Goal: Browse casually: Explore the website without a specific task or goal

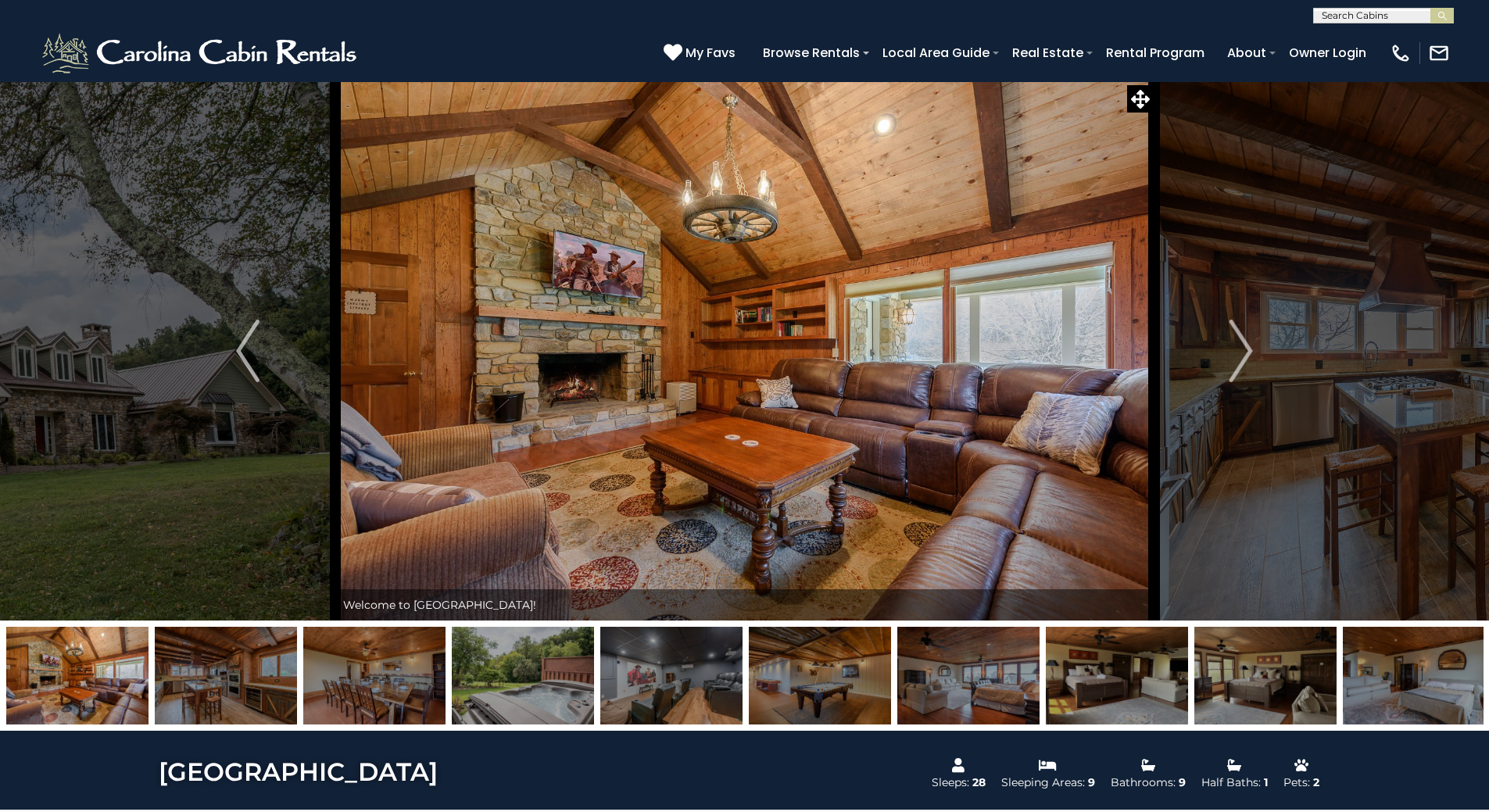
click at [1238, 329] on img "Next" at bounding box center [1241, 350] width 23 height 63
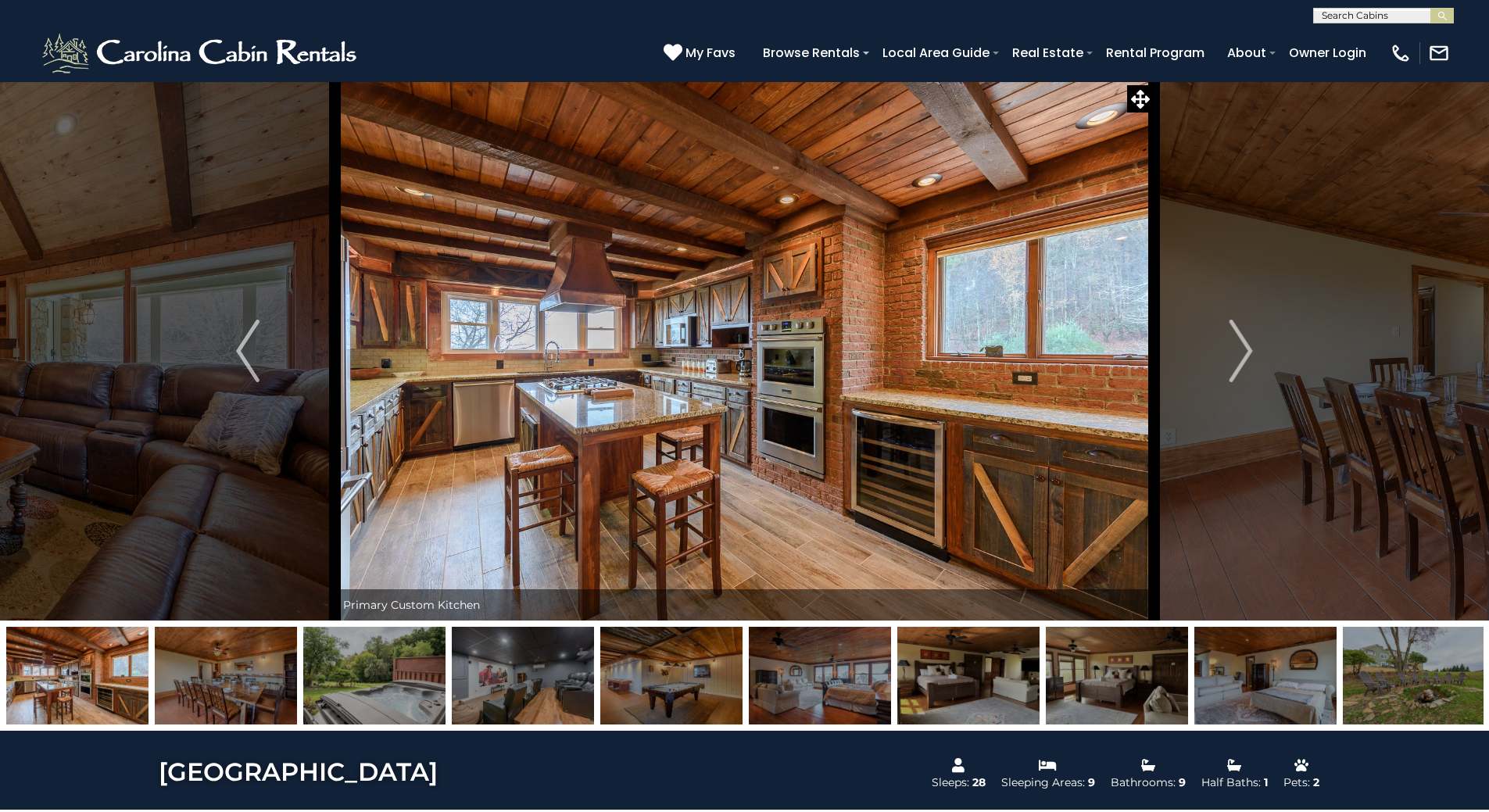
click at [1238, 329] on img "Next" at bounding box center [1241, 350] width 23 height 63
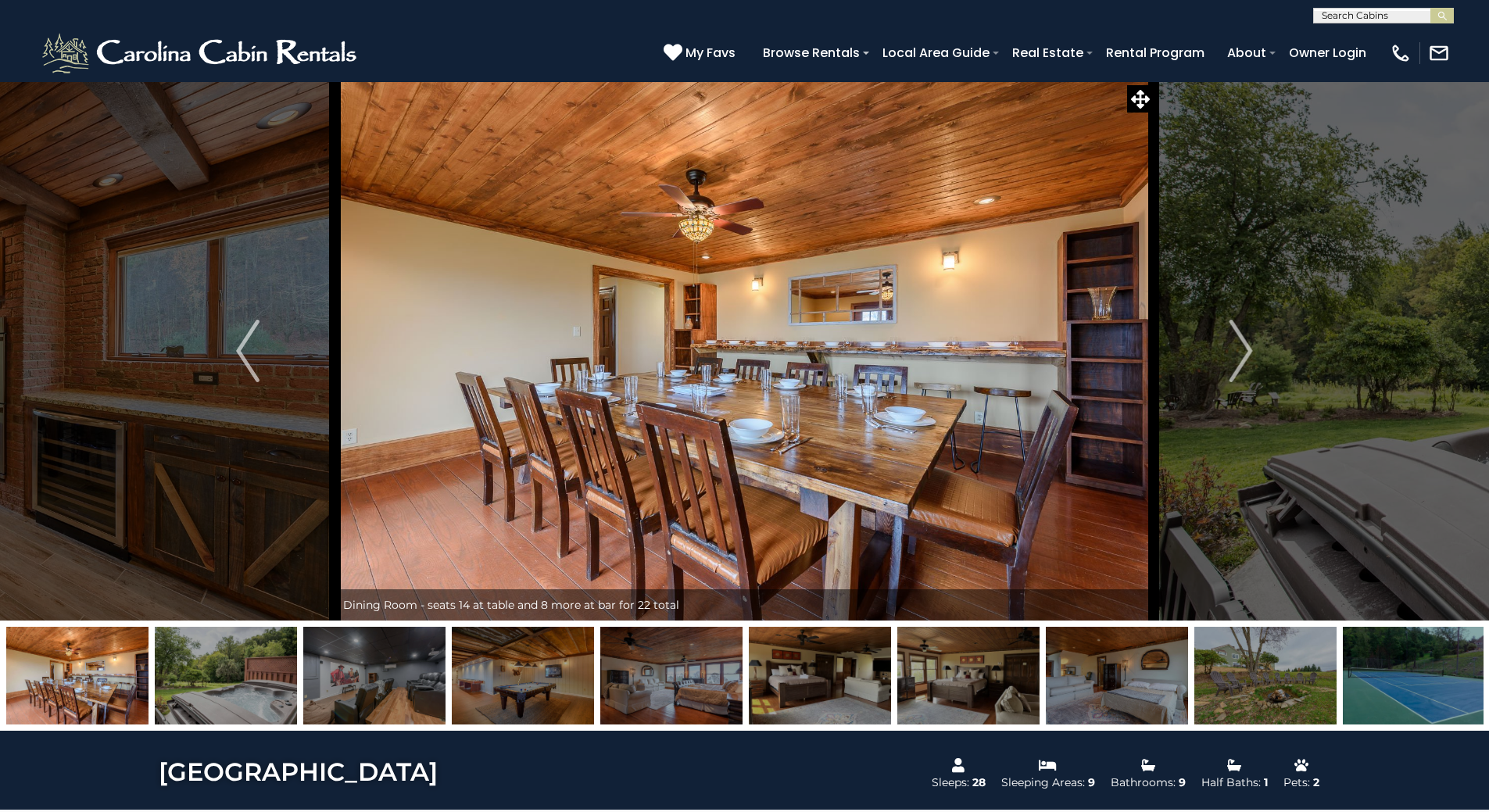
click at [1236, 331] on img "Next" at bounding box center [1241, 350] width 23 height 63
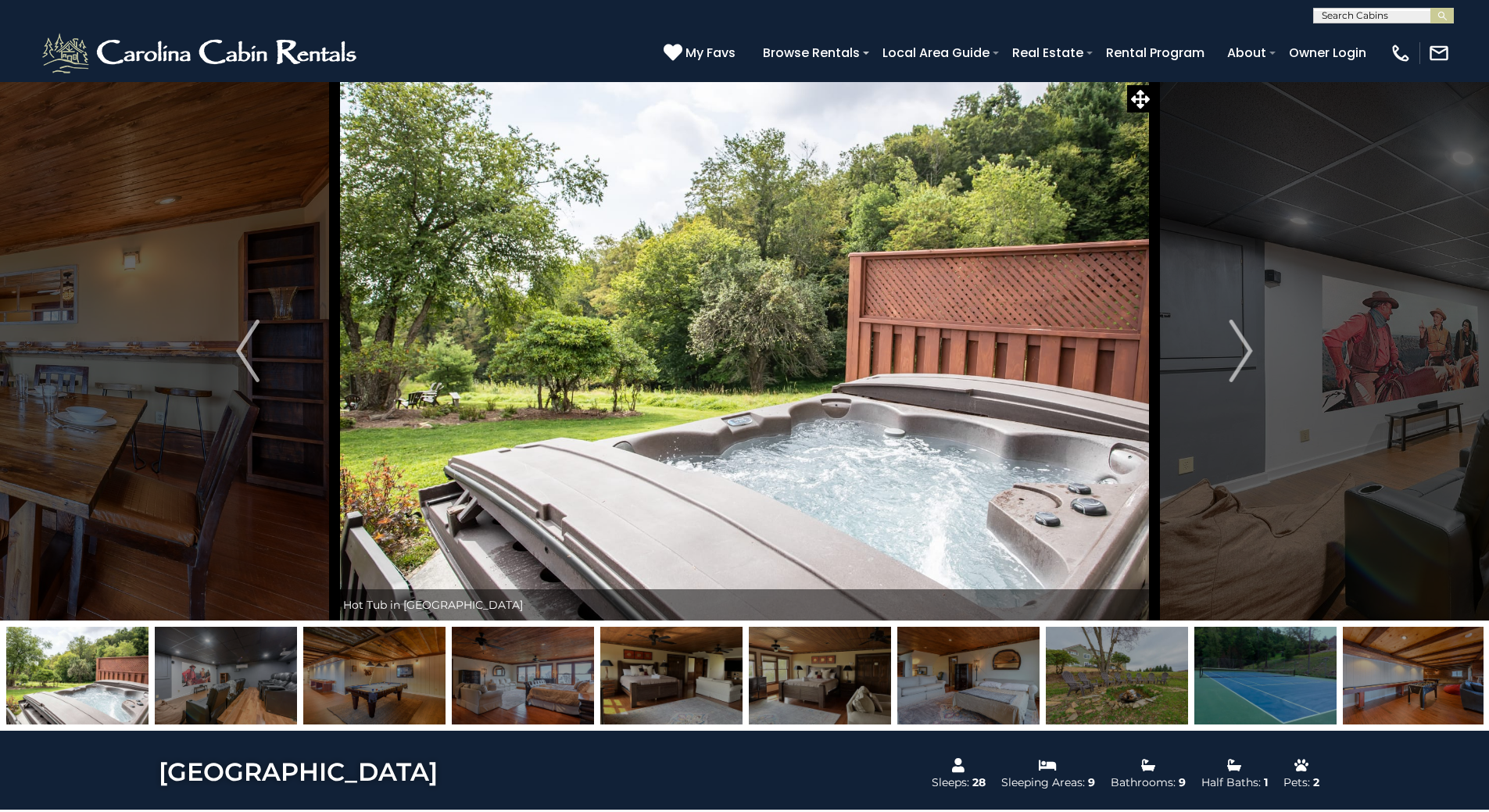
click at [1234, 330] on img "Next" at bounding box center [1241, 350] width 23 height 63
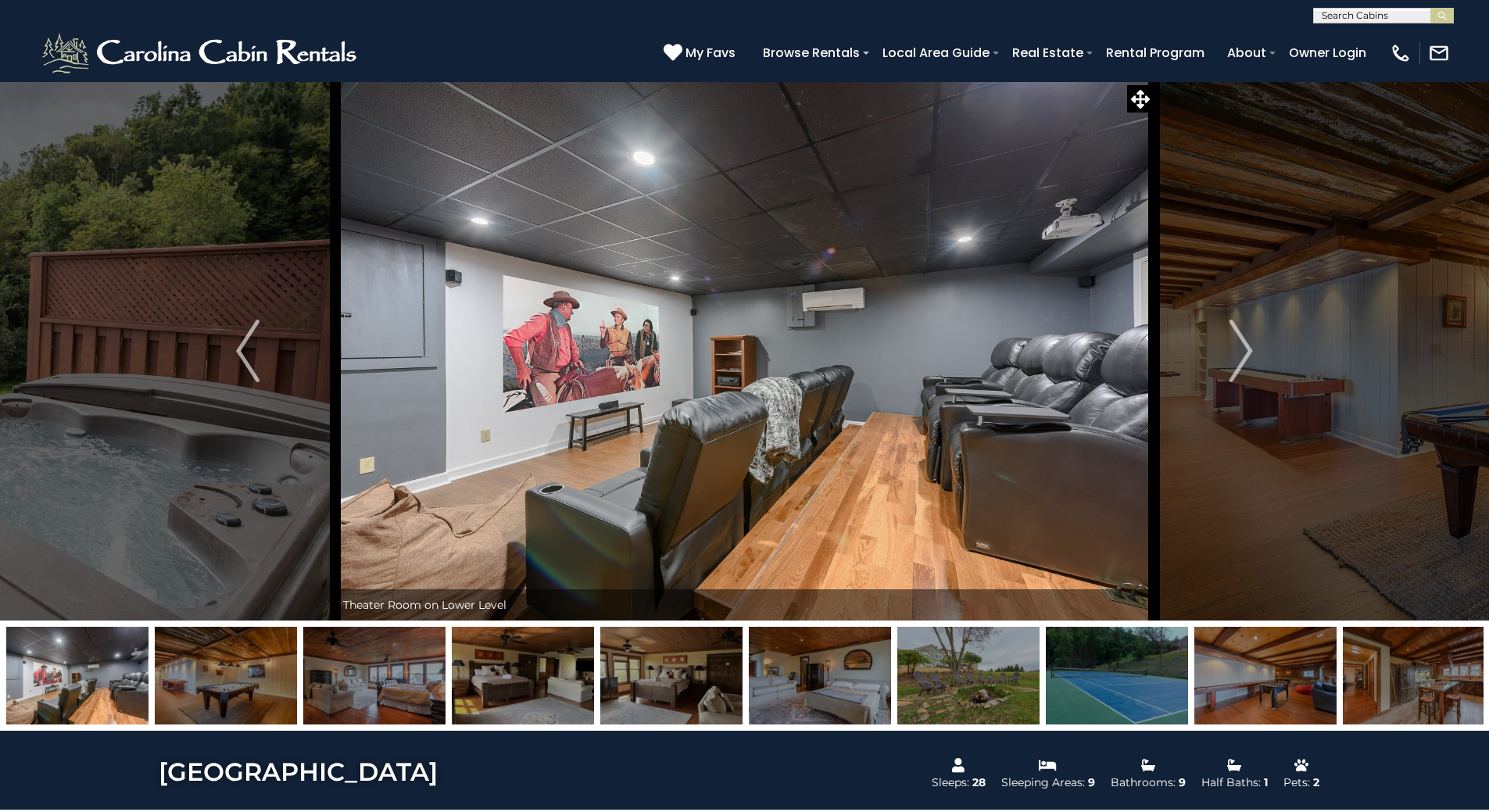
click at [1233, 329] on img "Next" at bounding box center [1241, 350] width 23 height 63
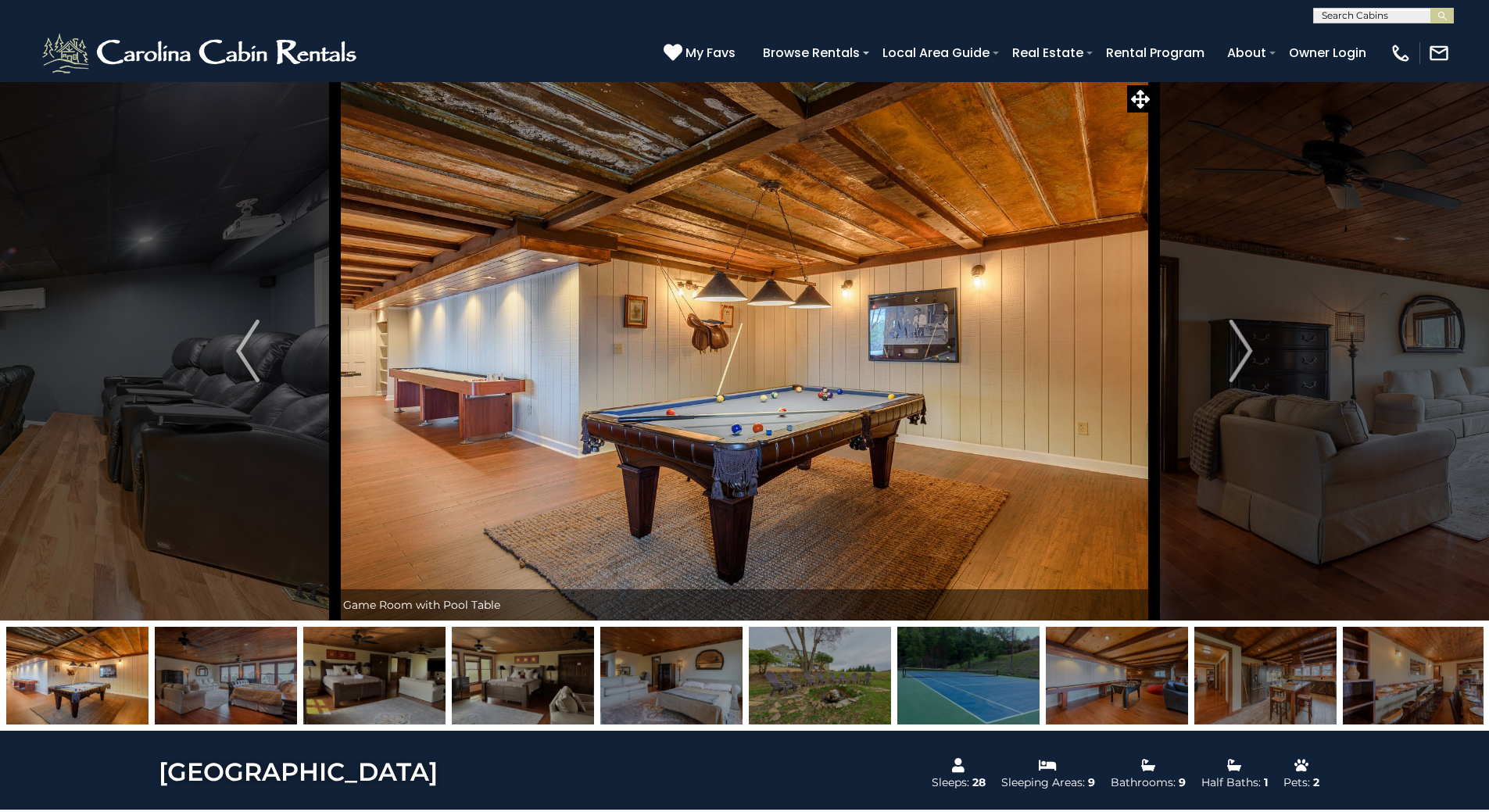
click at [1231, 332] on img "Next" at bounding box center [1241, 350] width 23 height 63
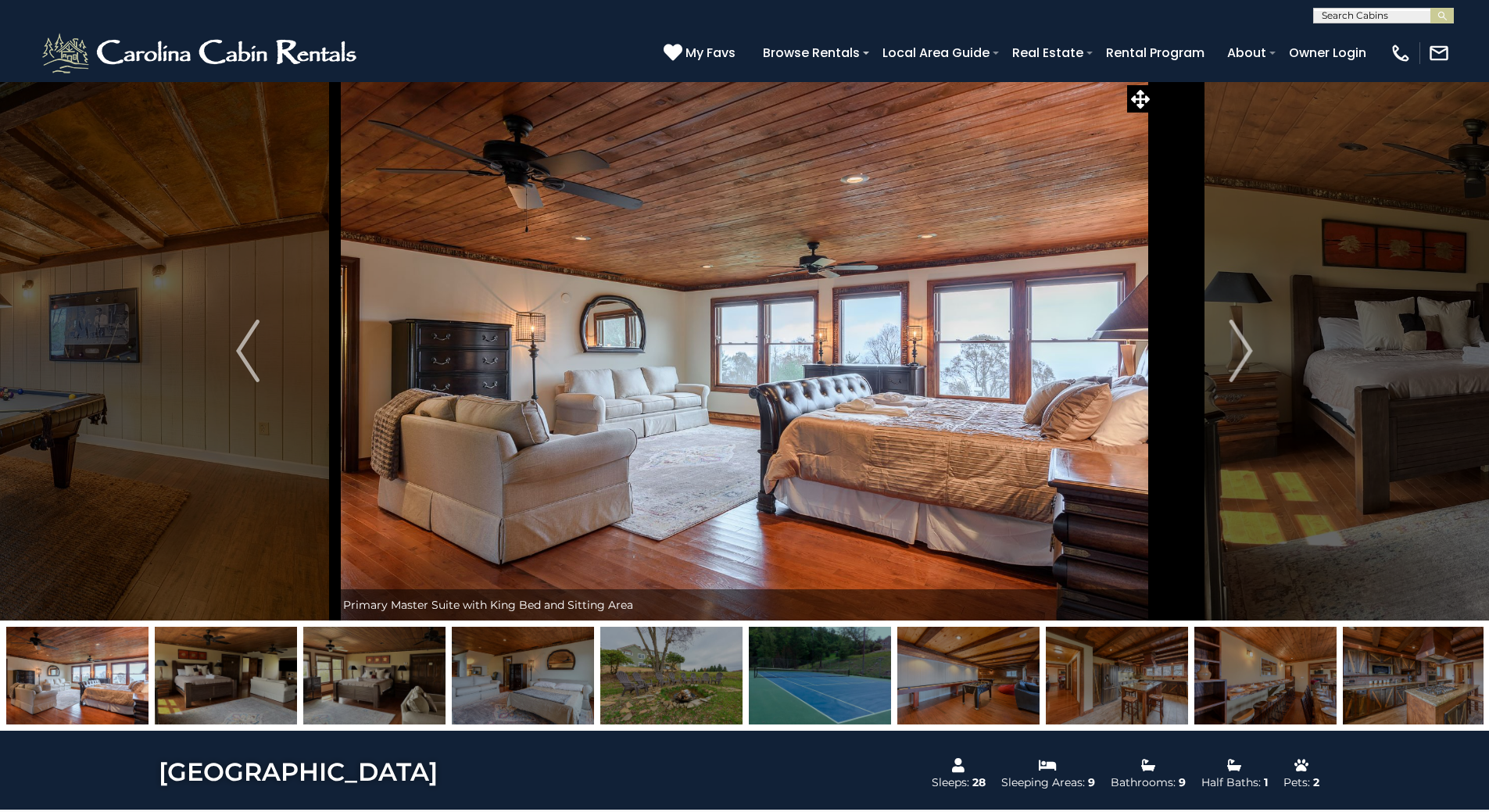
click at [1231, 329] on img "Next" at bounding box center [1241, 350] width 23 height 63
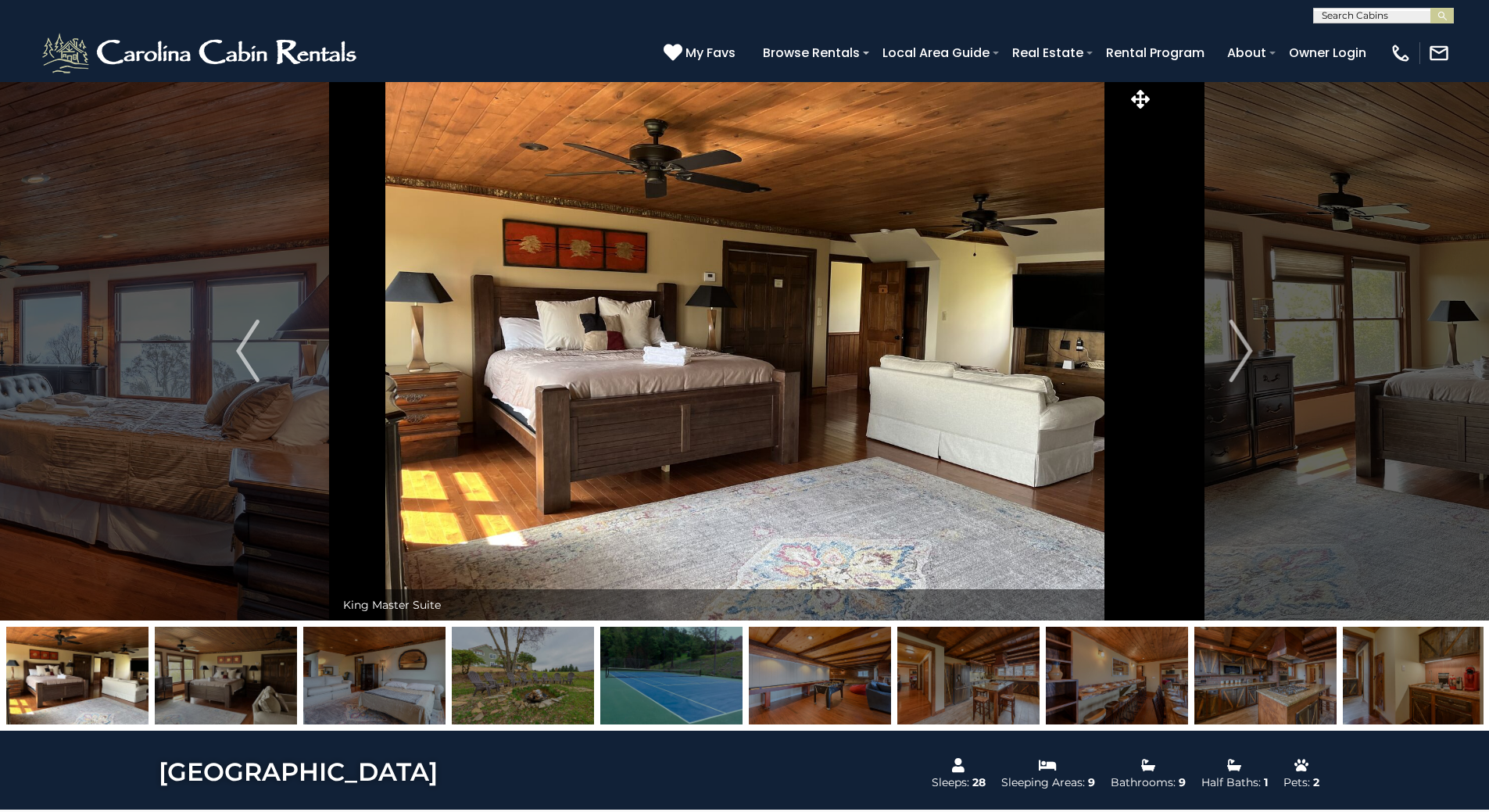
click at [1232, 326] on img "Next" at bounding box center [1241, 350] width 23 height 63
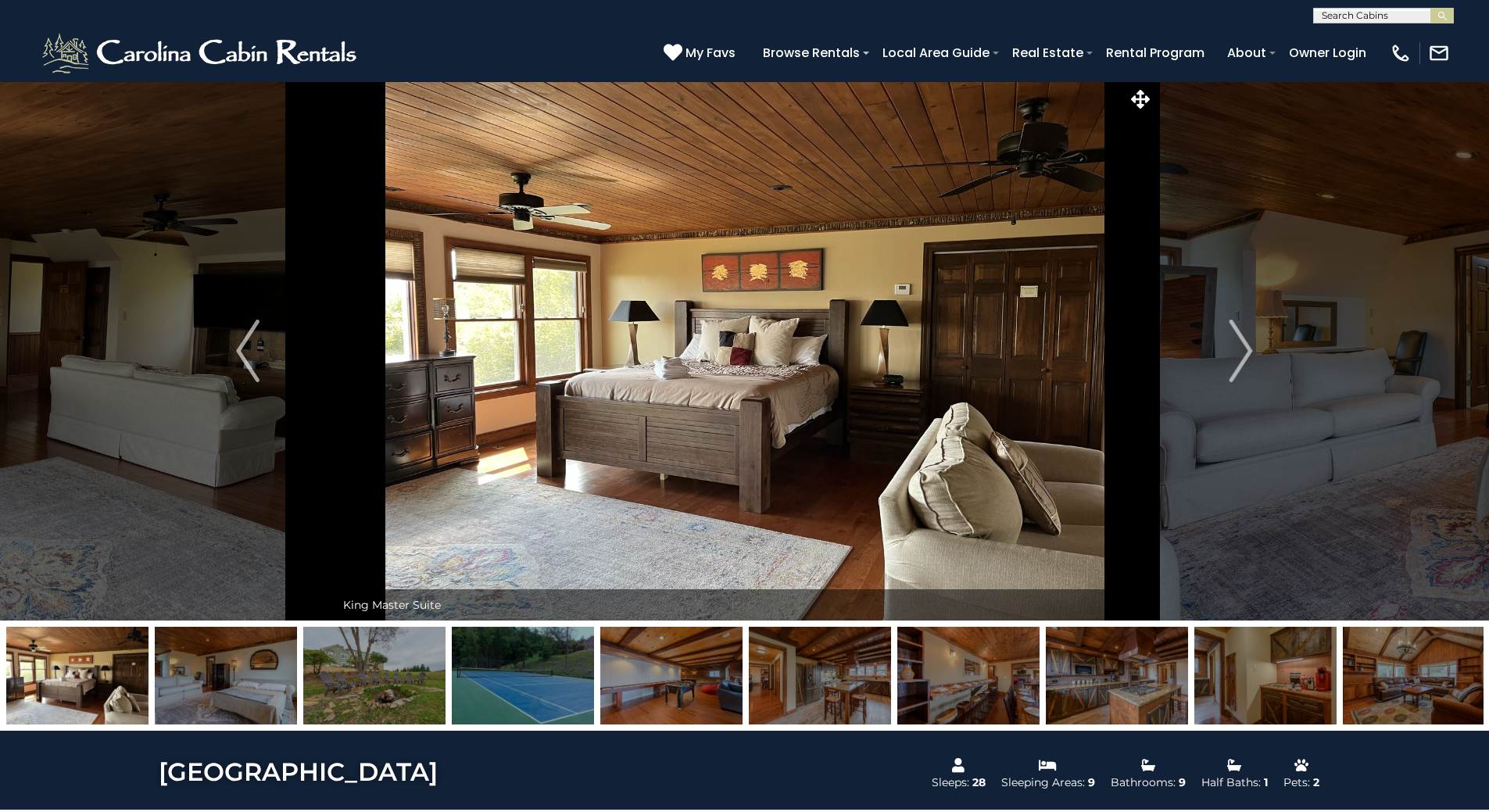
click at [1231, 326] on img "Next" at bounding box center [1241, 350] width 23 height 63
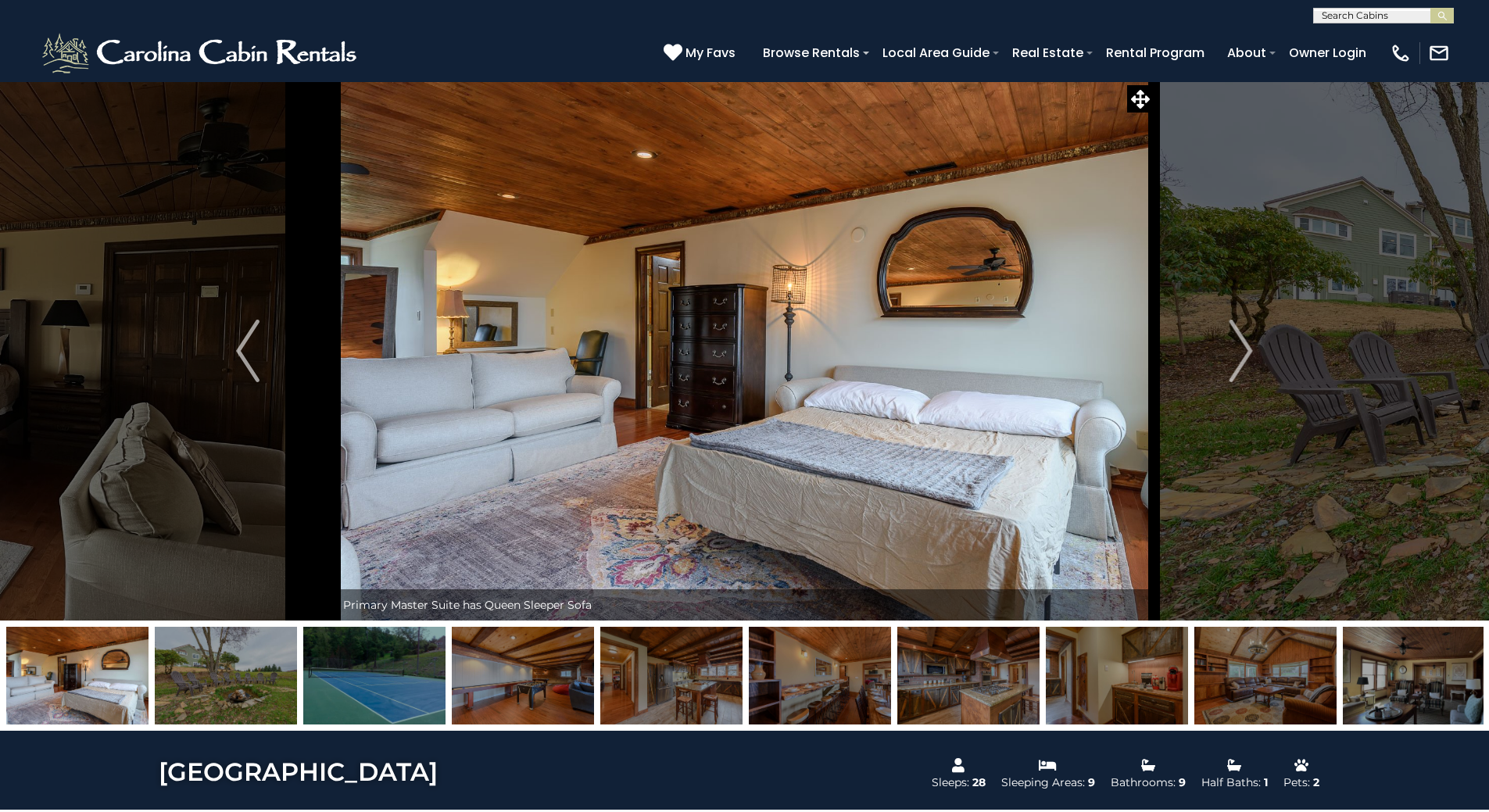
click at [1235, 337] on img "Next" at bounding box center [1241, 350] width 23 height 63
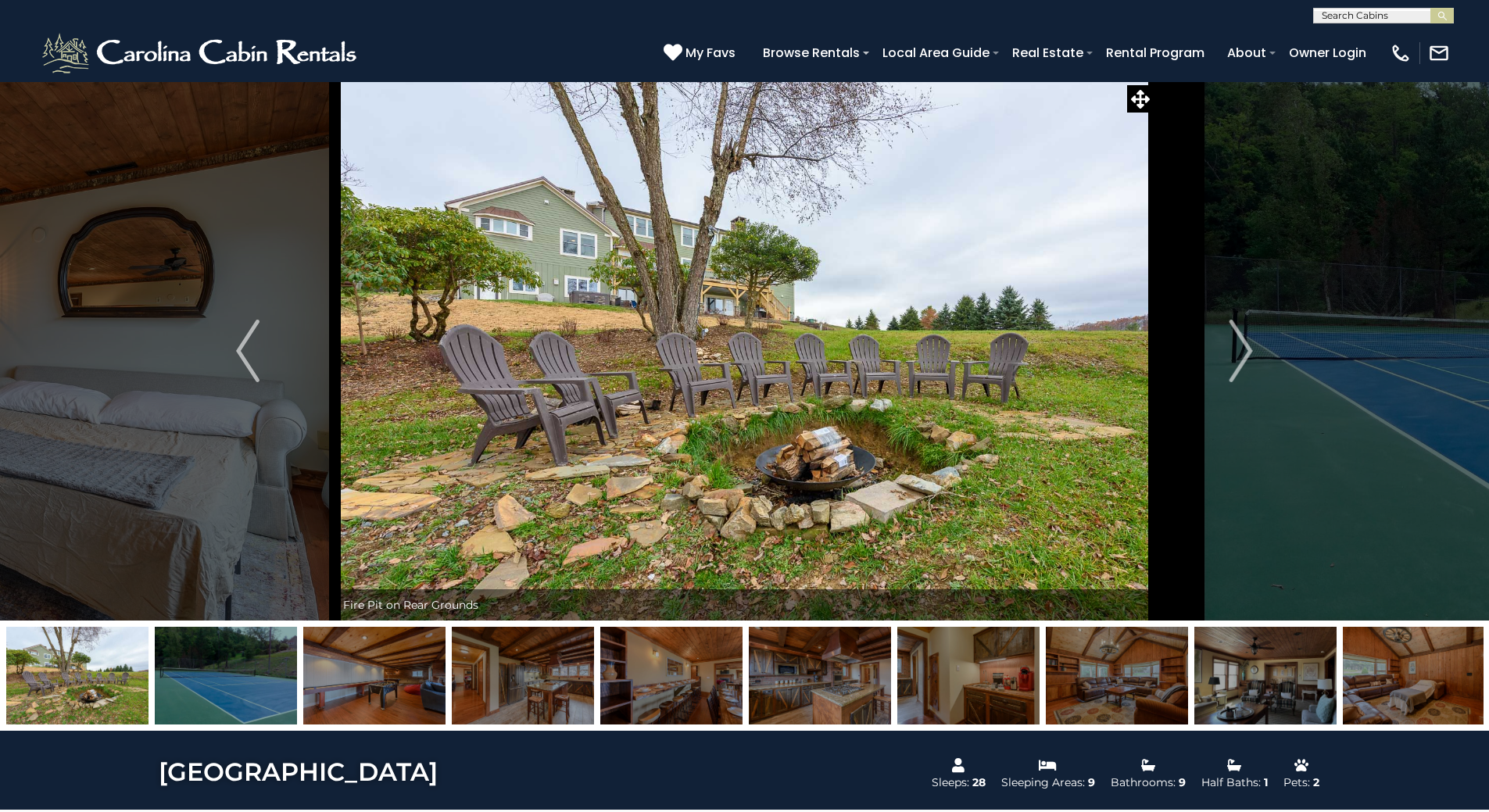
click at [1235, 339] on img "Next" at bounding box center [1241, 350] width 23 height 63
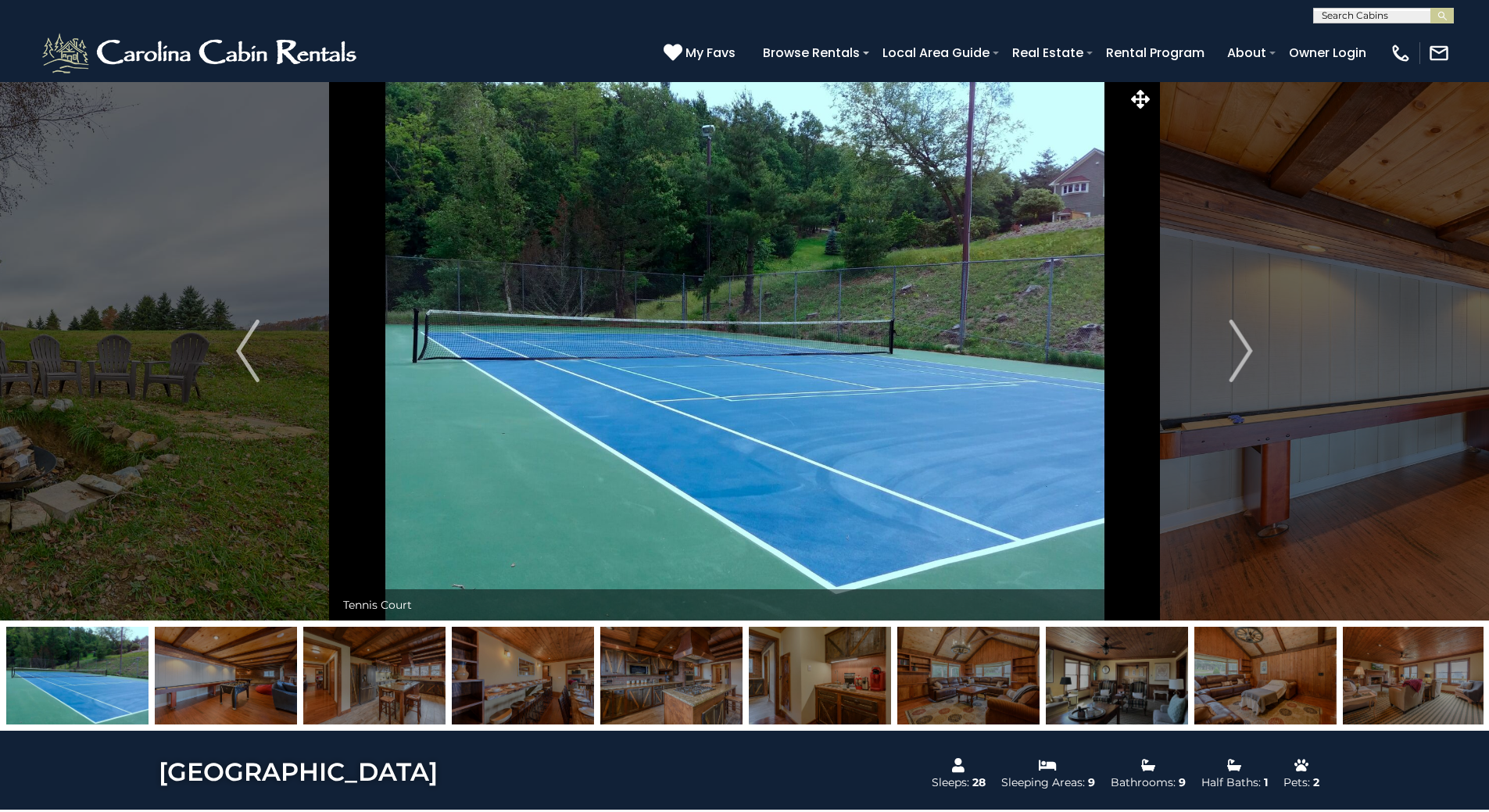
click at [264, 331] on button "Previous" at bounding box center [248, 350] width 174 height 539
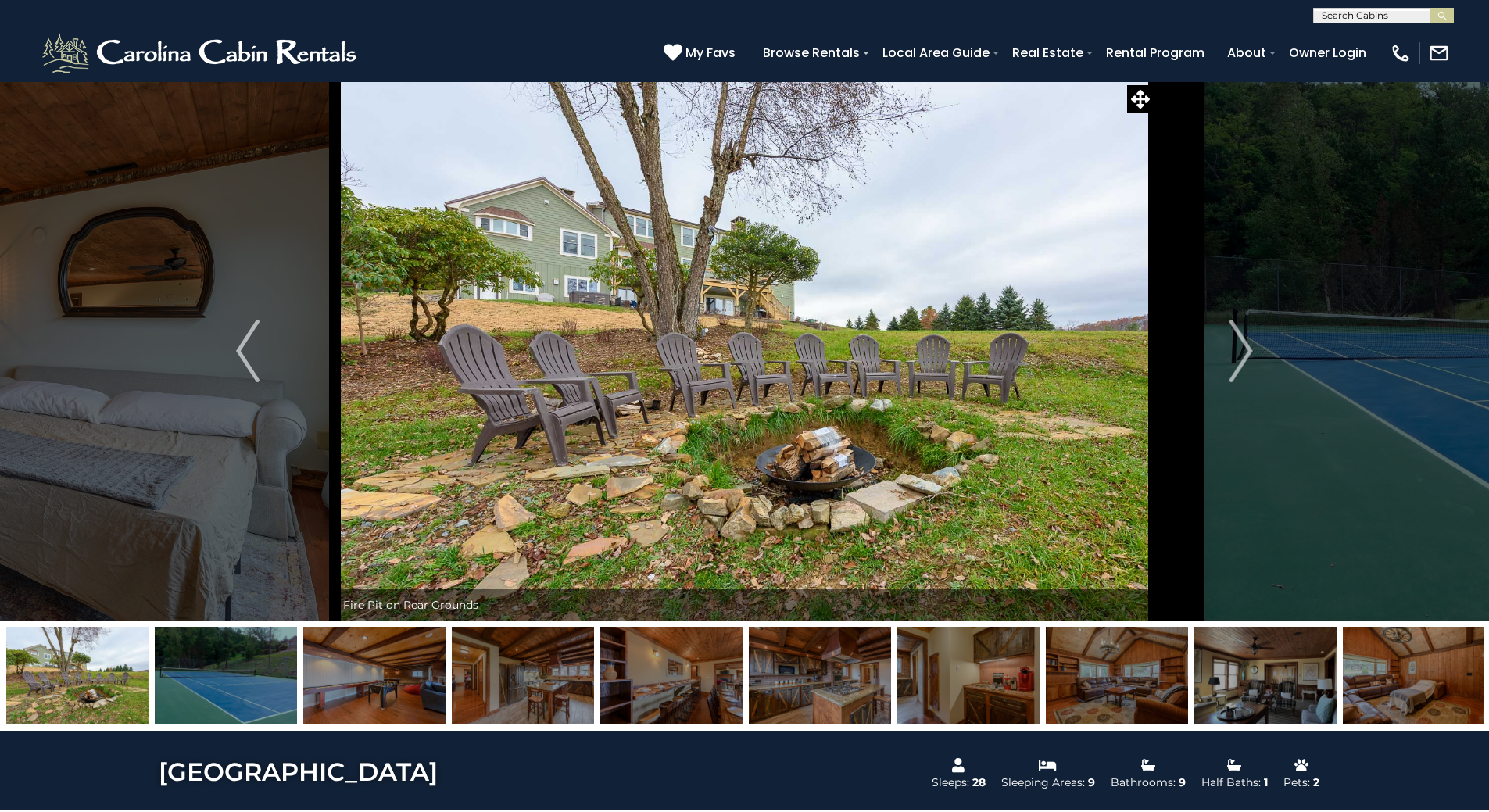
click at [1244, 348] on img "Next" at bounding box center [1241, 350] width 23 height 63
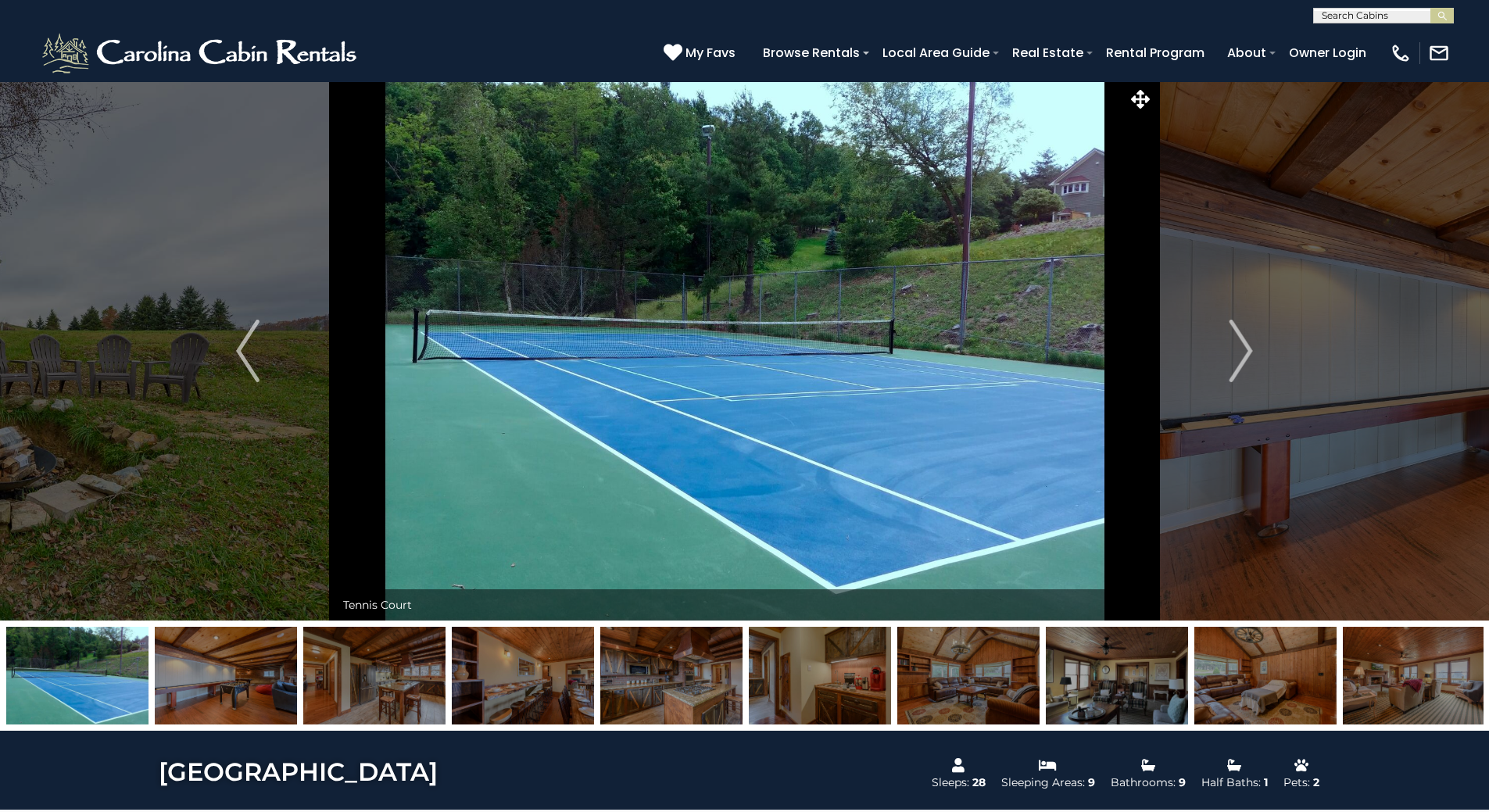
click at [1244, 348] on img "Next" at bounding box center [1241, 350] width 23 height 63
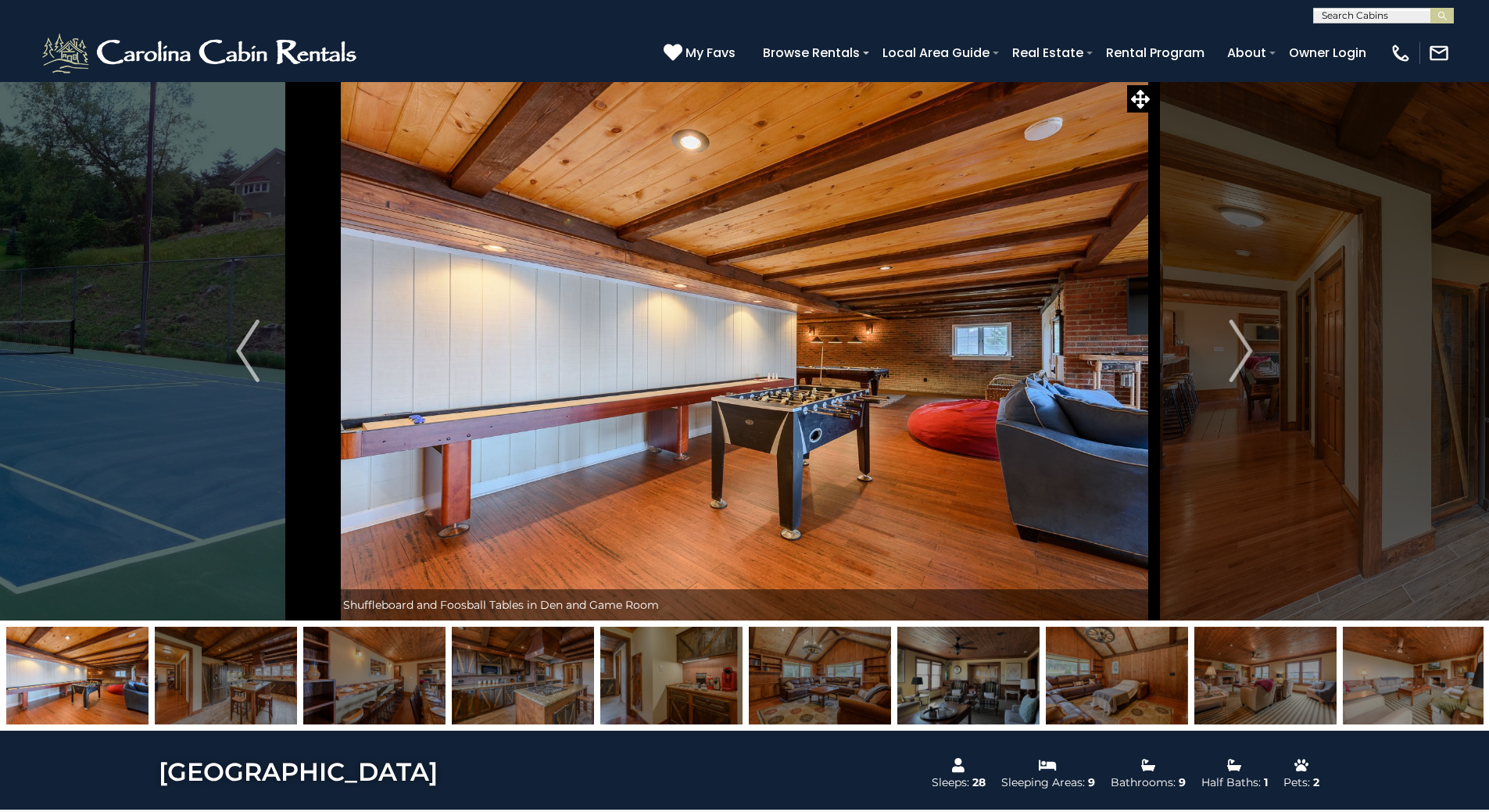
click at [1241, 348] on img "Next" at bounding box center [1241, 350] width 23 height 63
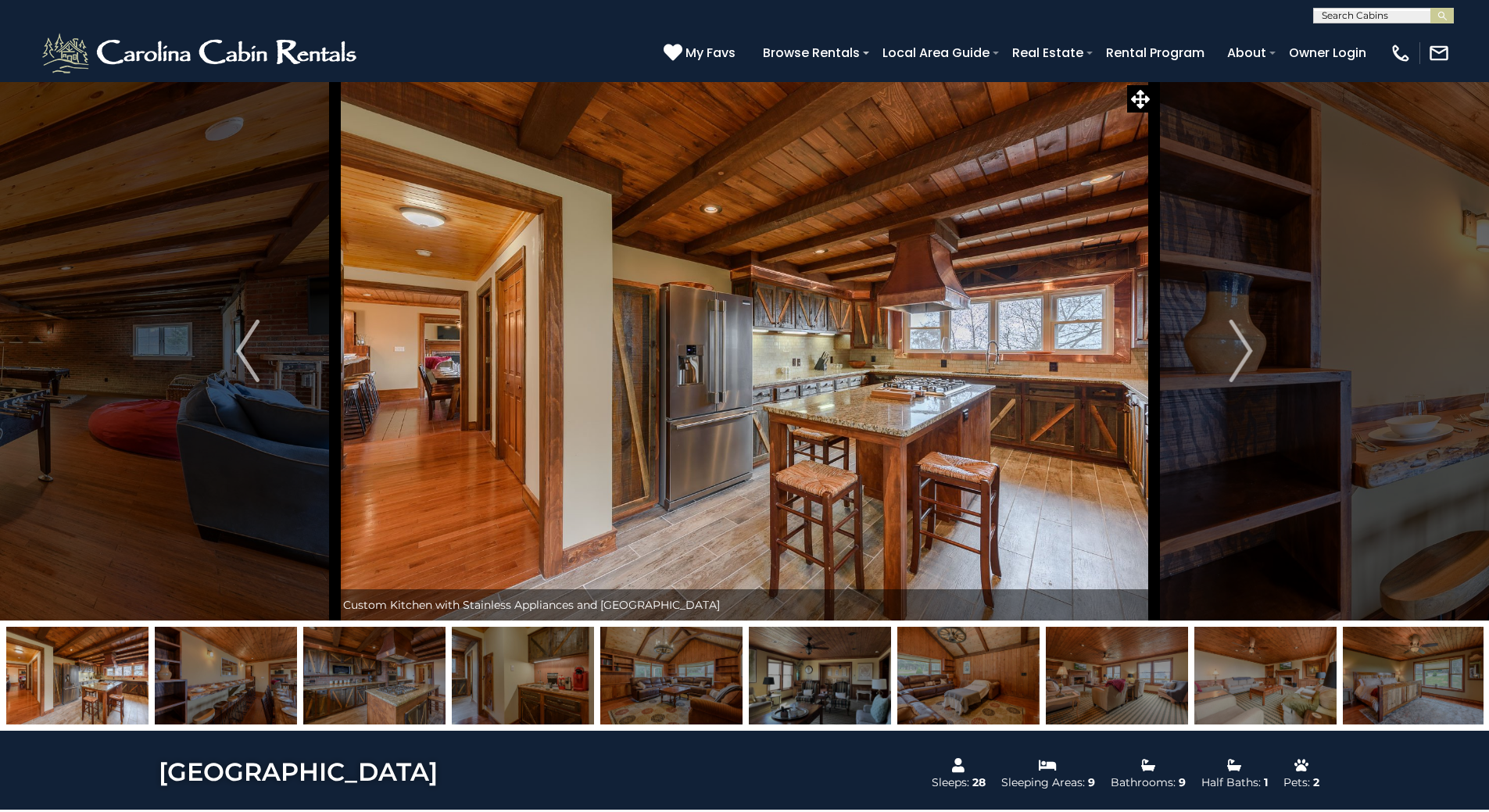
click at [1239, 348] on img "Next" at bounding box center [1241, 350] width 23 height 63
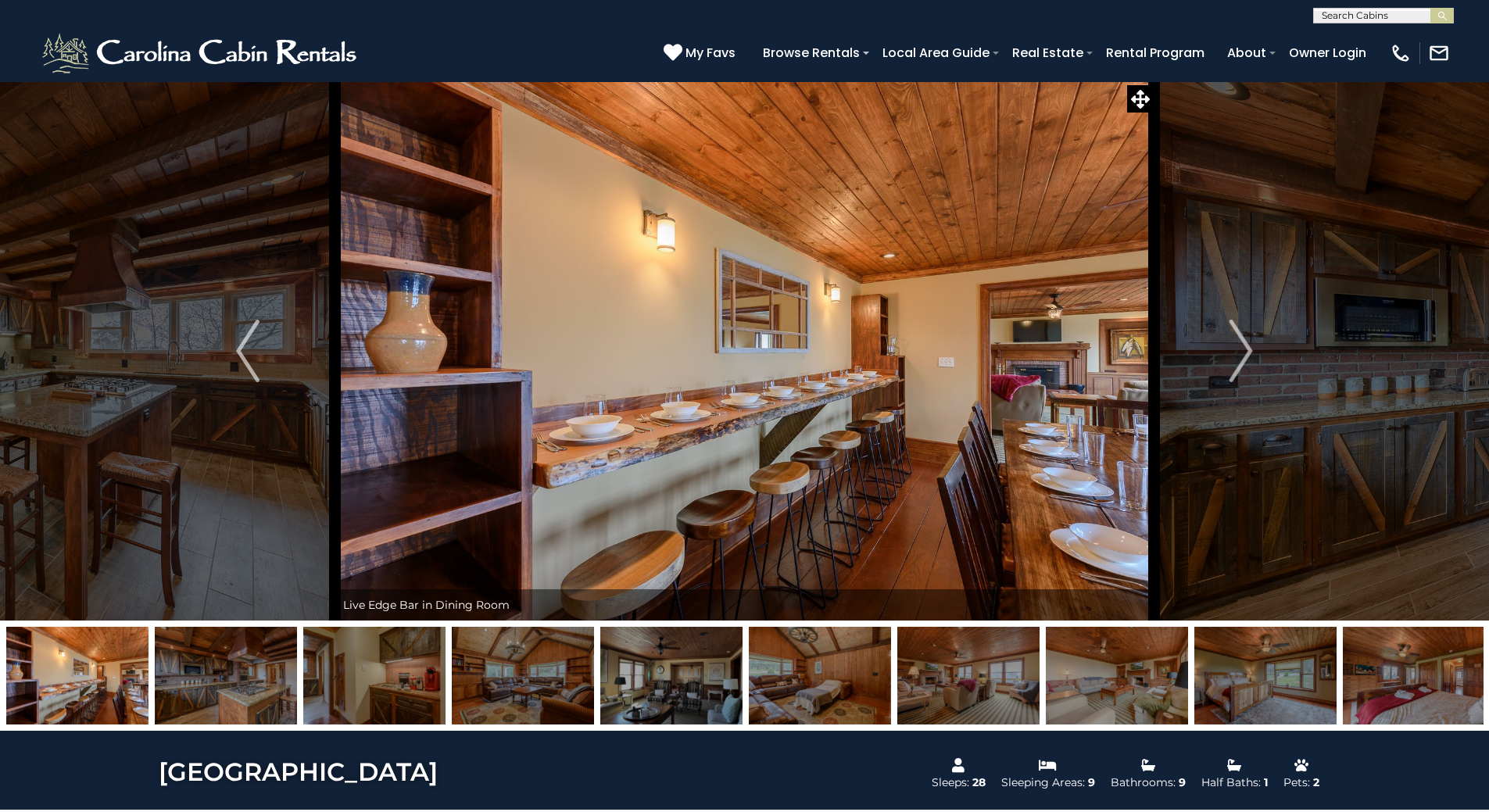
click at [1239, 348] on img "Next" at bounding box center [1241, 350] width 23 height 63
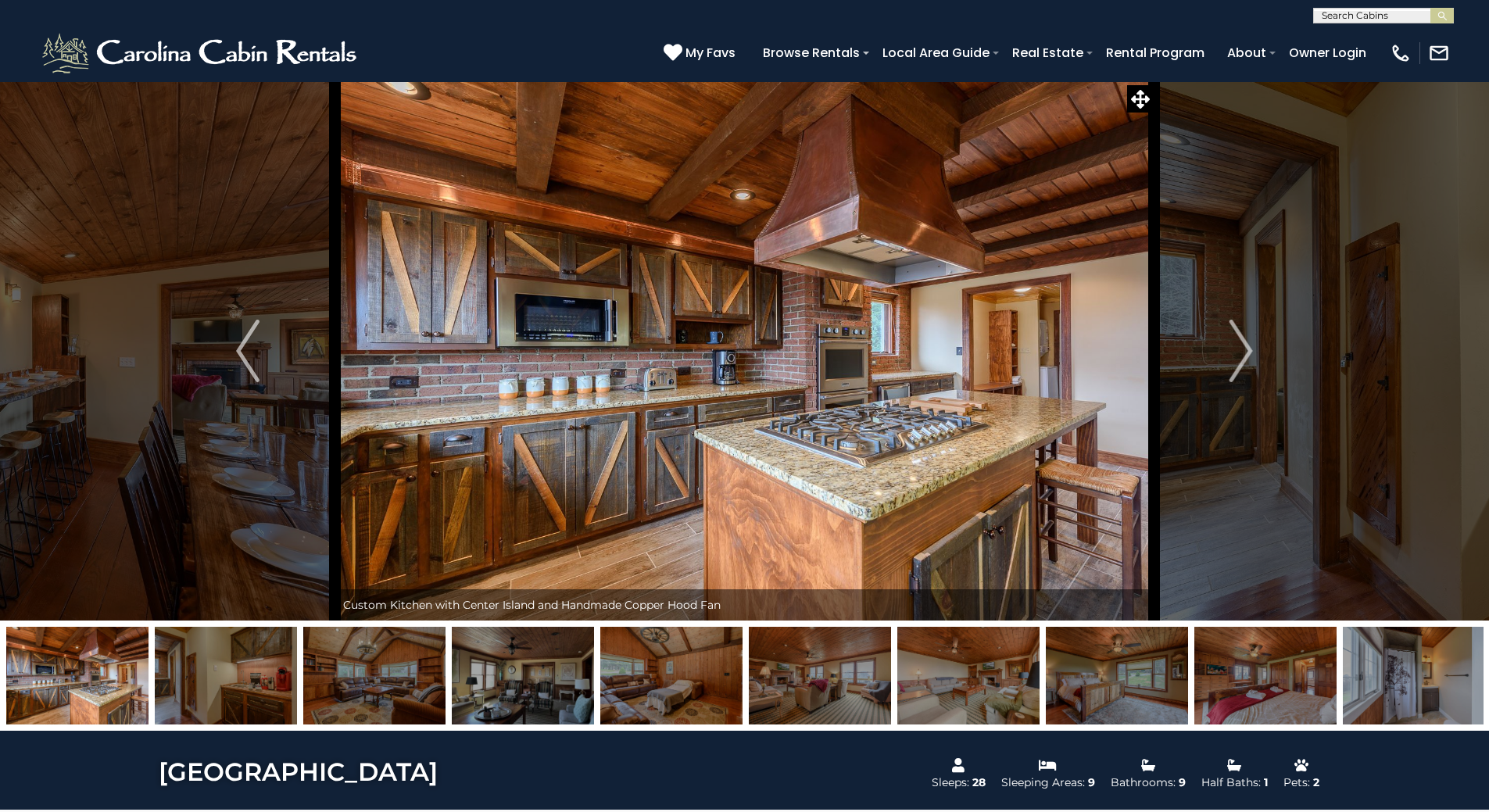
click at [1239, 348] on img "Next" at bounding box center [1241, 350] width 23 height 63
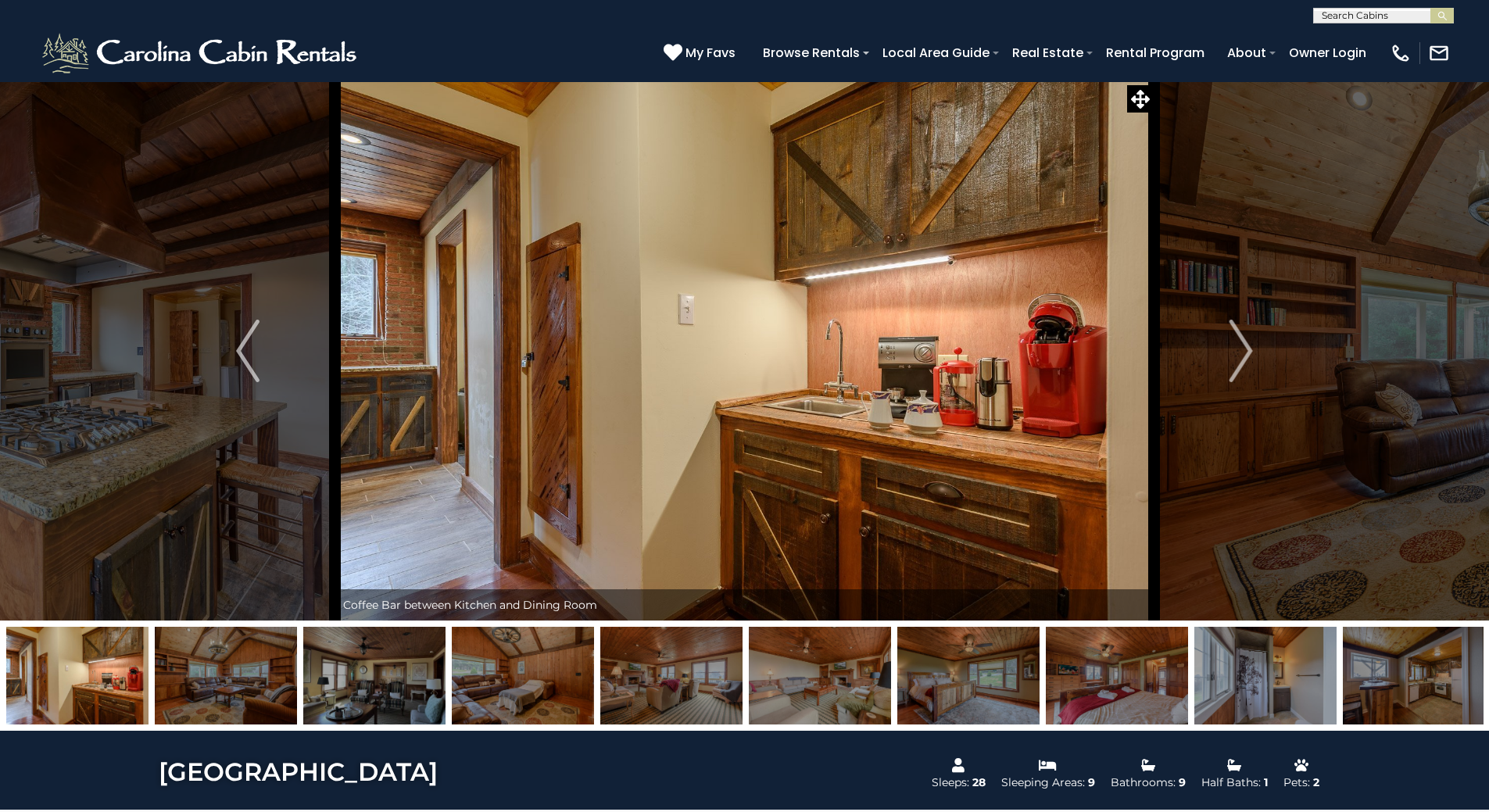
click at [1233, 353] on img "Next" at bounding box center [1241, 350] width 23 height 63
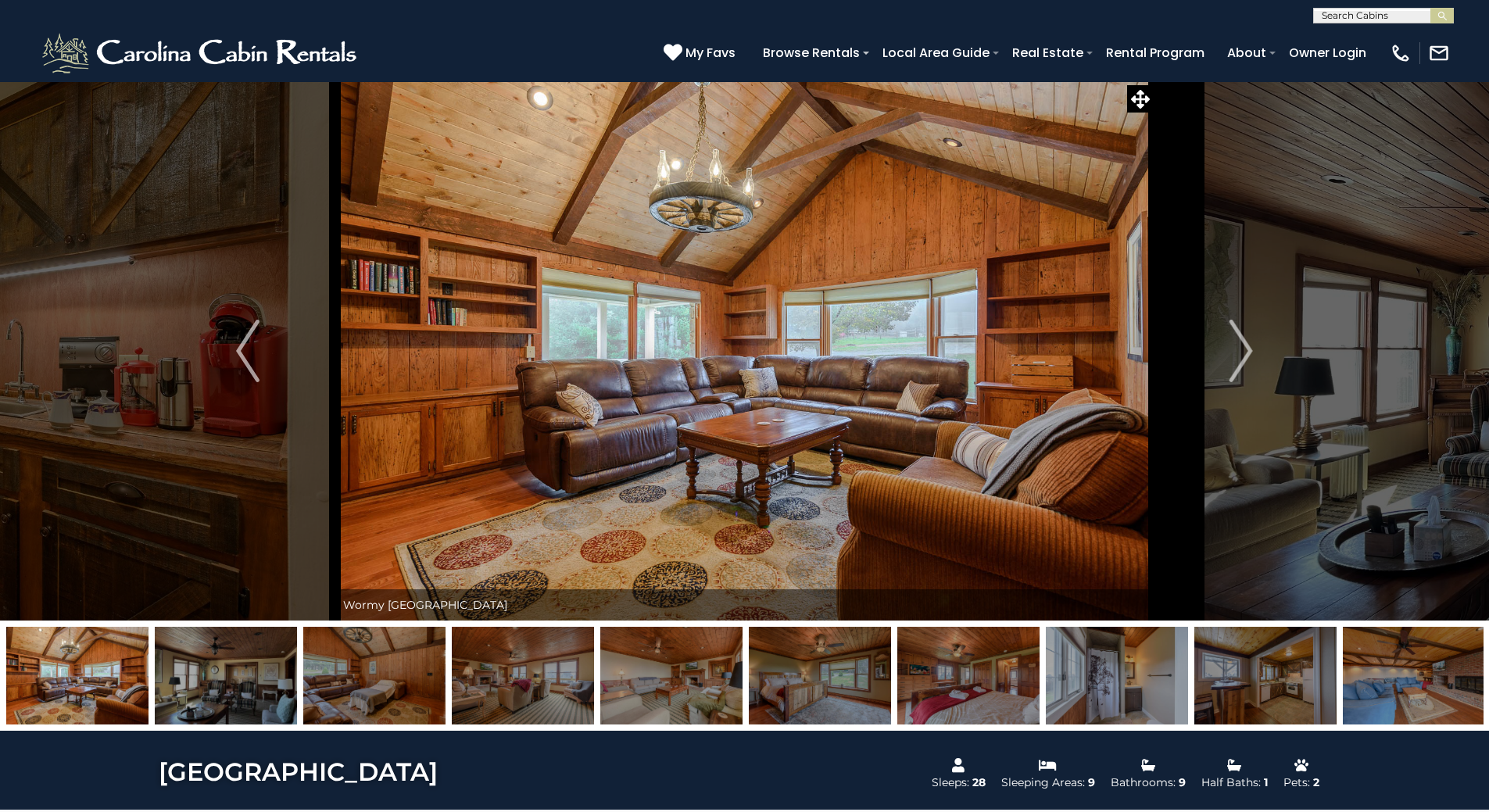
click at [1233, 353] on img "Next" at bounding box center [1241, 350] width 23 height 63
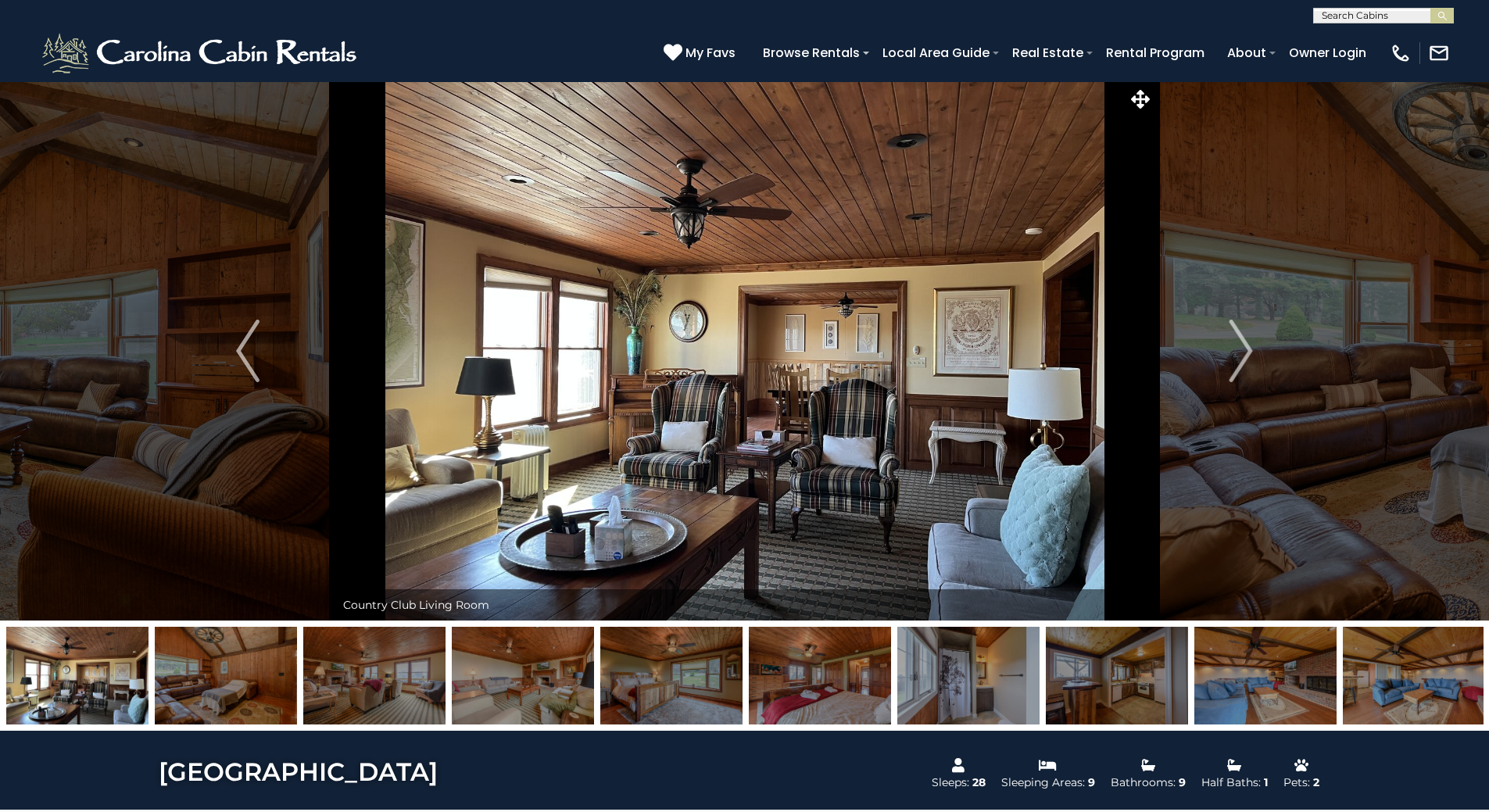
click at [1231, 354] on img "Next" at bounding box center [1241, 350] width 23 height 63
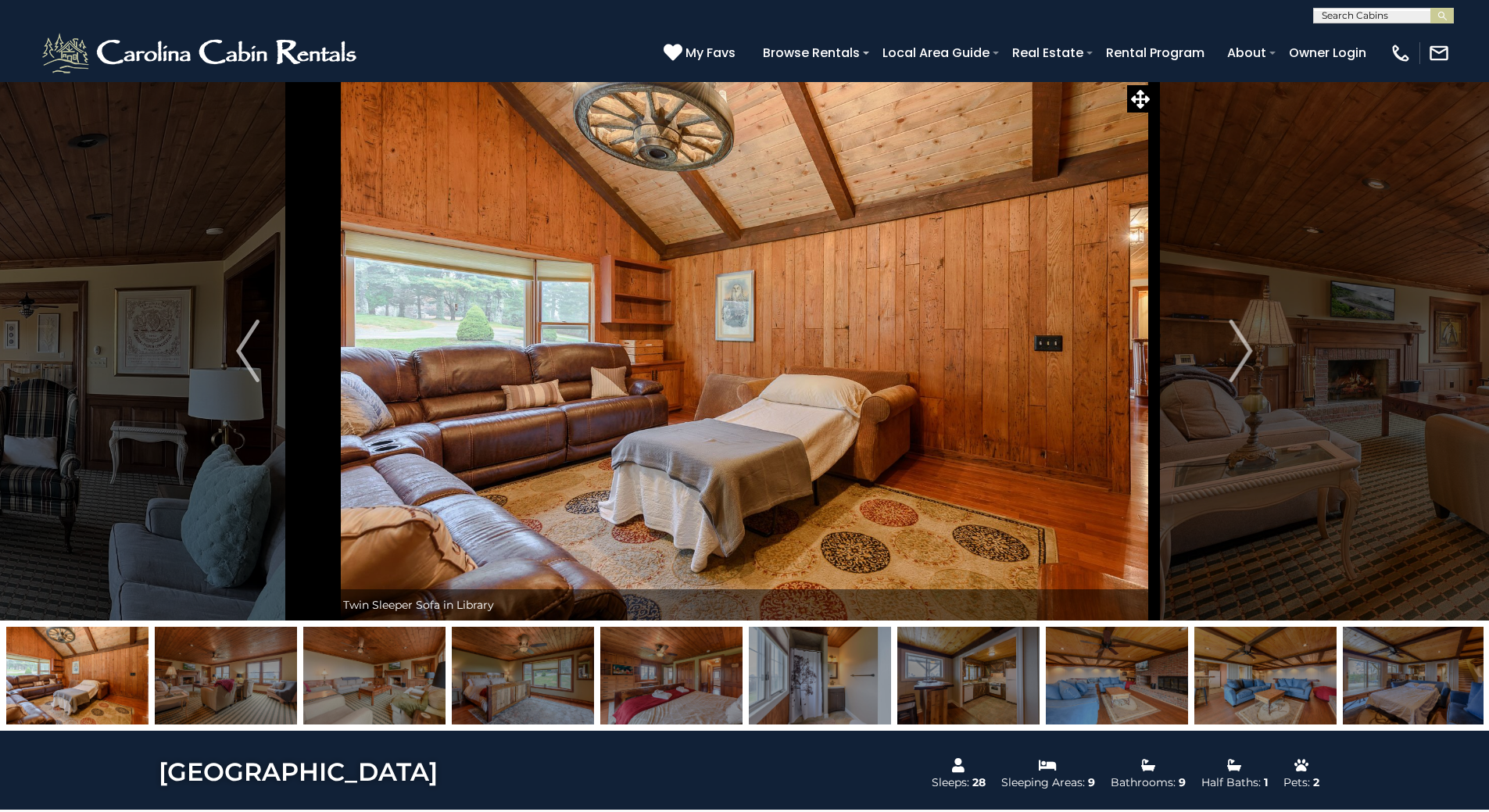
click at [1231, 352] on img "Next" at bounding box center [1241, 350] width 23 height 63
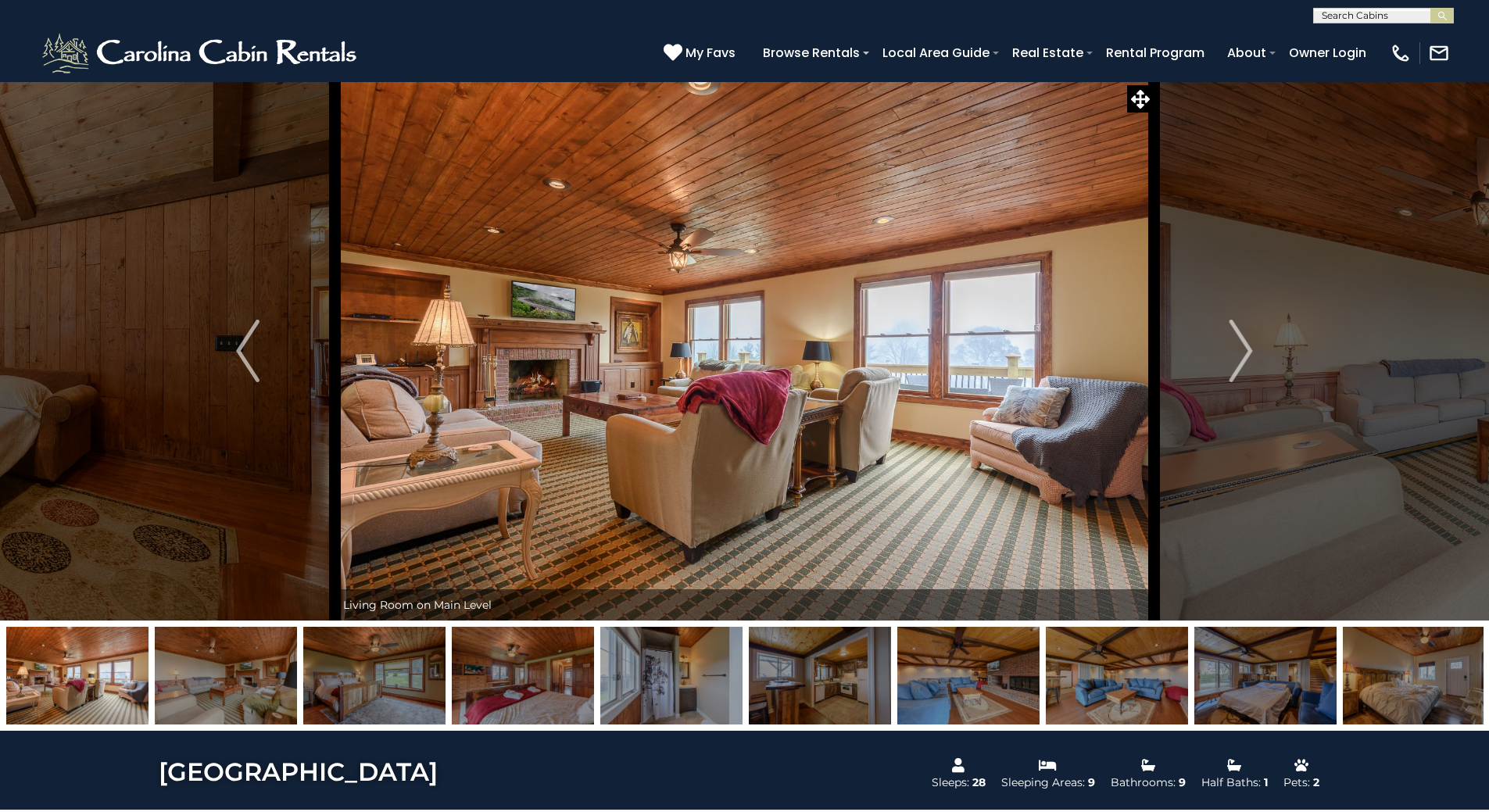
click at [1231, 352] on img "Next" at bounding box center [1241, 350] width 23 height 63
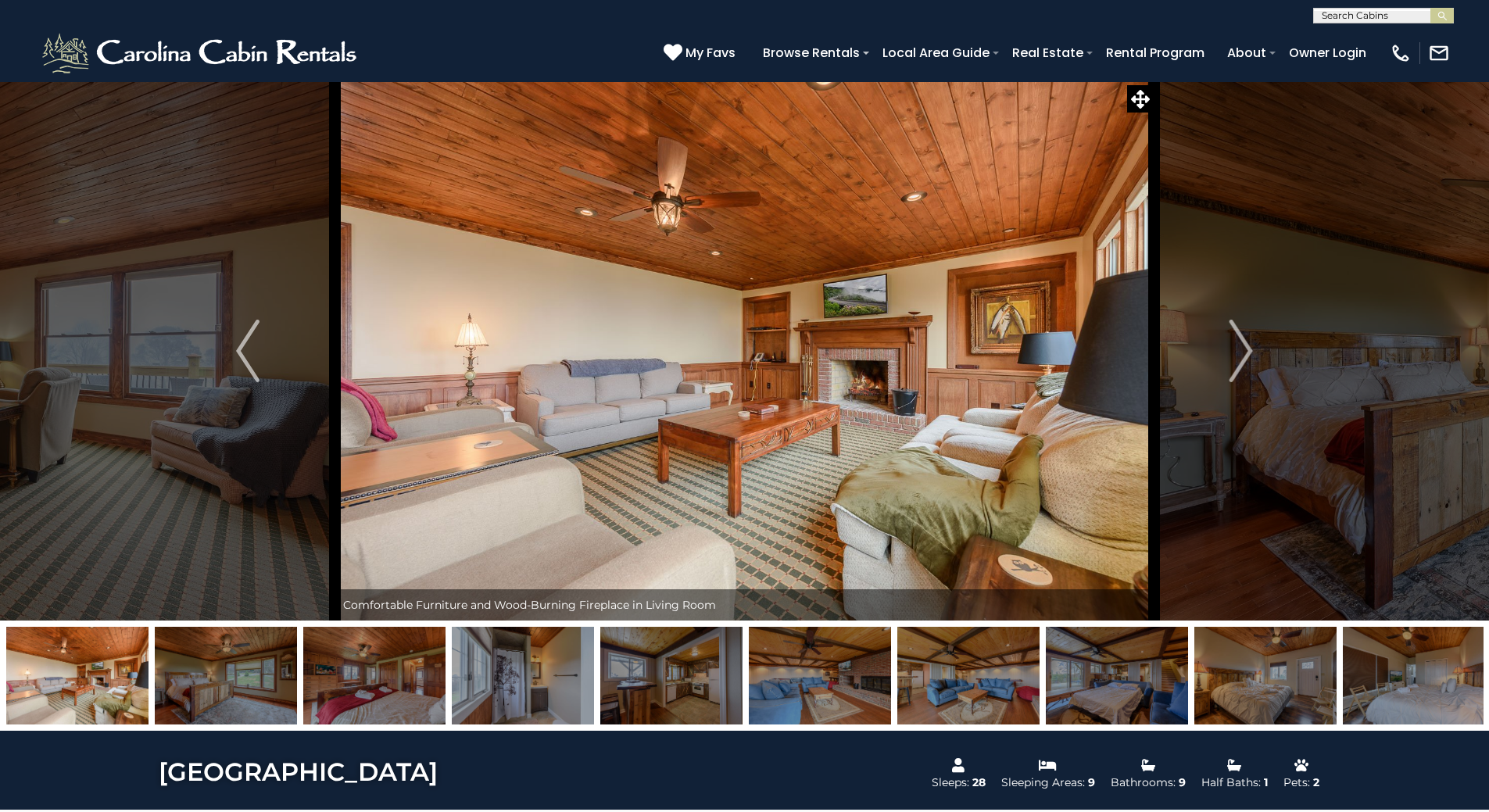
click at [1231, 350] on img "Next" at bounding box center [1241, 350] width 23 height 63
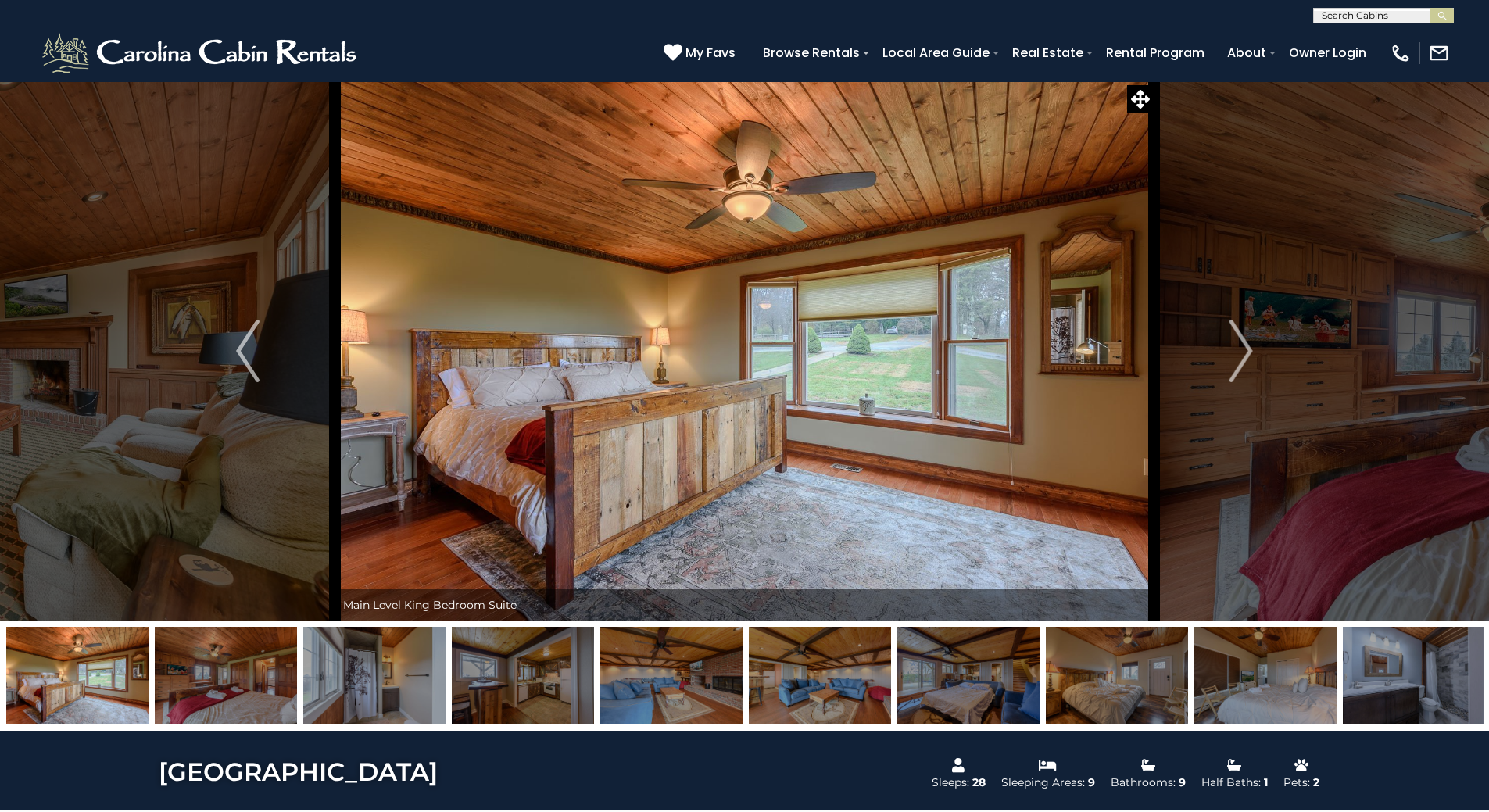
click at [1230, 350] on img "Next" at bounding box center [1241, 350] width 23 height 63
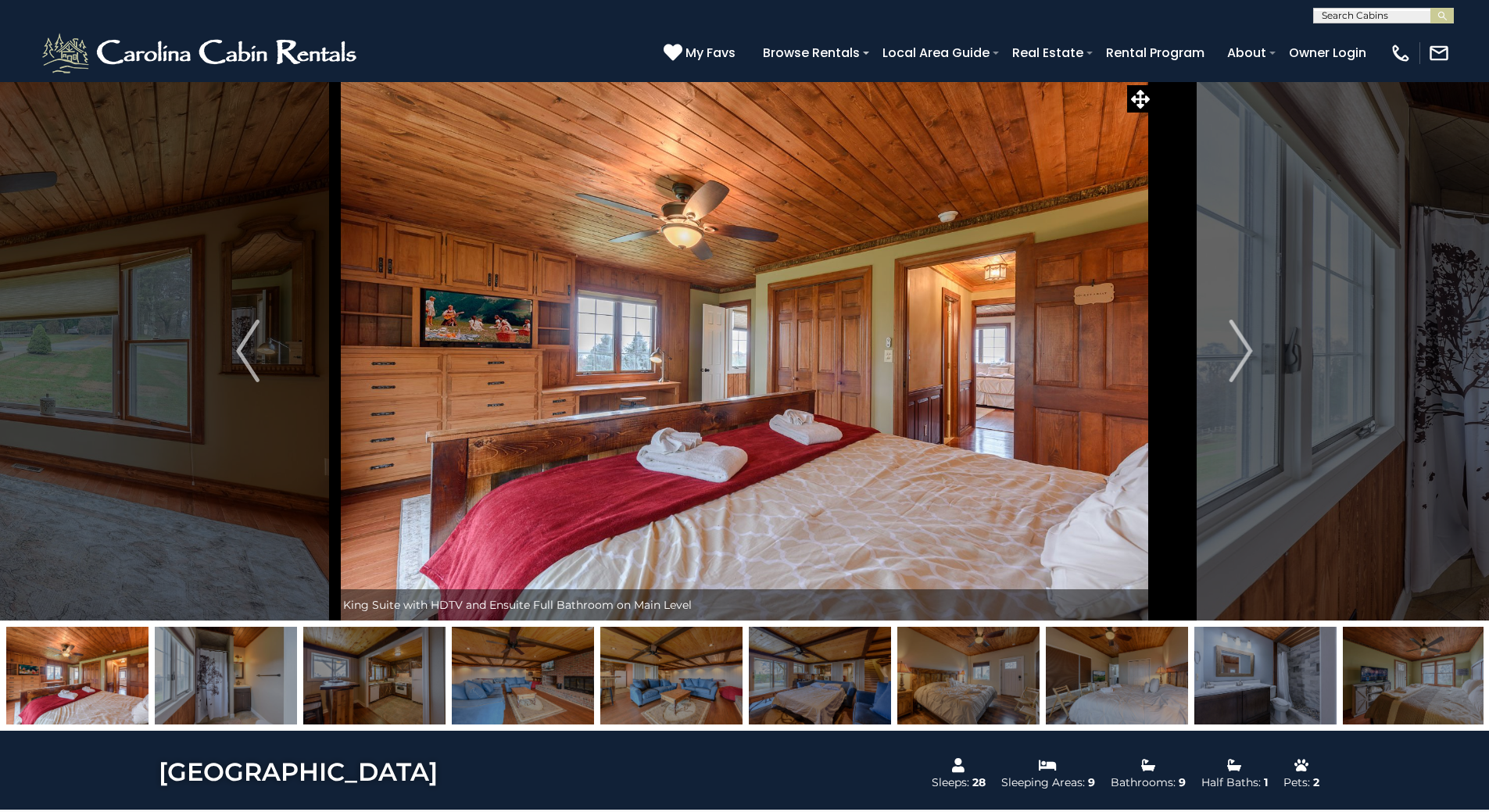
click at [1230, 350] on img "Next" at bounding box center [1241, 350] width 23 height 63
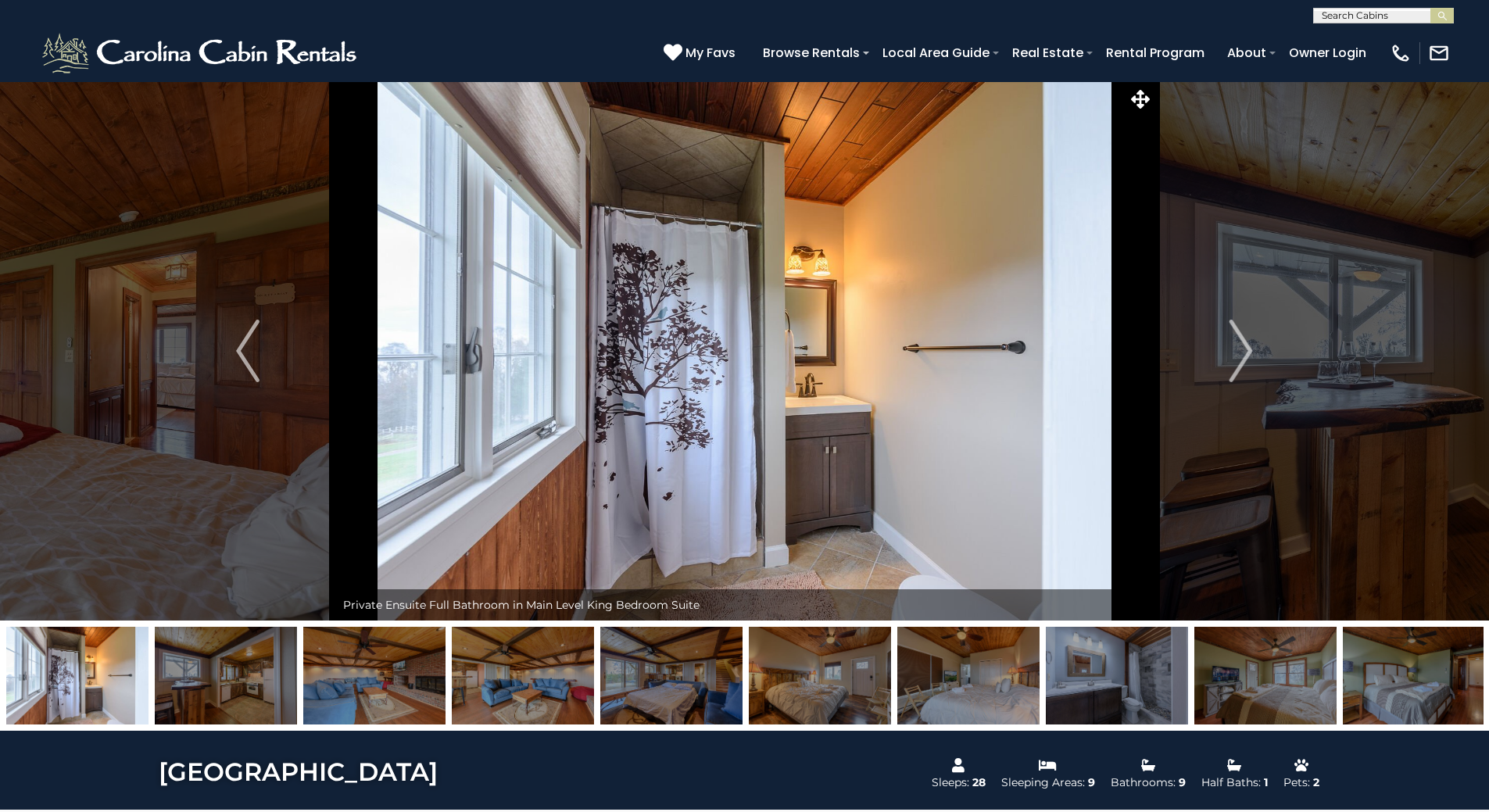
click at [1230, 350] on img "Next" at bounding box center [1241, 350] width 23 height 63
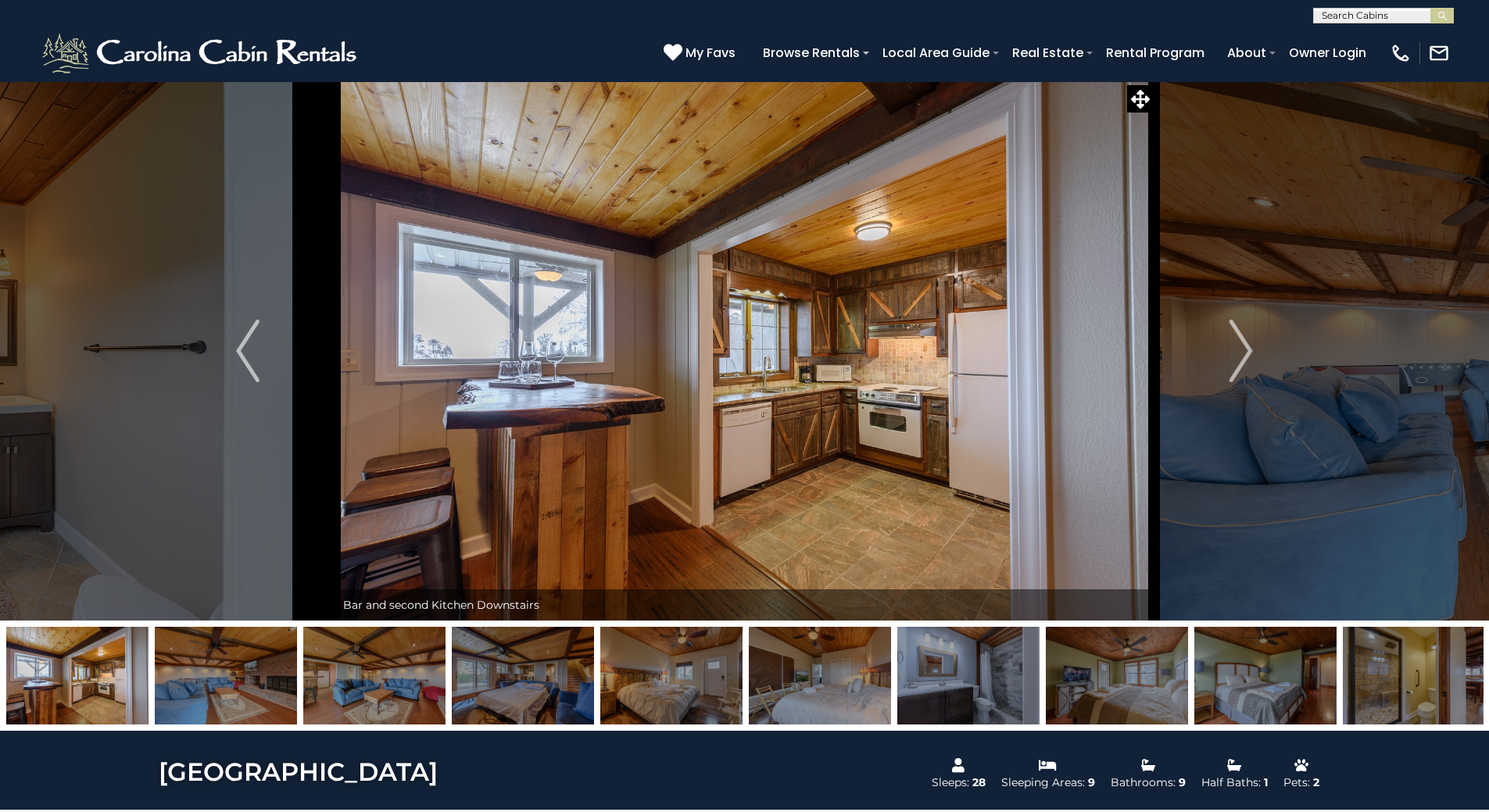
click at [1227, 351] on button "Next" at bounding box center [1241, 350] width 174 height 539
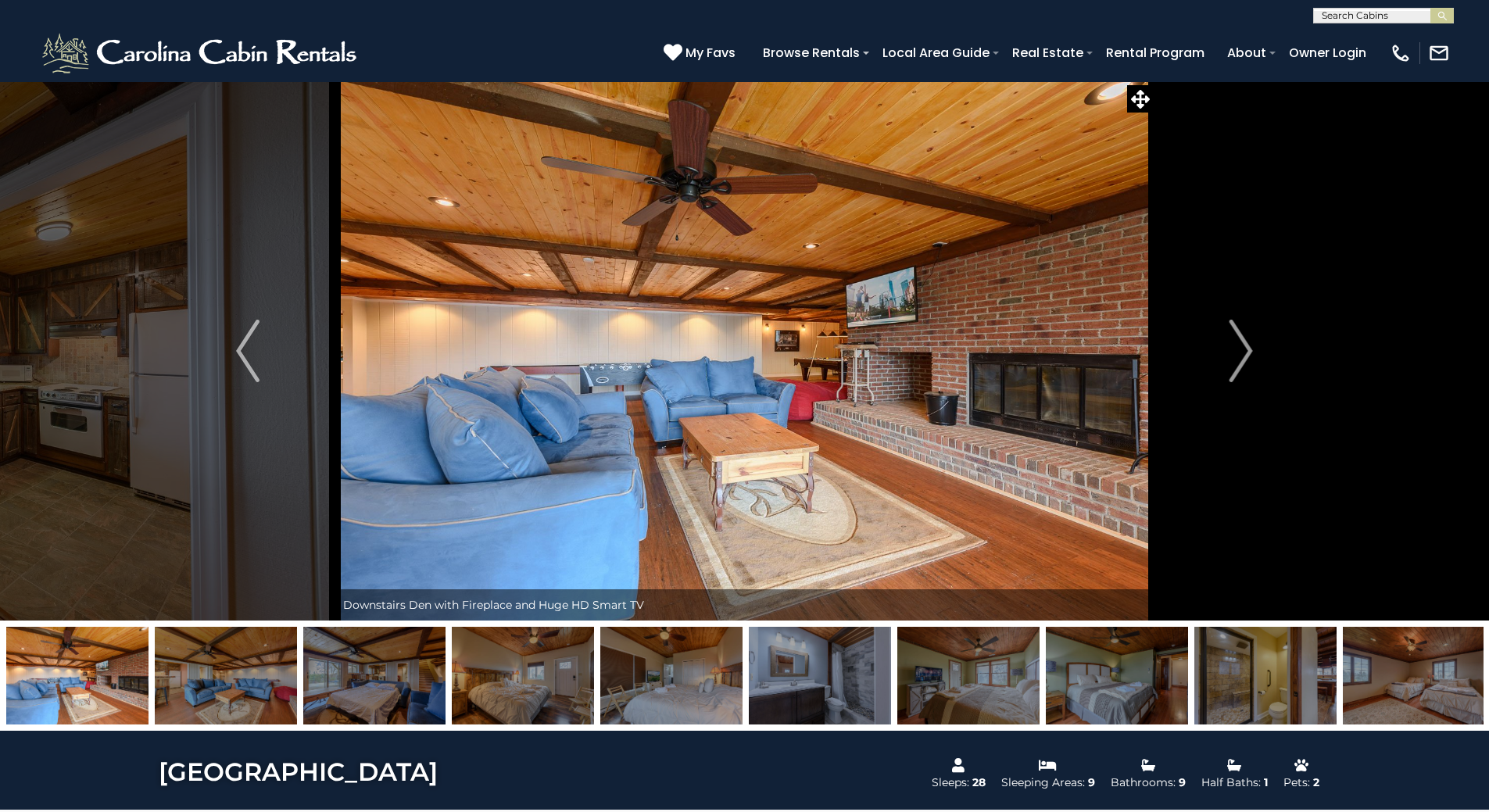
click at [1241, 347] on img "Next" at bounding box center [1241, 350] width 23 height 63
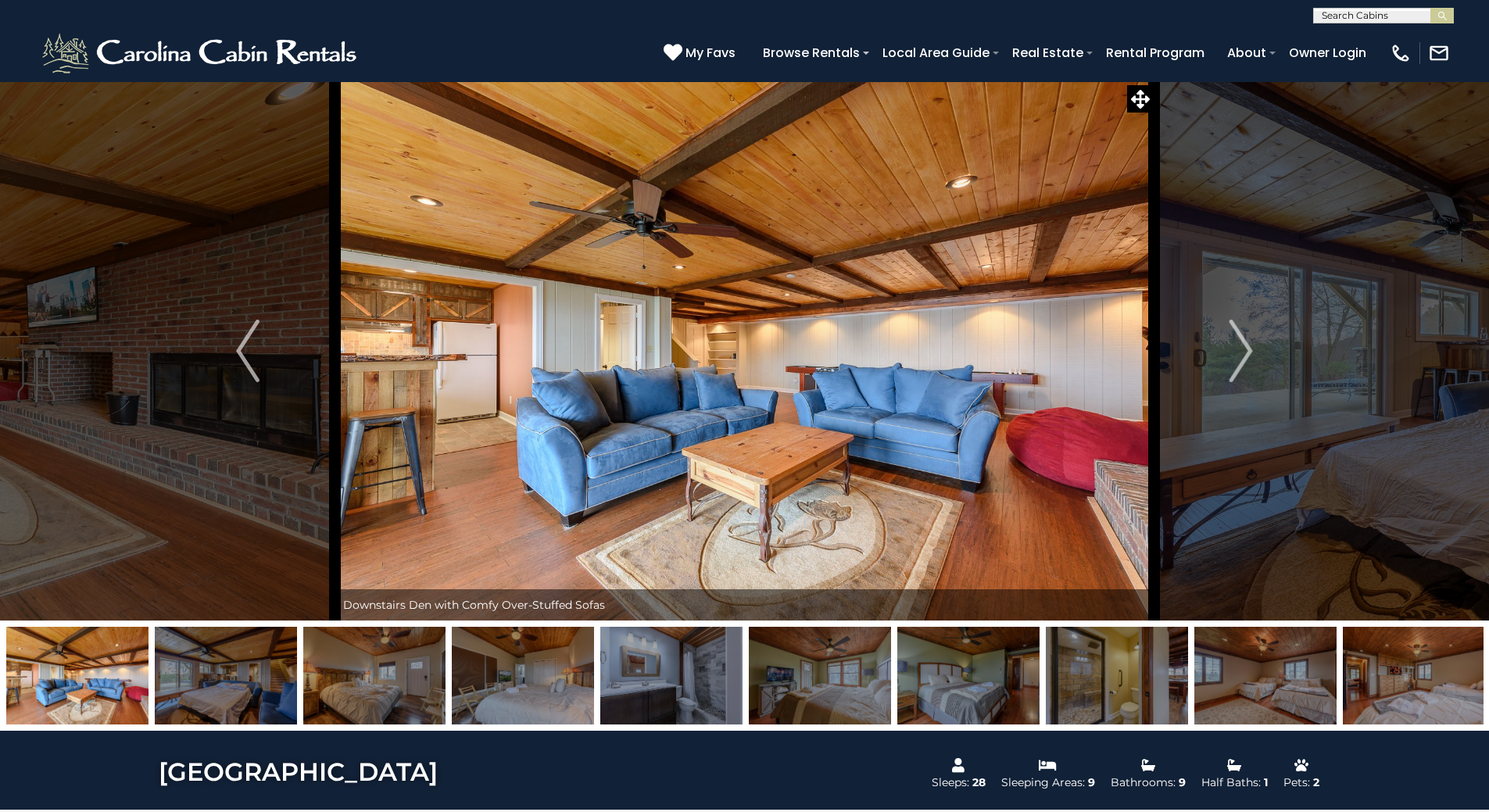
click at [1240, 348] on img "Next" at bounding box center [1241, 350] width 23 height 63
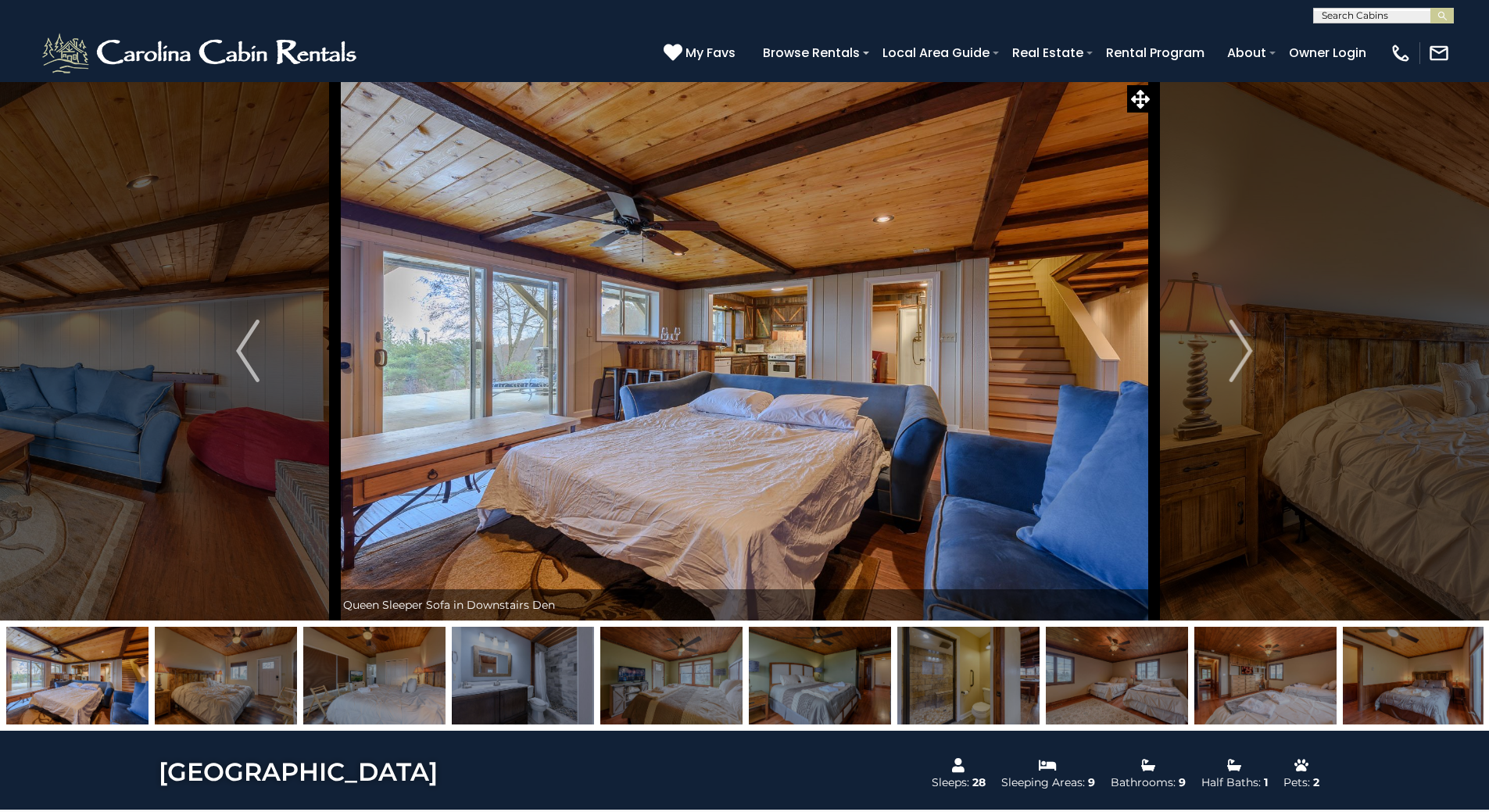
click at [1236, 351] on img "Next" at bounding box center [1241, 350] width 23 height 63
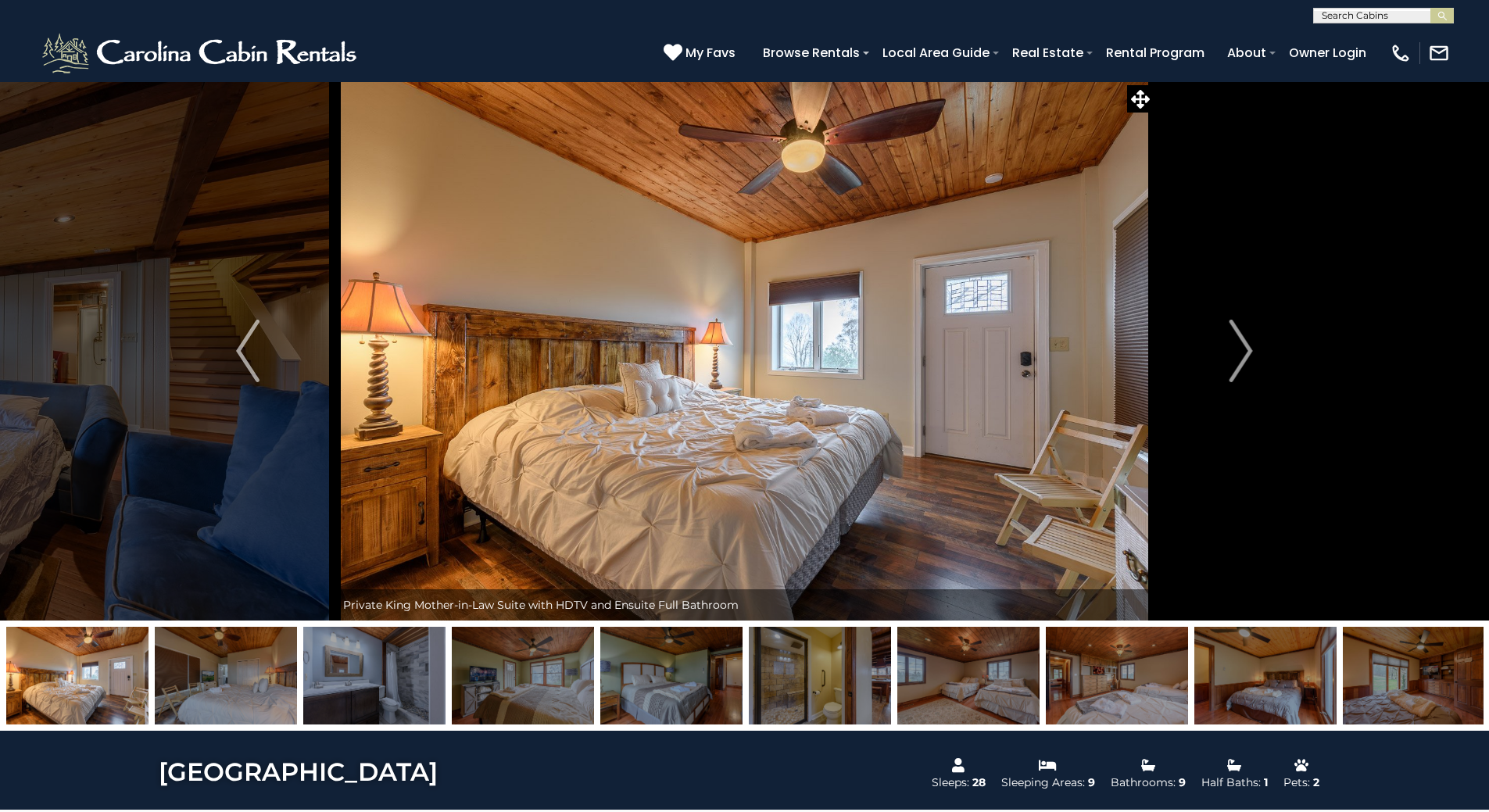
click at [1236, 351] on img "Next" at bounding box center [1241, 350] width 23 height 63
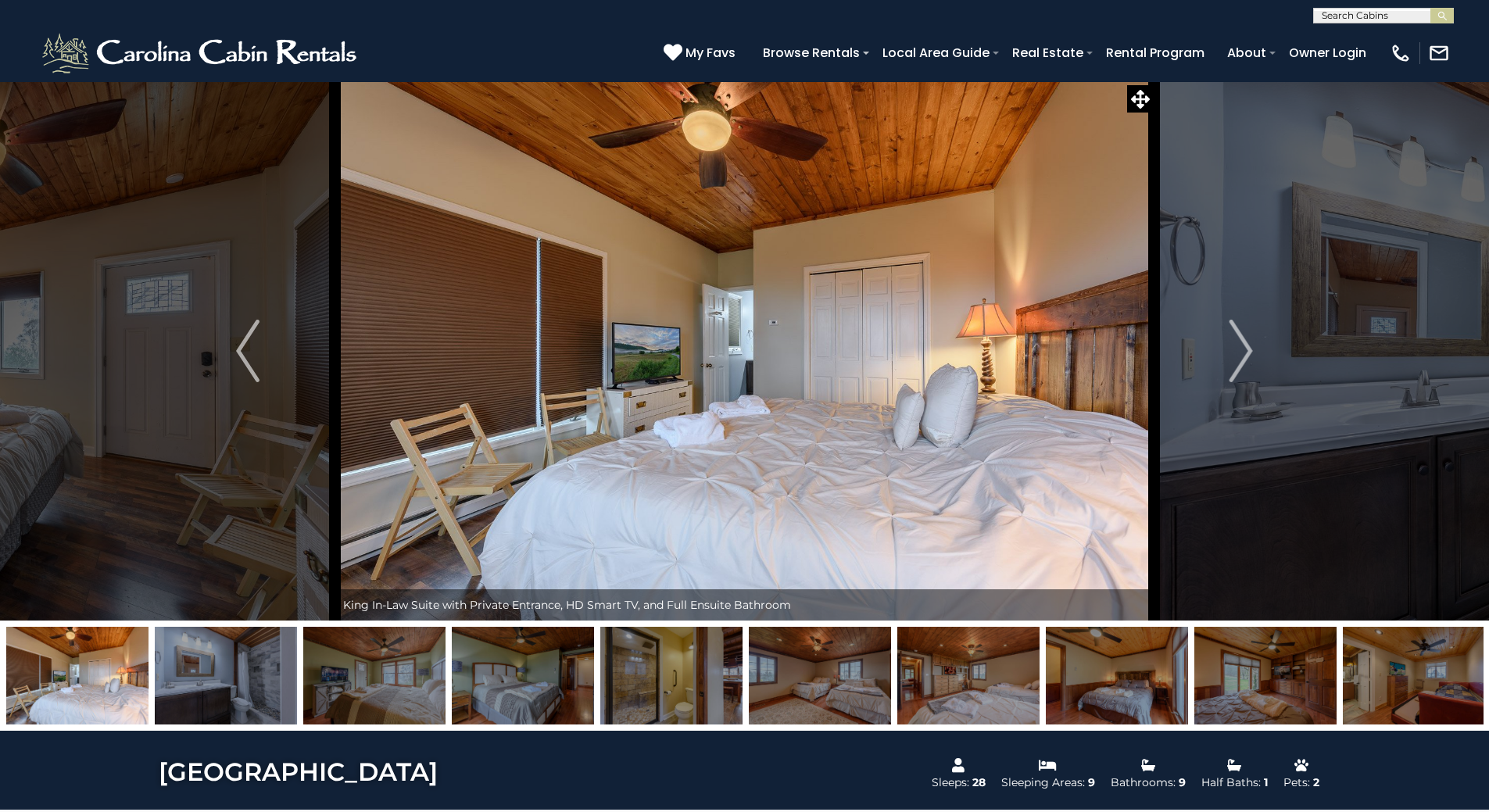
click at [1233, 353] on img "Next" at bounding box center [1241, 350] width 23 height 63
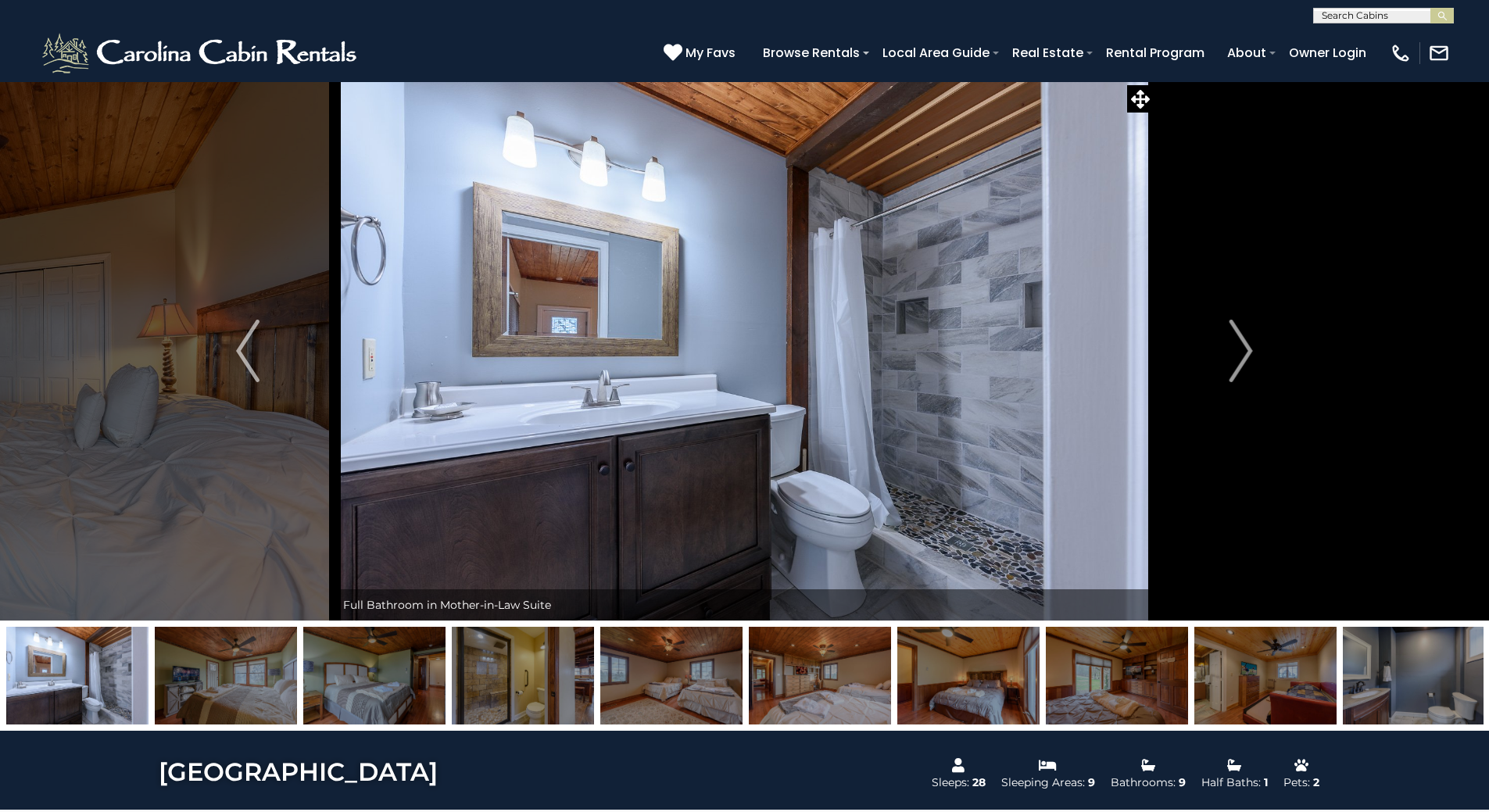
click at [1227, 356] on button "Next" at bounding box center [1241, 350] width 174 height 539
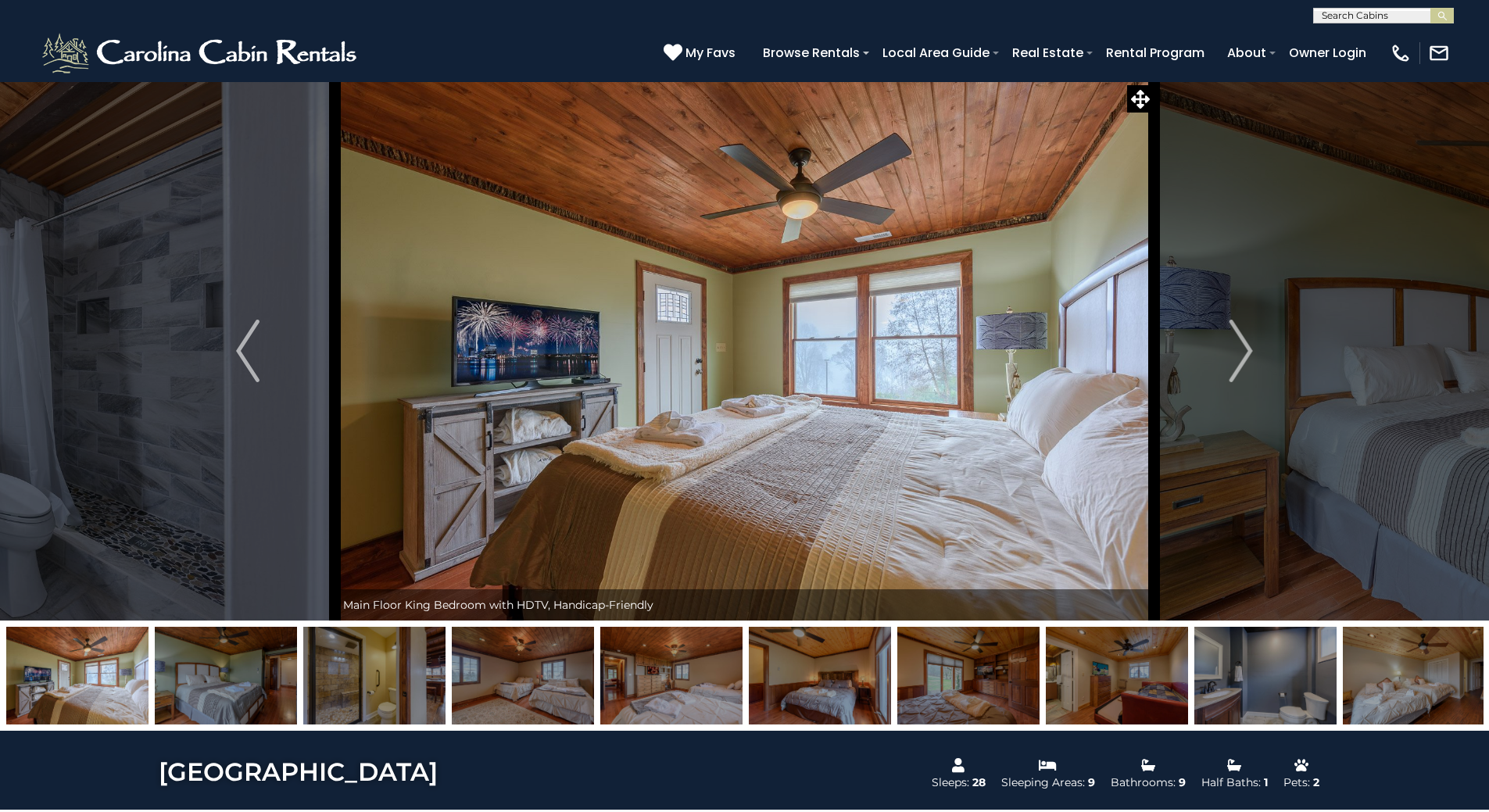
click at [1235, 350] on img "Next" at bounding box center [1241, 350] width 23 height 63
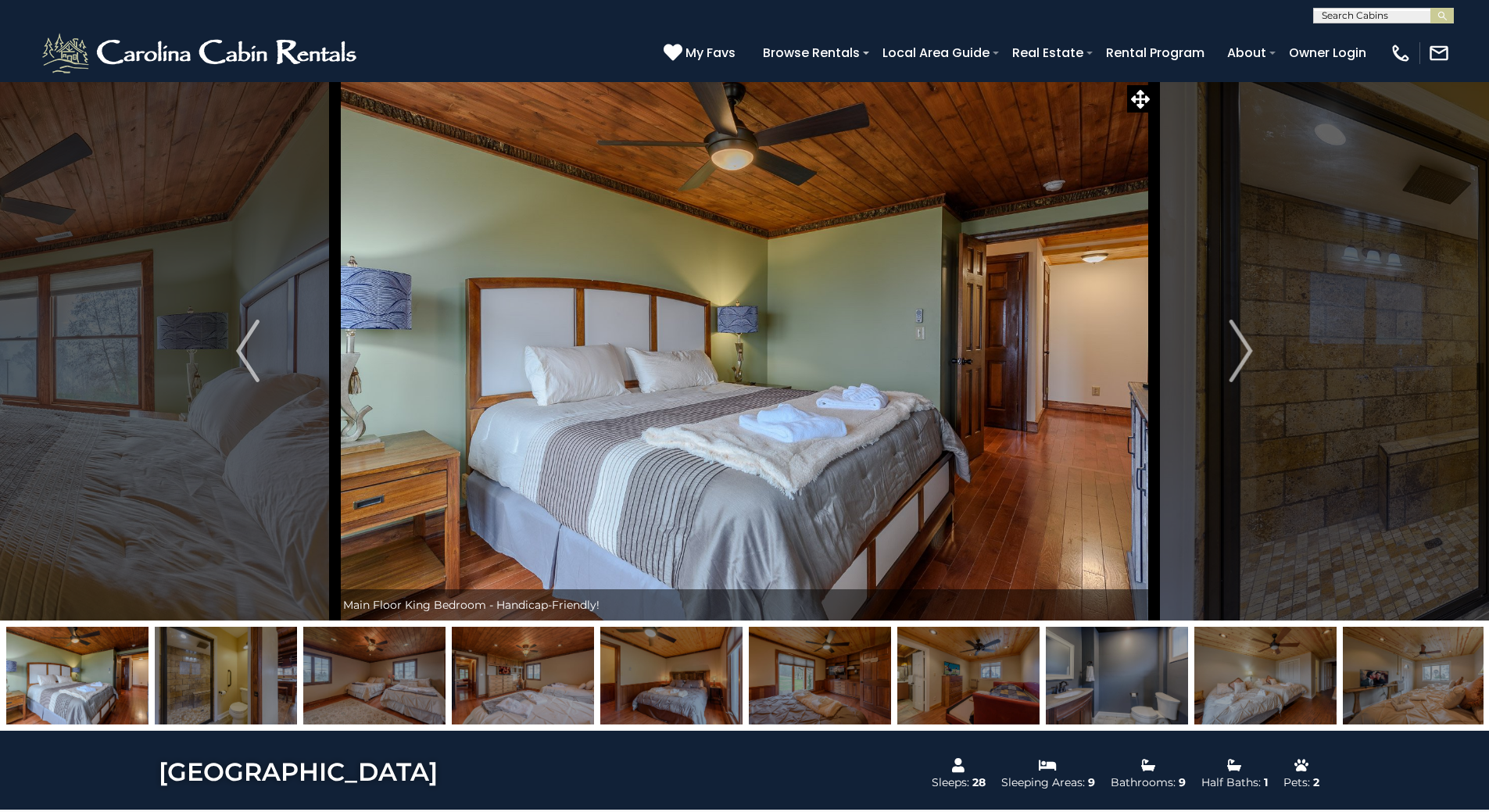
click at [1235, 350] on img "Next" at bounding box center [1241, 350] width 23 height 63
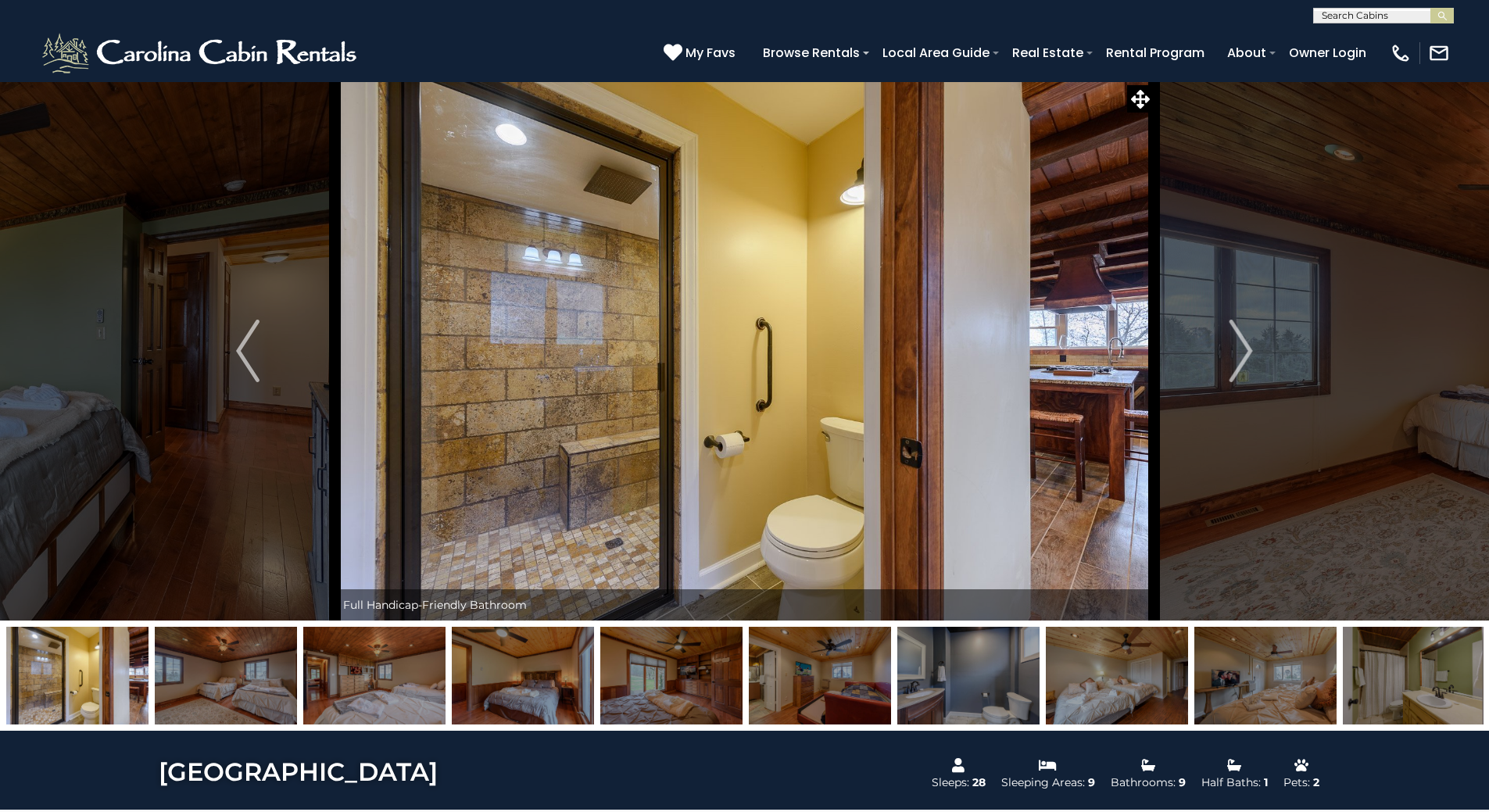
click at [1236, 347] on img "Next" at bounding box center [1241, 350] width 23 height 63
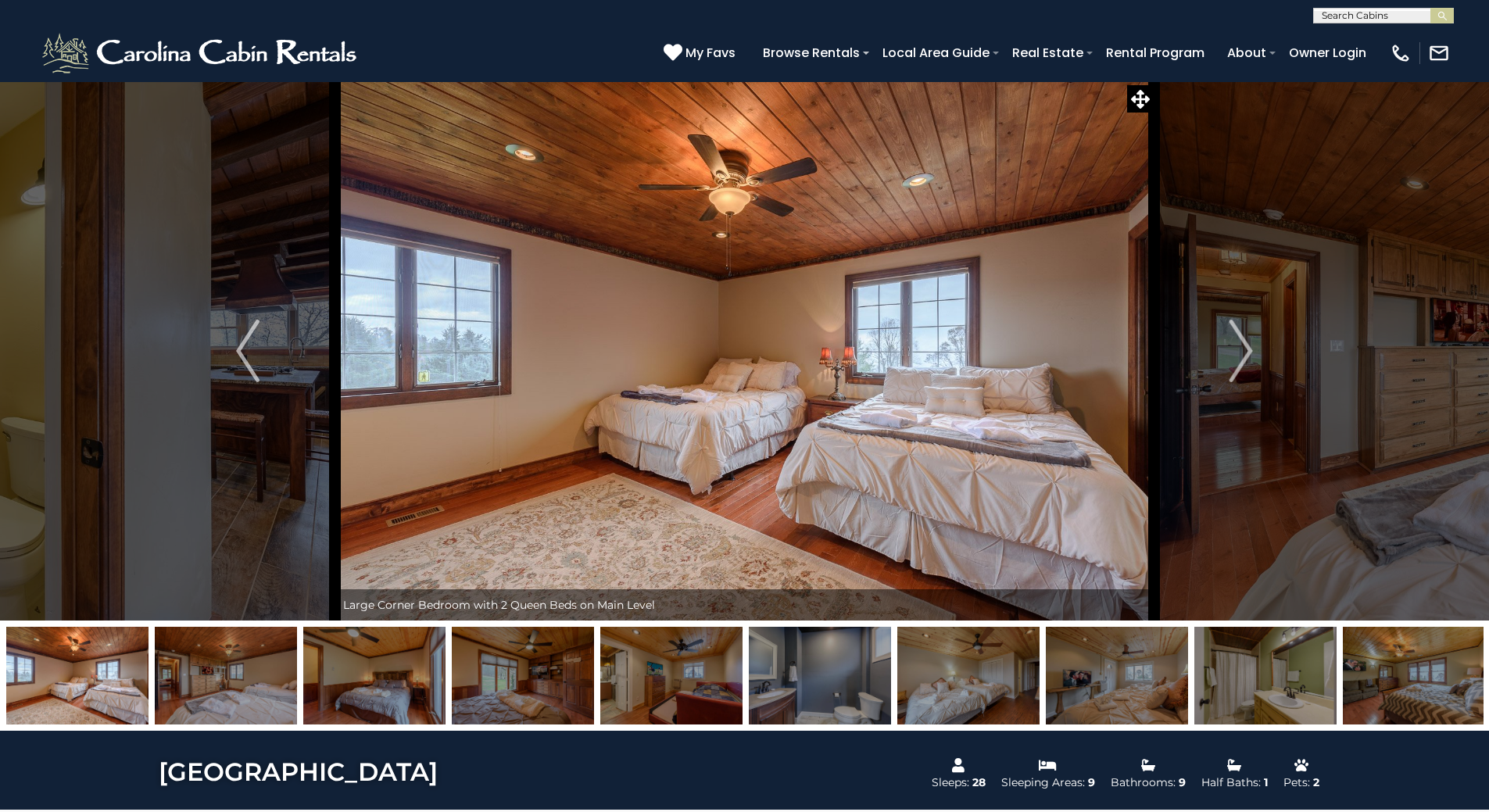
click at [1236, 347] on img "Next" at bounding box center [1241, 350] width 23 height 63
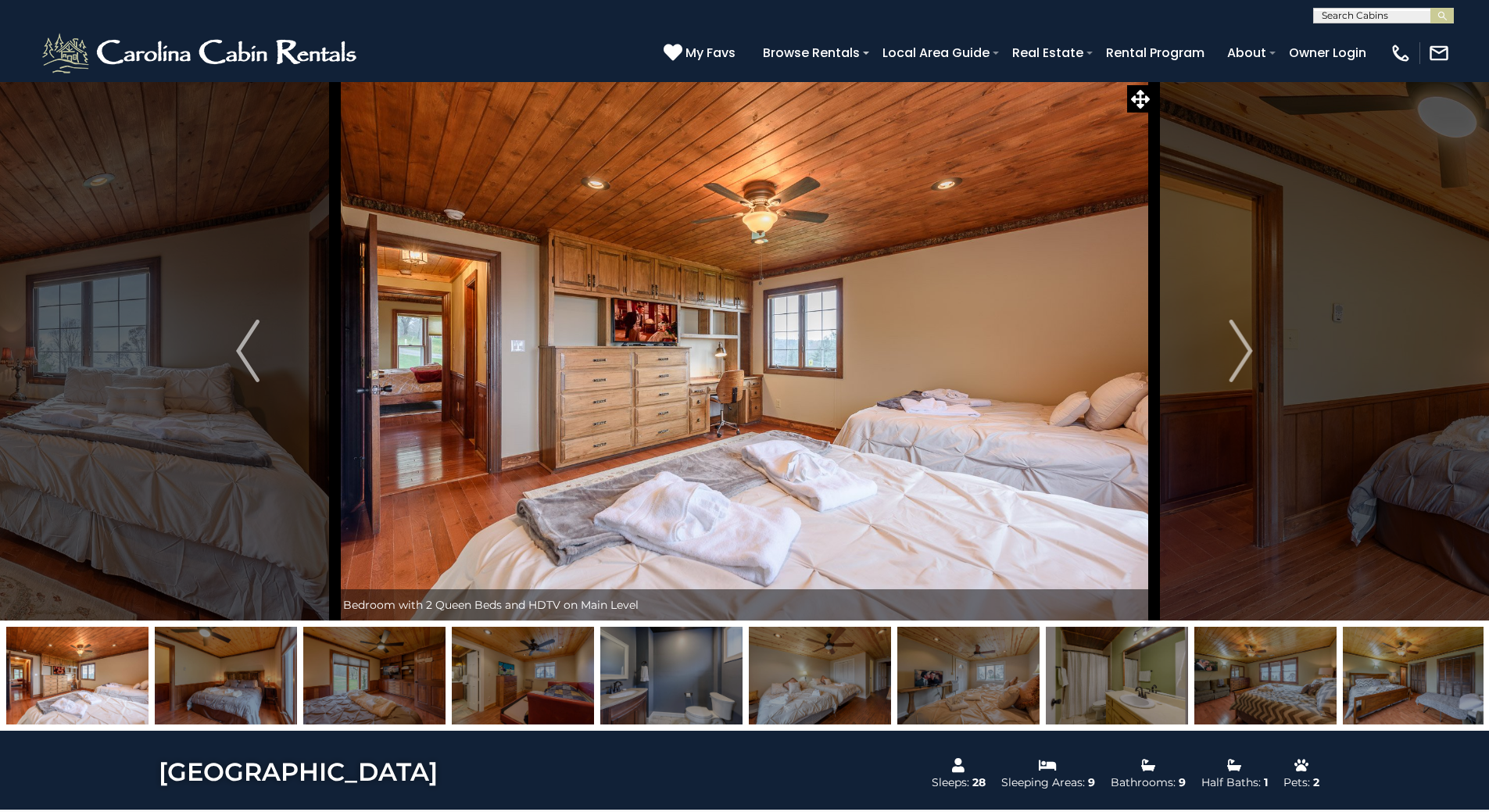
click at [1235, 348] on img "Next" at bounding box center [1241, 350] width 23 height 63
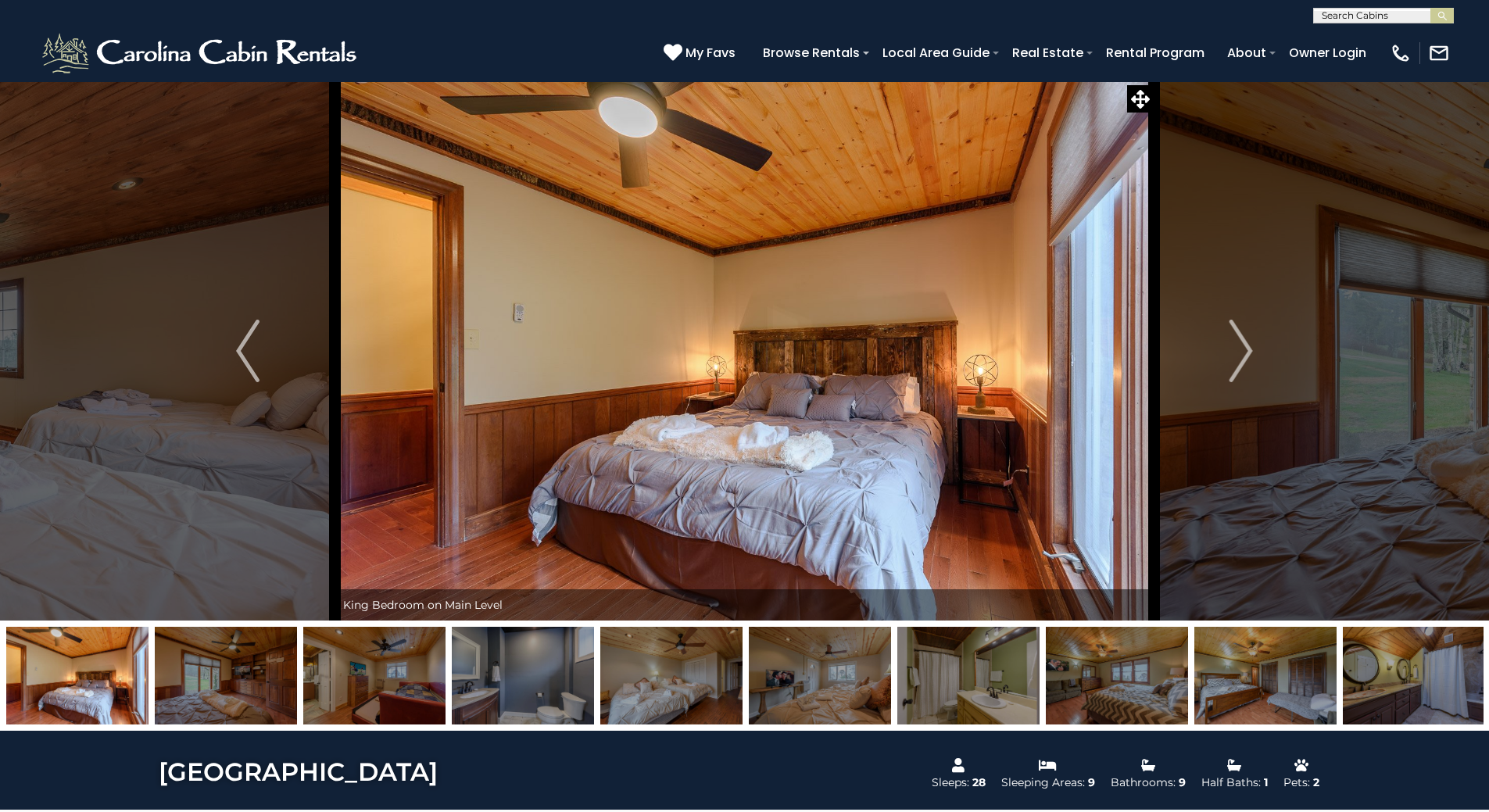
click at [1235, 348] on img "Next" at bounding box center [1241, 350] width 23 height 63
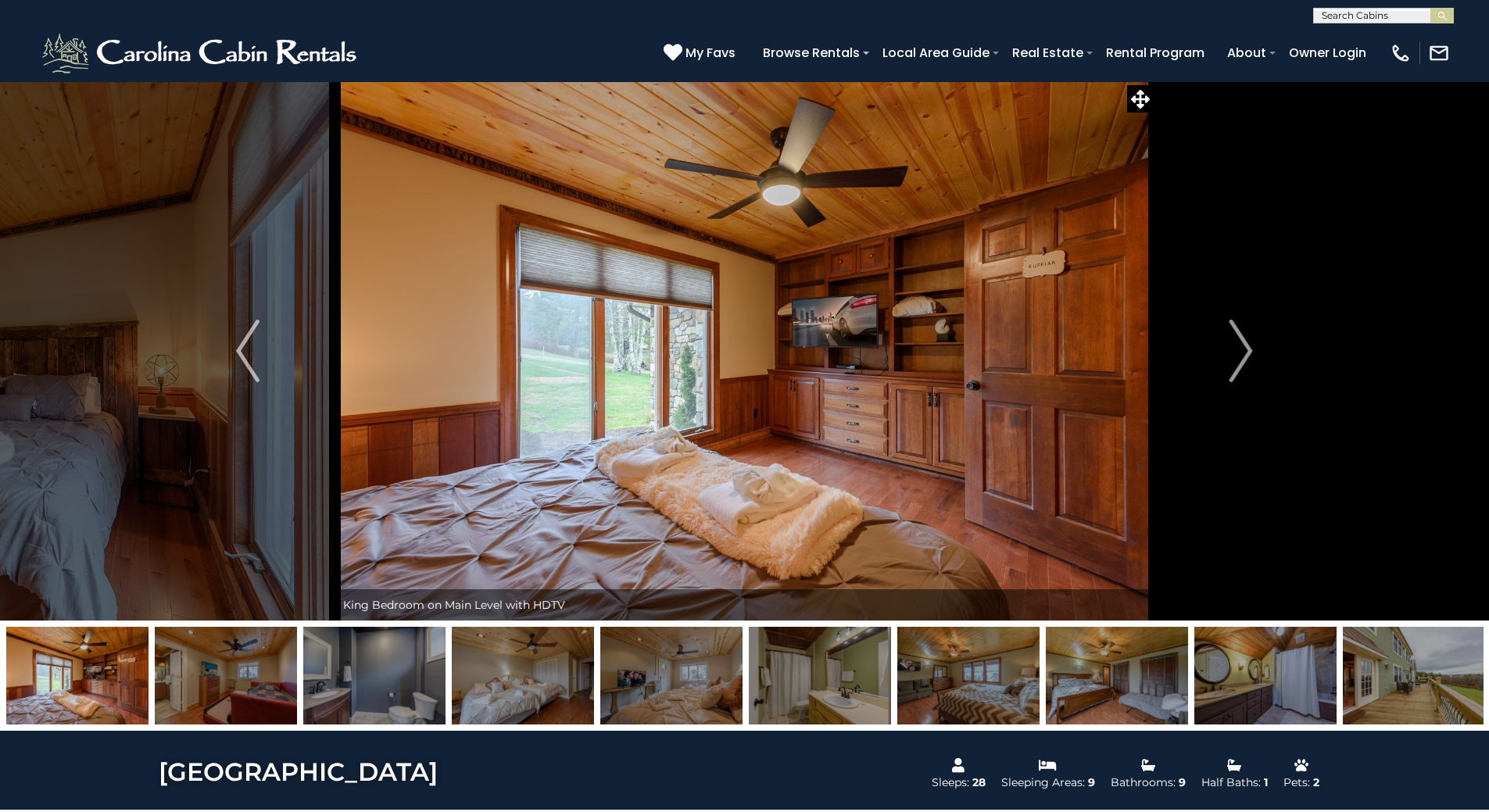
click at [1235, 348] on img "Next" at bounding box center [1241, 350] width 23 height 63
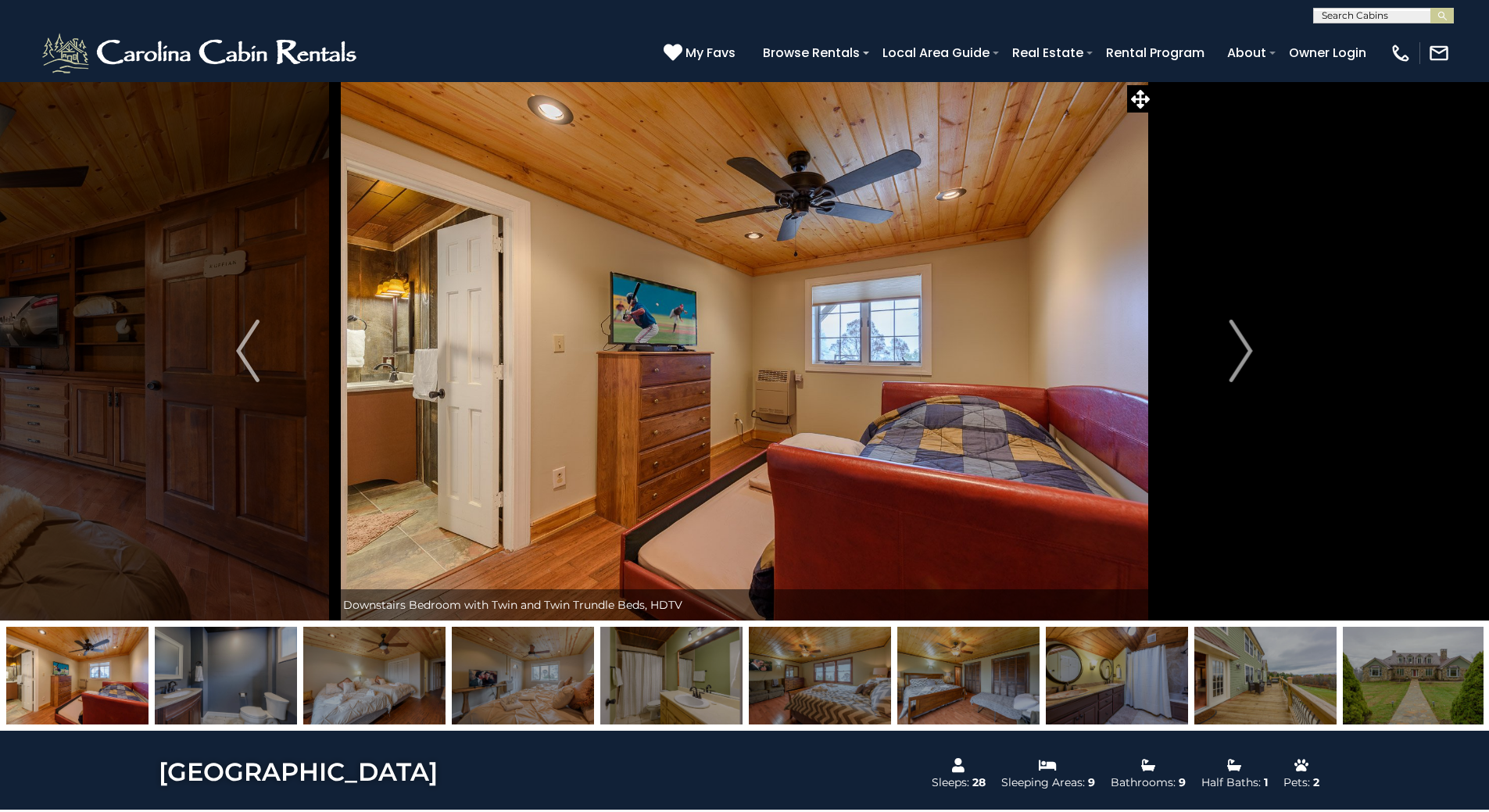
click at [1235, 349] on img "Next" at bounding box center [1241, 350] width 23 height 63
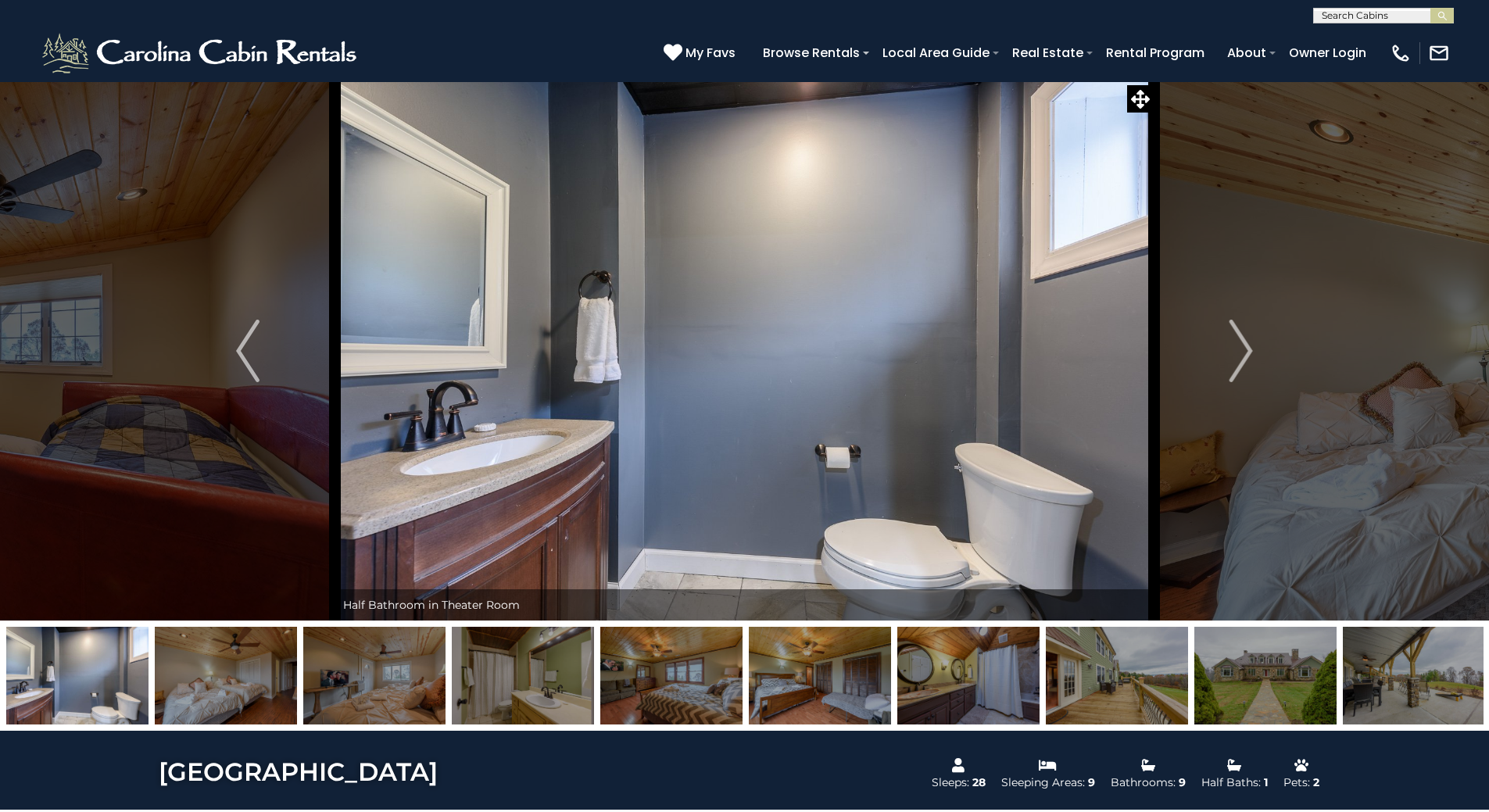
click at [1240, 351] on img "Next" at bounding box center [1241, 350] width 23 height 63
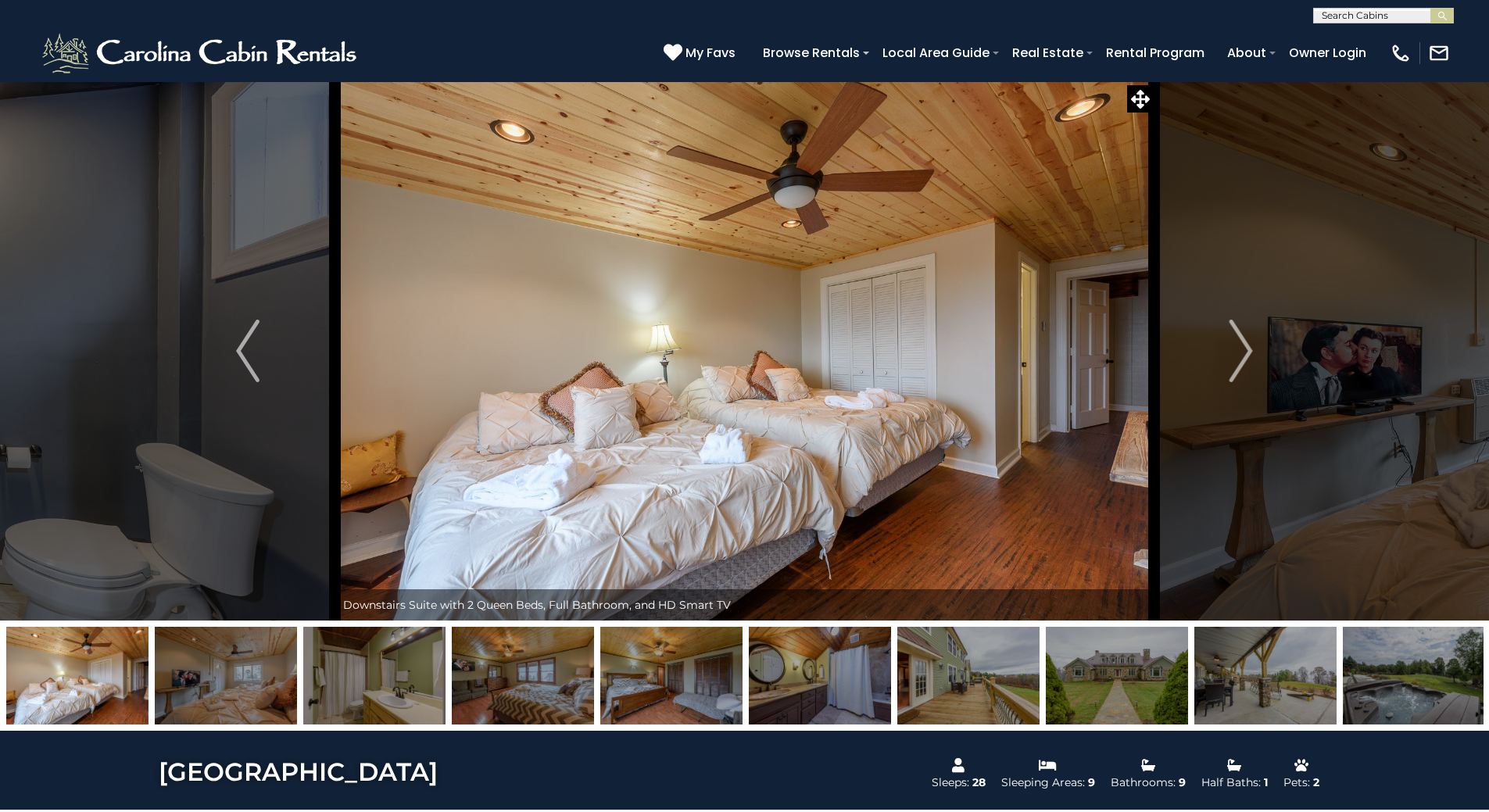
click at [1237, 350] on img "Next" at bounding box center [1241, 350] width 23 height 63
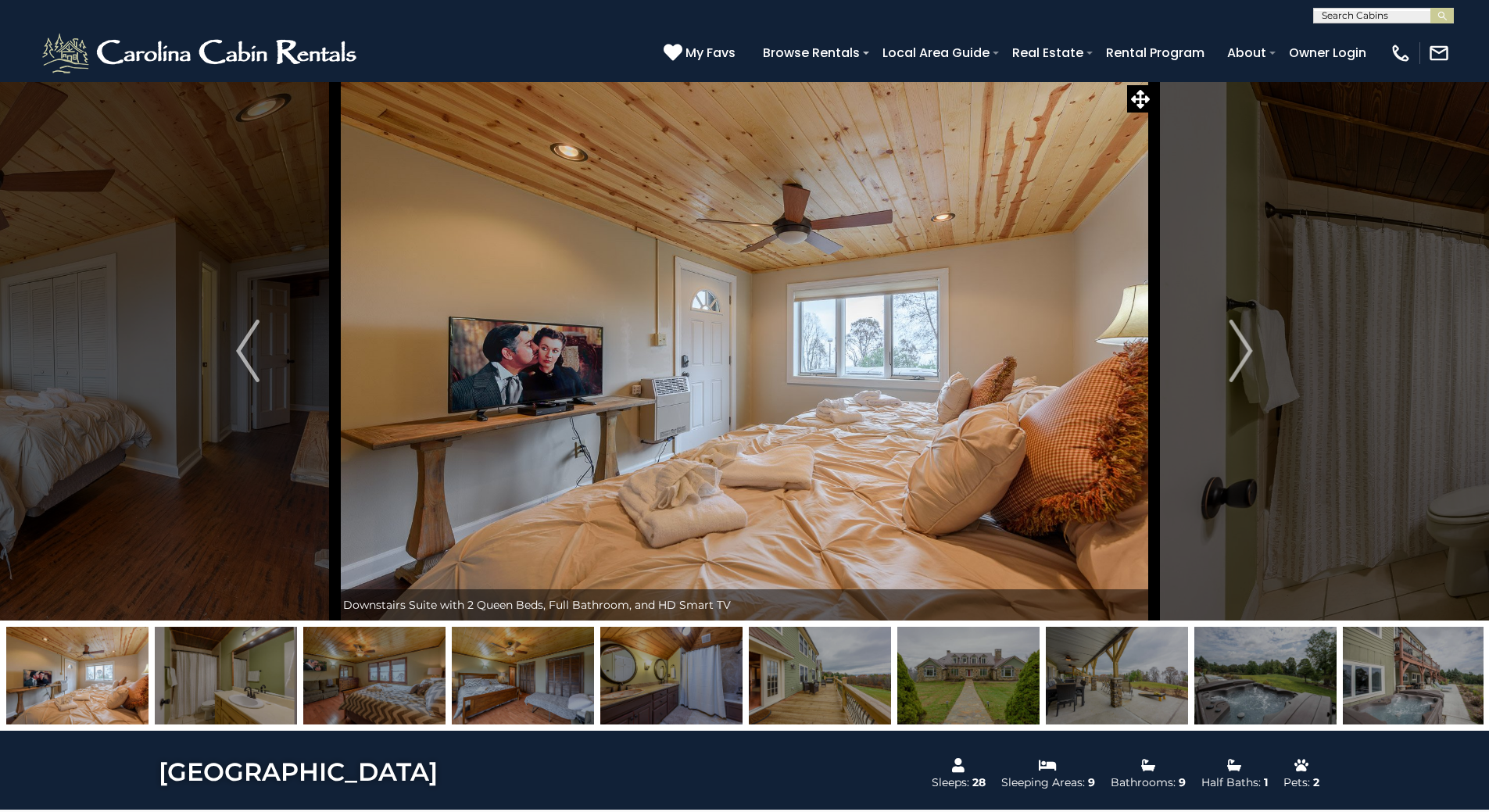
click at [1237, 349] on img "Next" at bounding box center [1241, 350] width 23 height 63
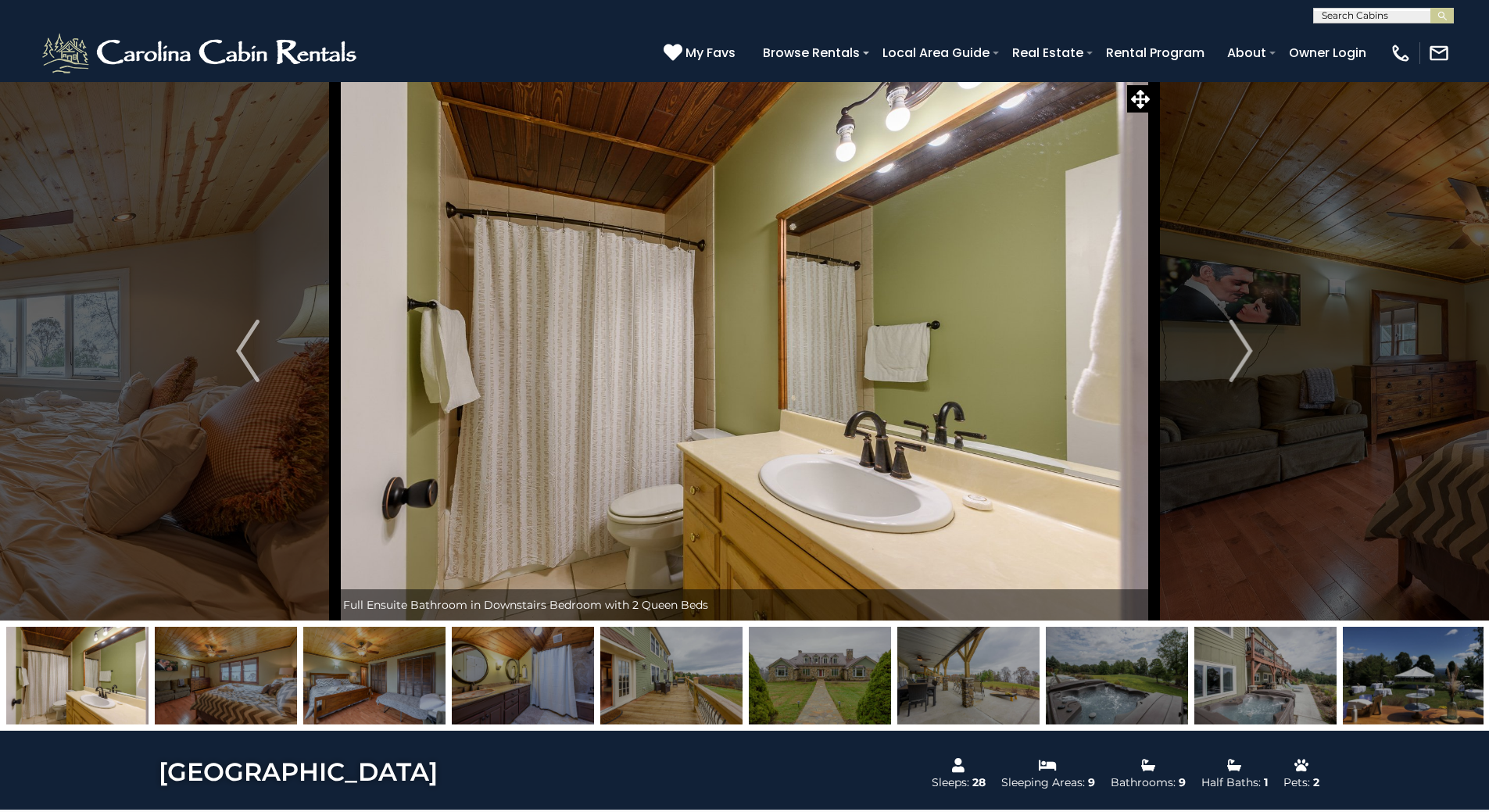
click at [1237, 347] on img "Next" at bounding box center [1241, 350] width 23 height 63
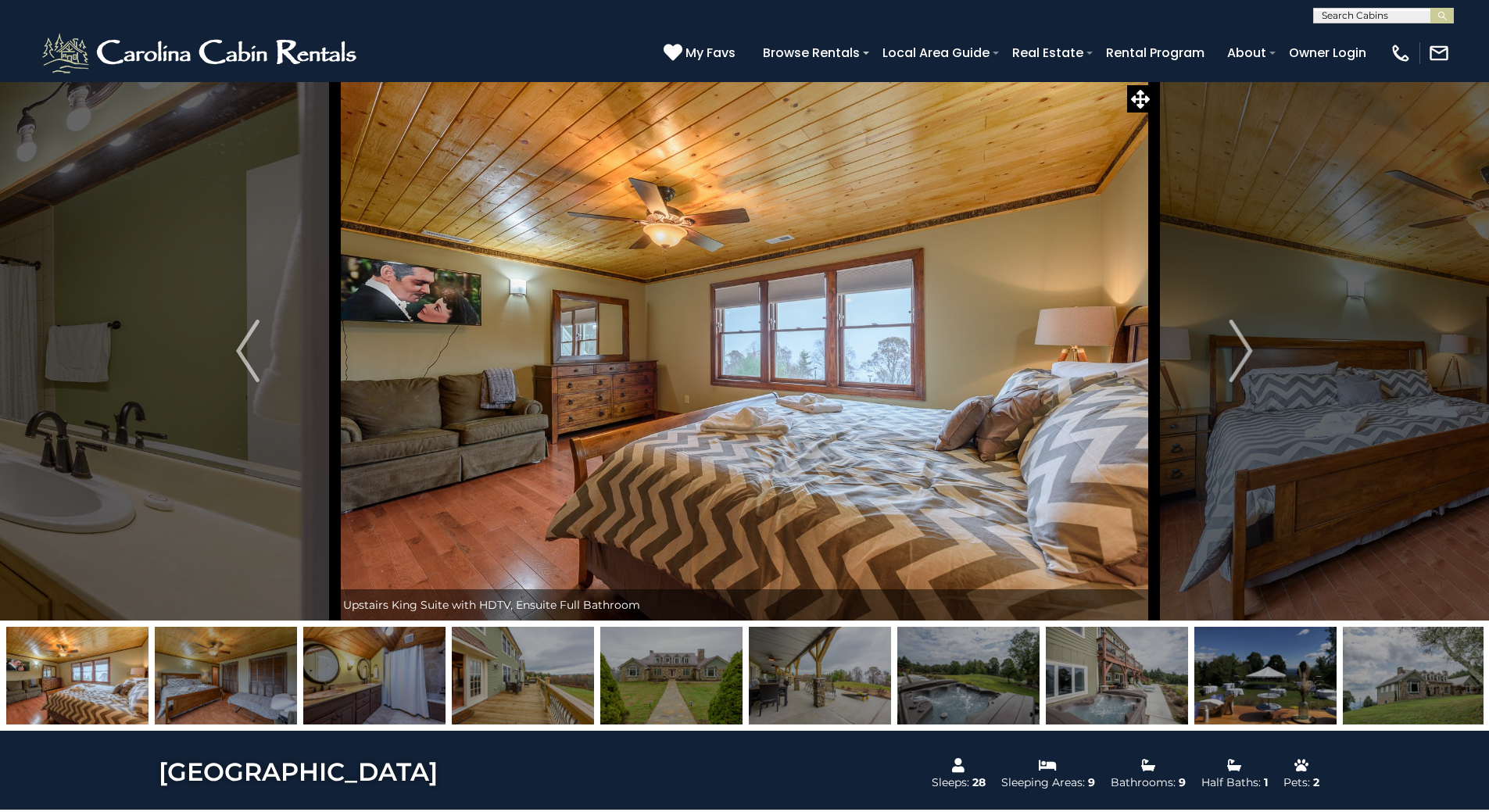
click at [1237, 347] on img "Next" at bounding box center [1241, 350] width 23 height 63
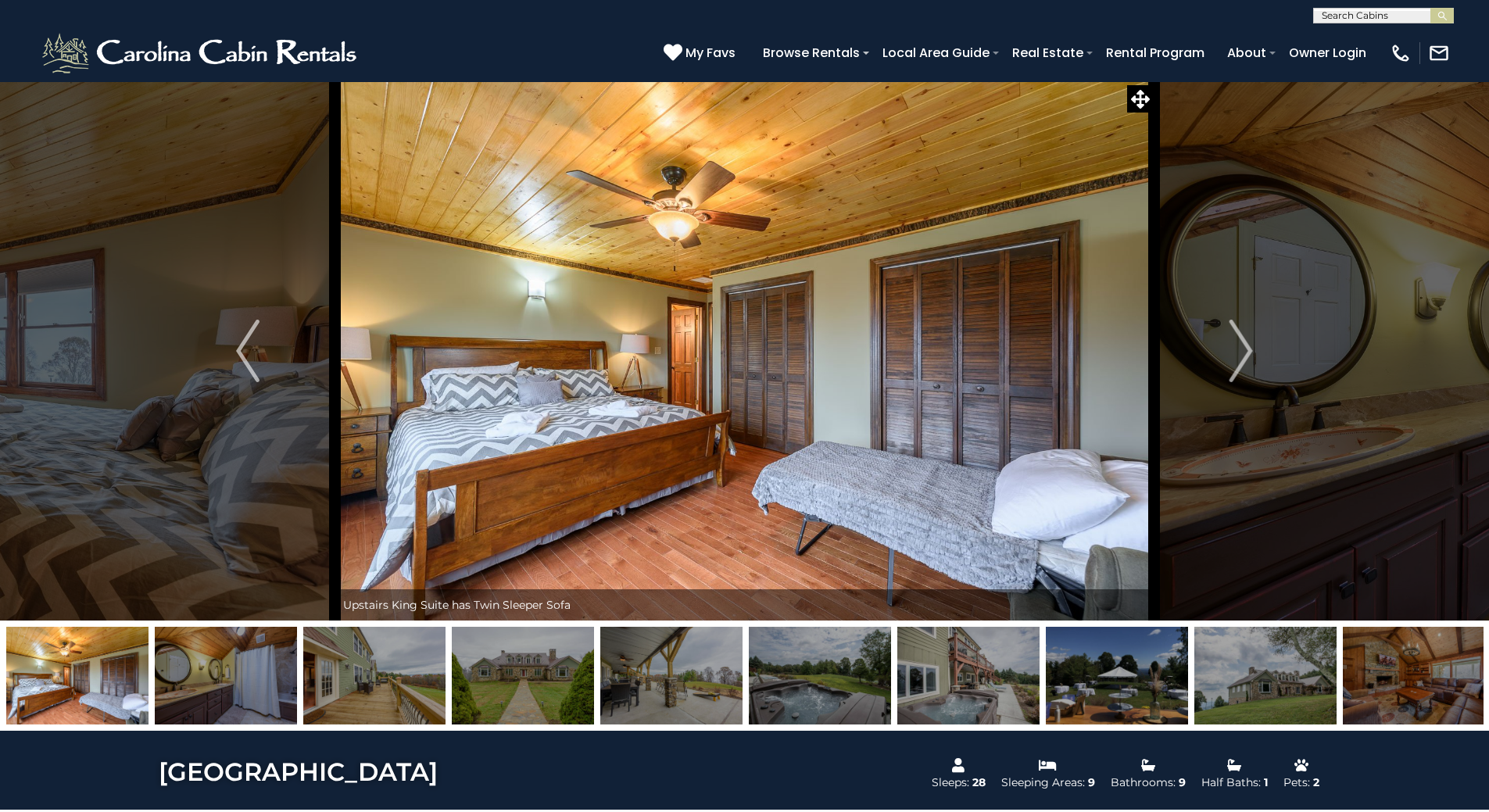
click at [1232, 350] on img "Next" at bounding box center [1241, 350] width 23 height 63
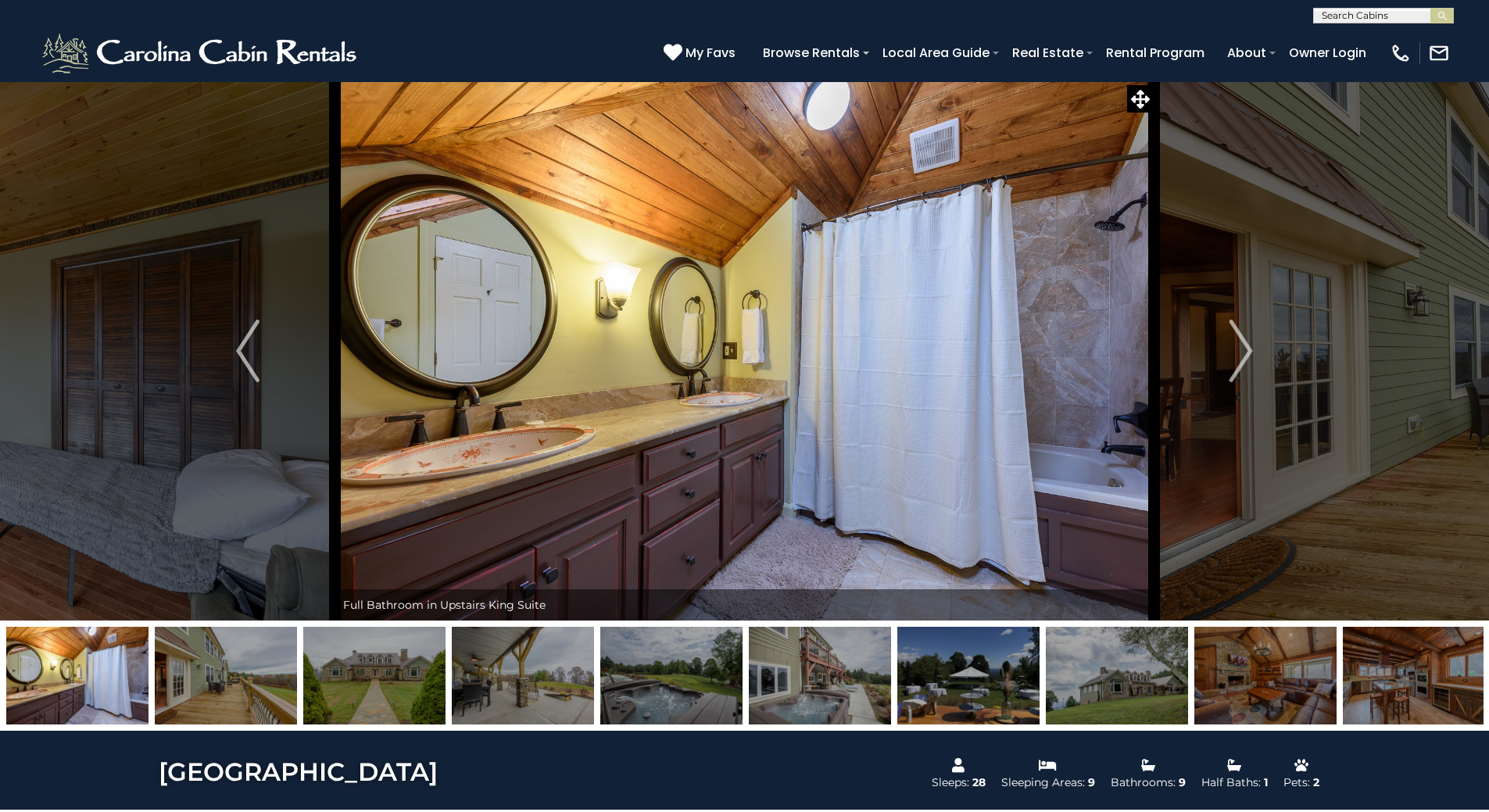
click at [1237, 345] on img "Next" at bounding box center [1241, 350] width 23 height 63
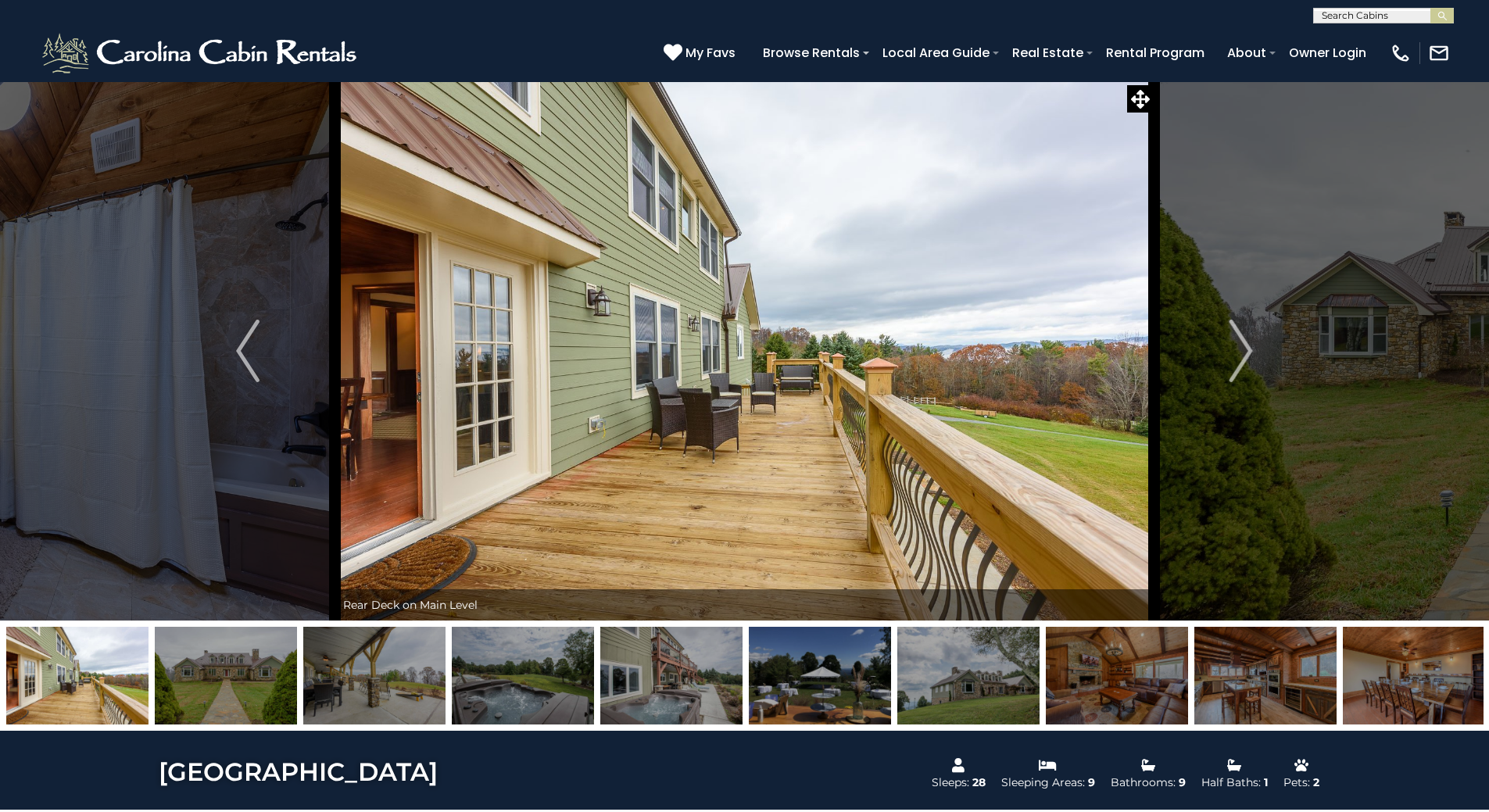
click at [1245, 353] on img "Next" at bounding box center [1241, 350] width 23 height 63
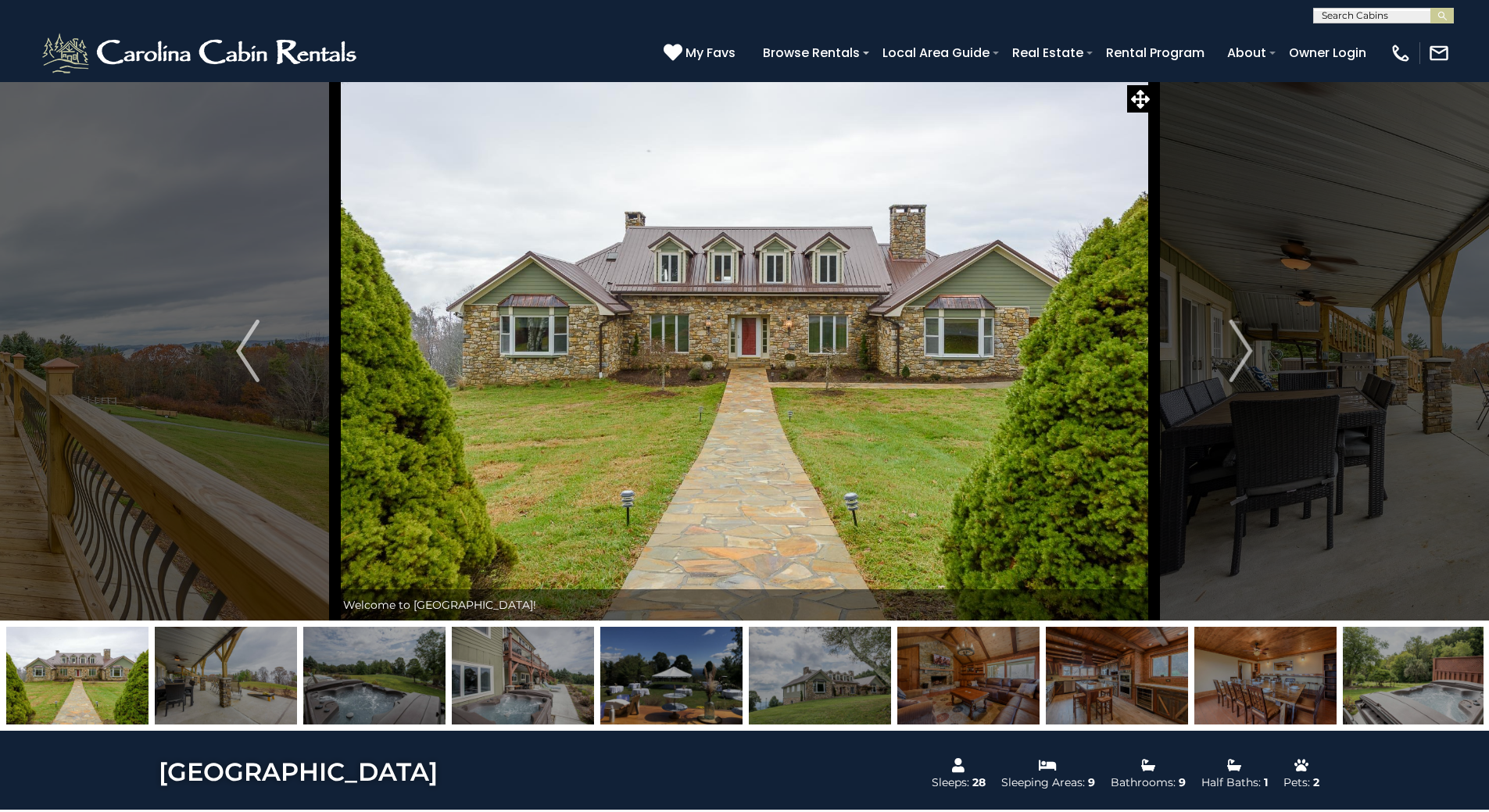
click at [1242, 352] on img "Next" at bounding box center [1241, 350] width 23 height 63
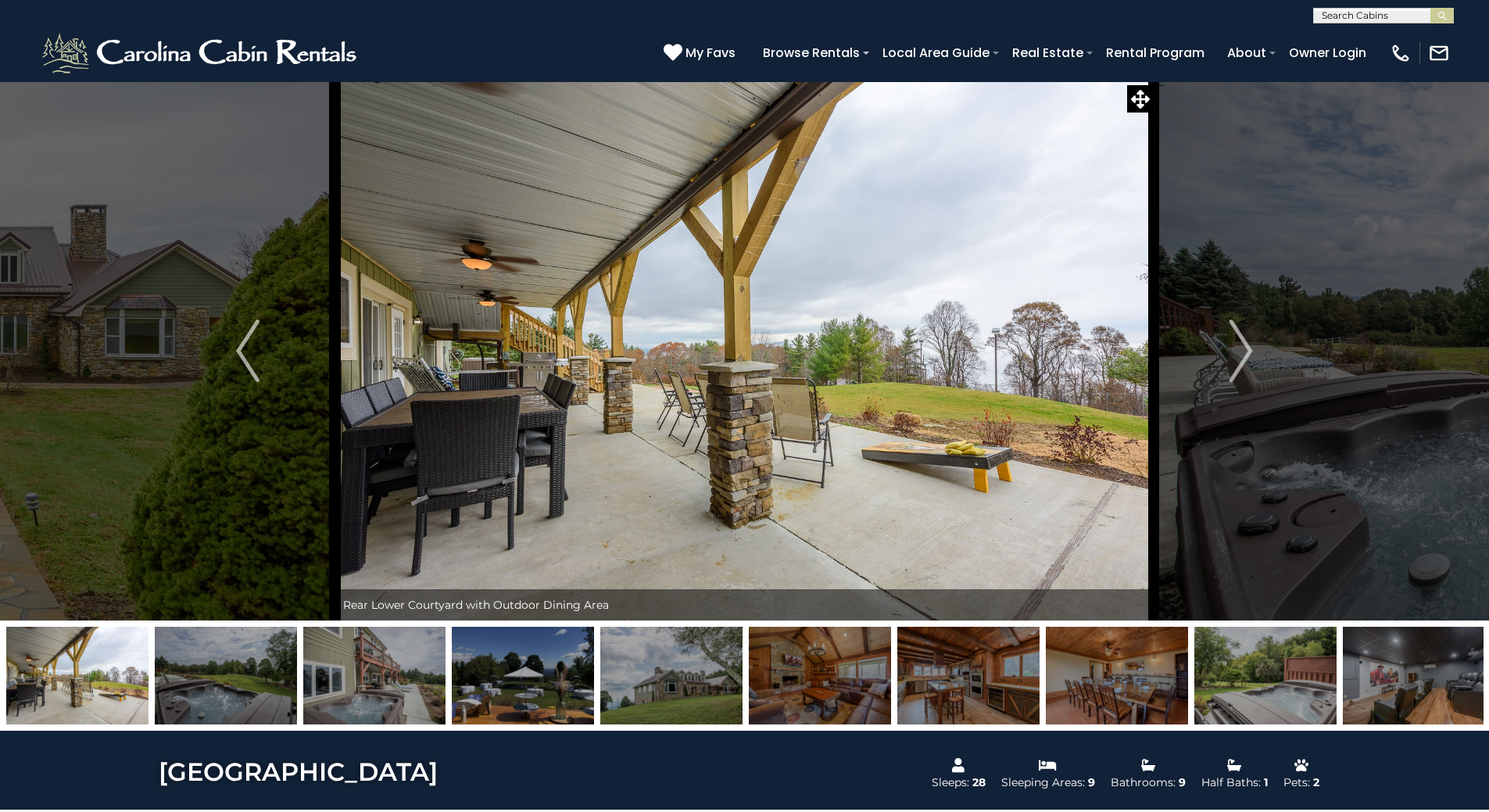
click at [1243, 347] on img "Next" at bounding box center [1241, 350] width 23 height 63
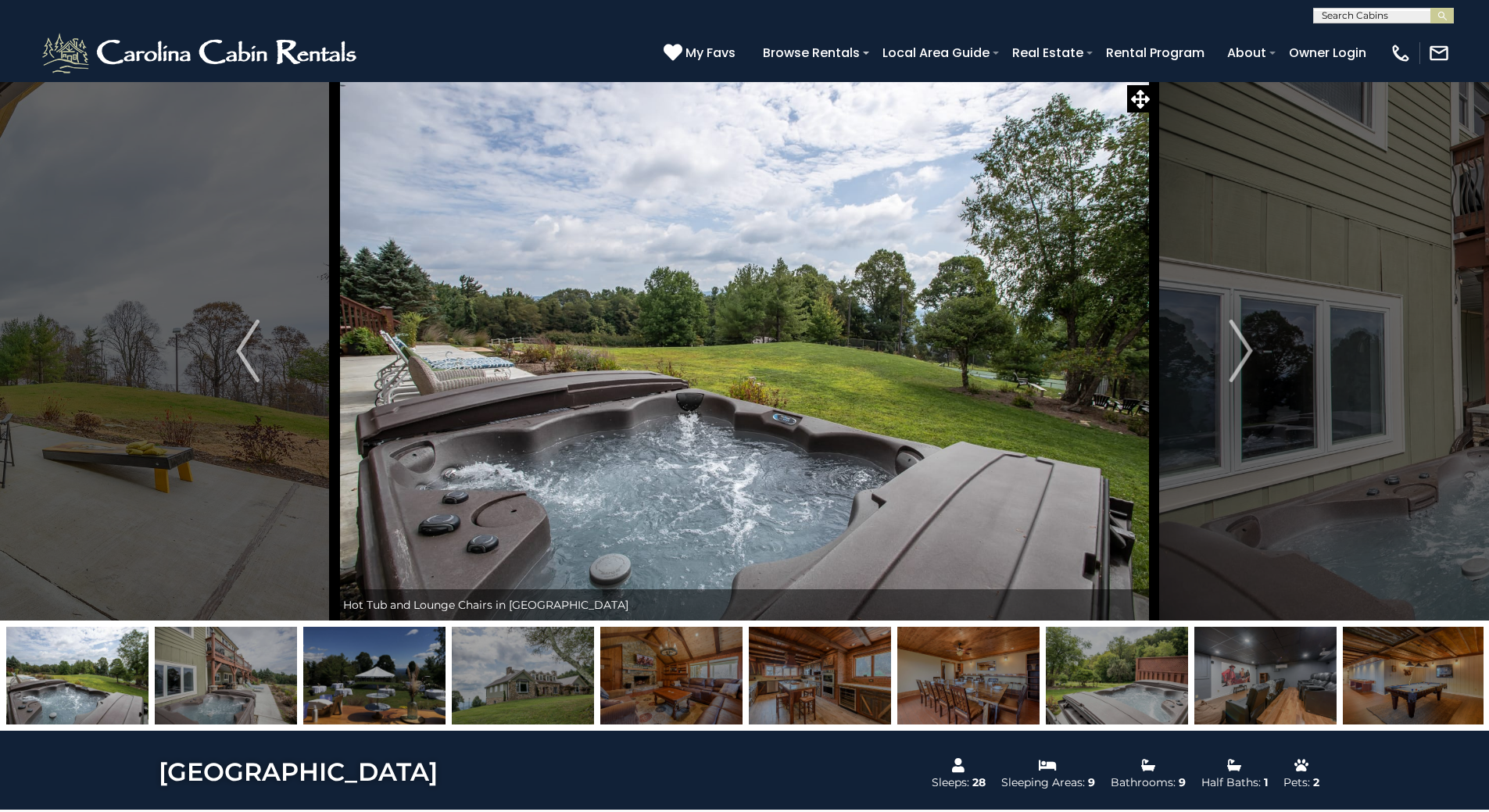
click at [1238, 351] on img "Next" at bounding box center [1241, 350] width 23 height 63
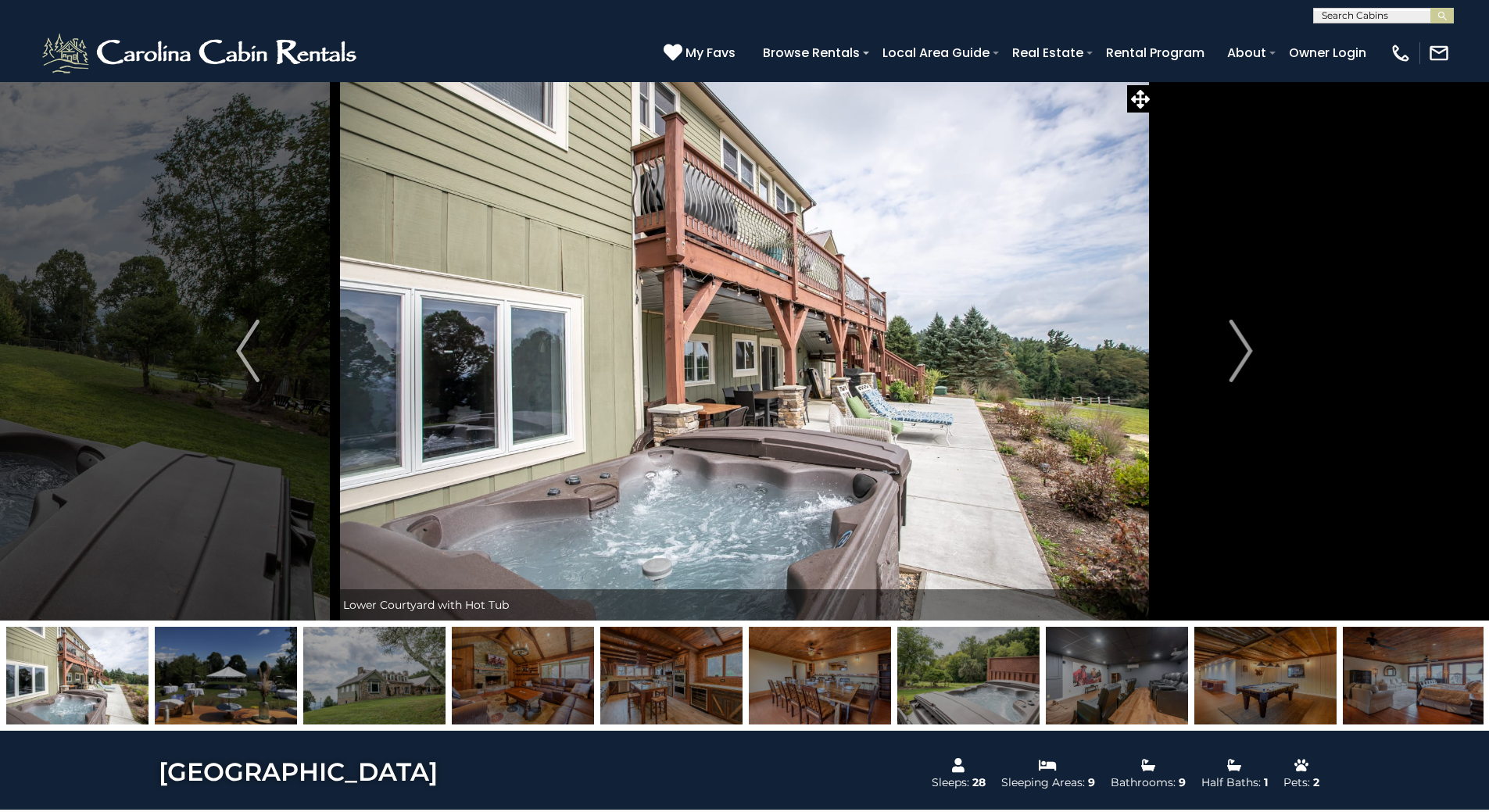
click at [1236, 351] on img "Next" at bounding box center [1241, 350] width 23 height 63
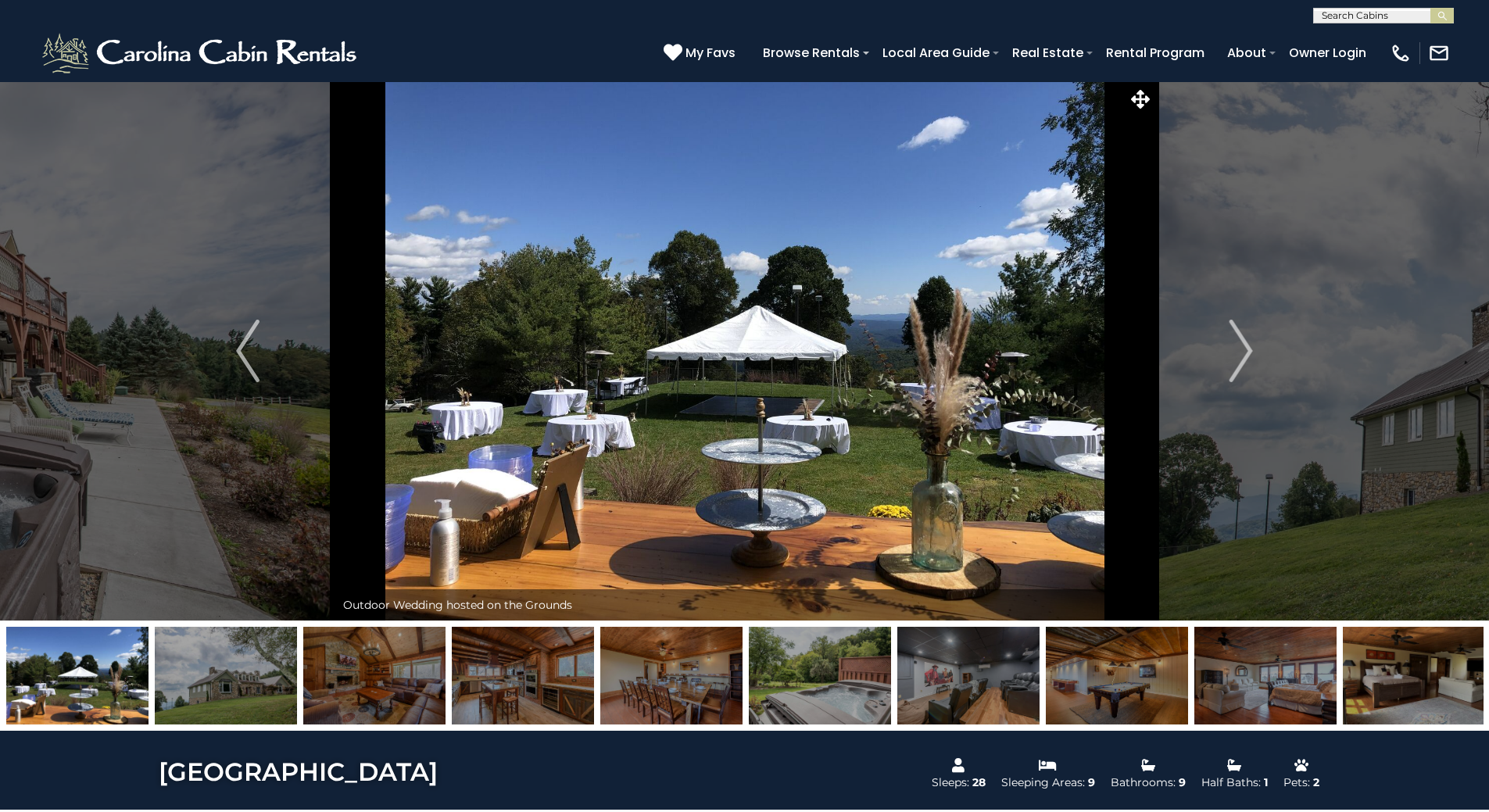
click at [1246, 344] on img "Next" at bounding box center [1241, 350] width 23 height 63
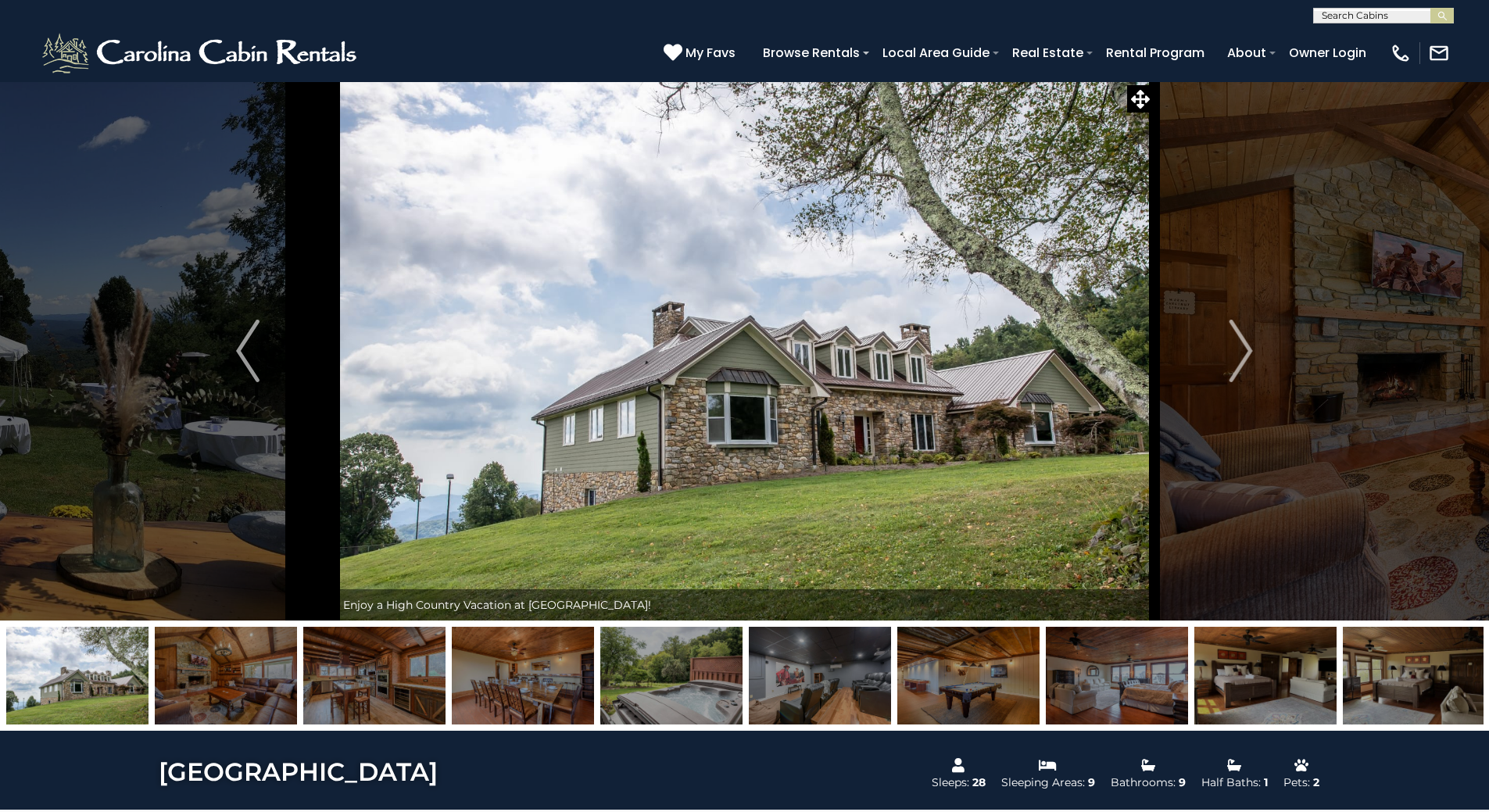
click at [1246, 344] on img "Next" at bounding box center [1241, 350] width 23 height 63
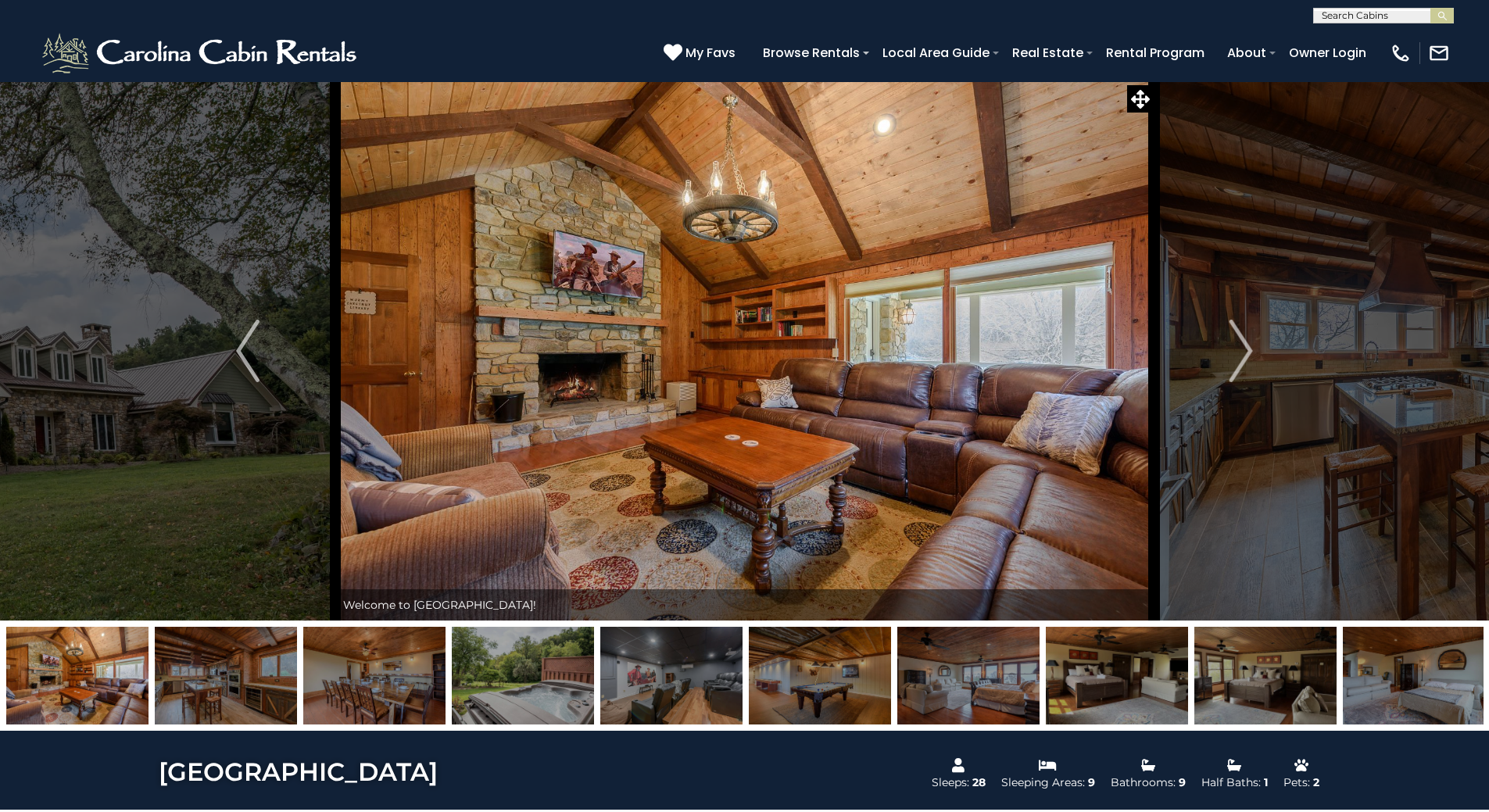
click at [1246, 344] on img "Next" at bounding box center [1241, 350] width 23 height 63
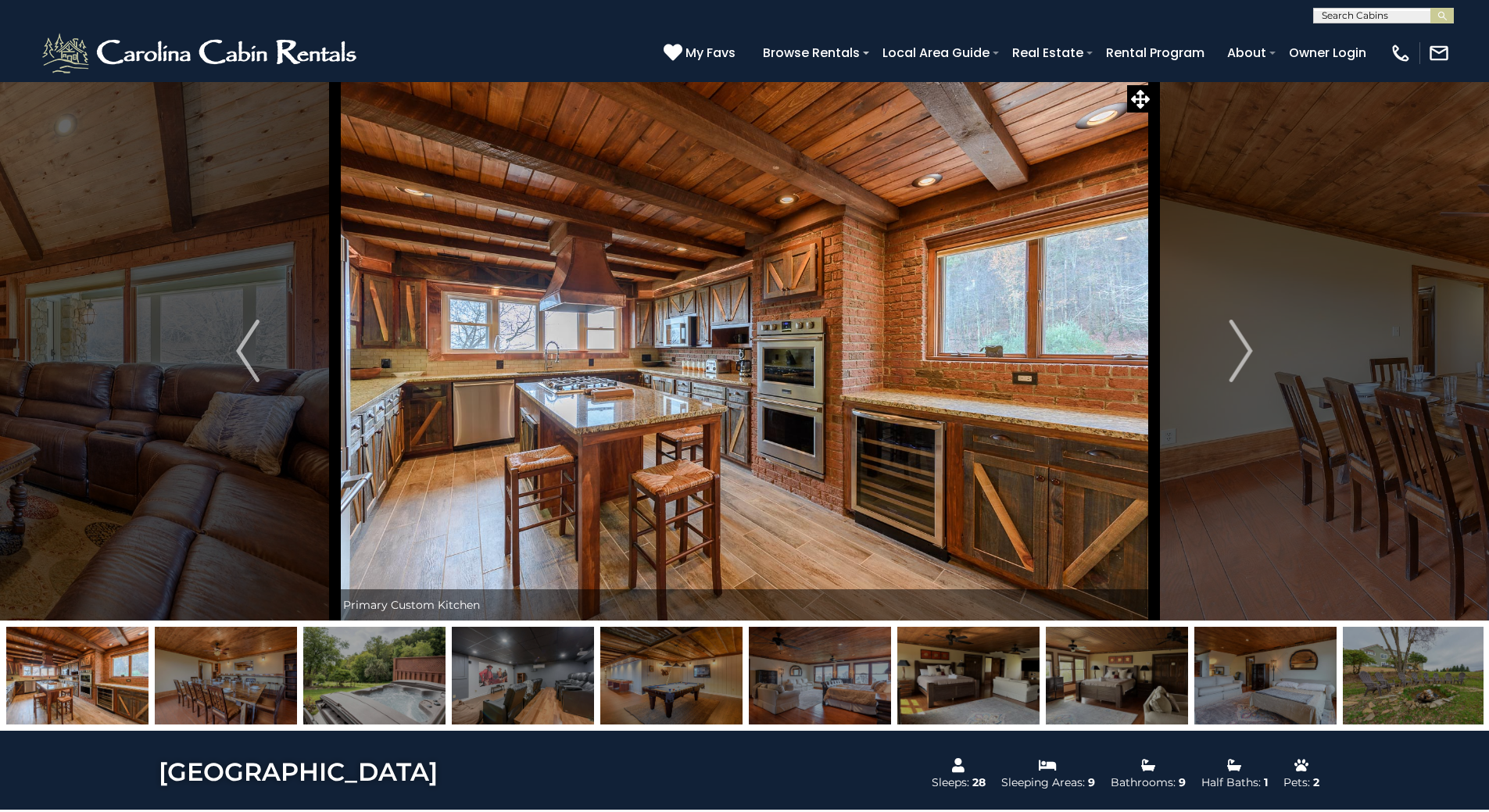
click at [248, 346] on img "Previous" at bounding box center [248, 350] width 23 height 63
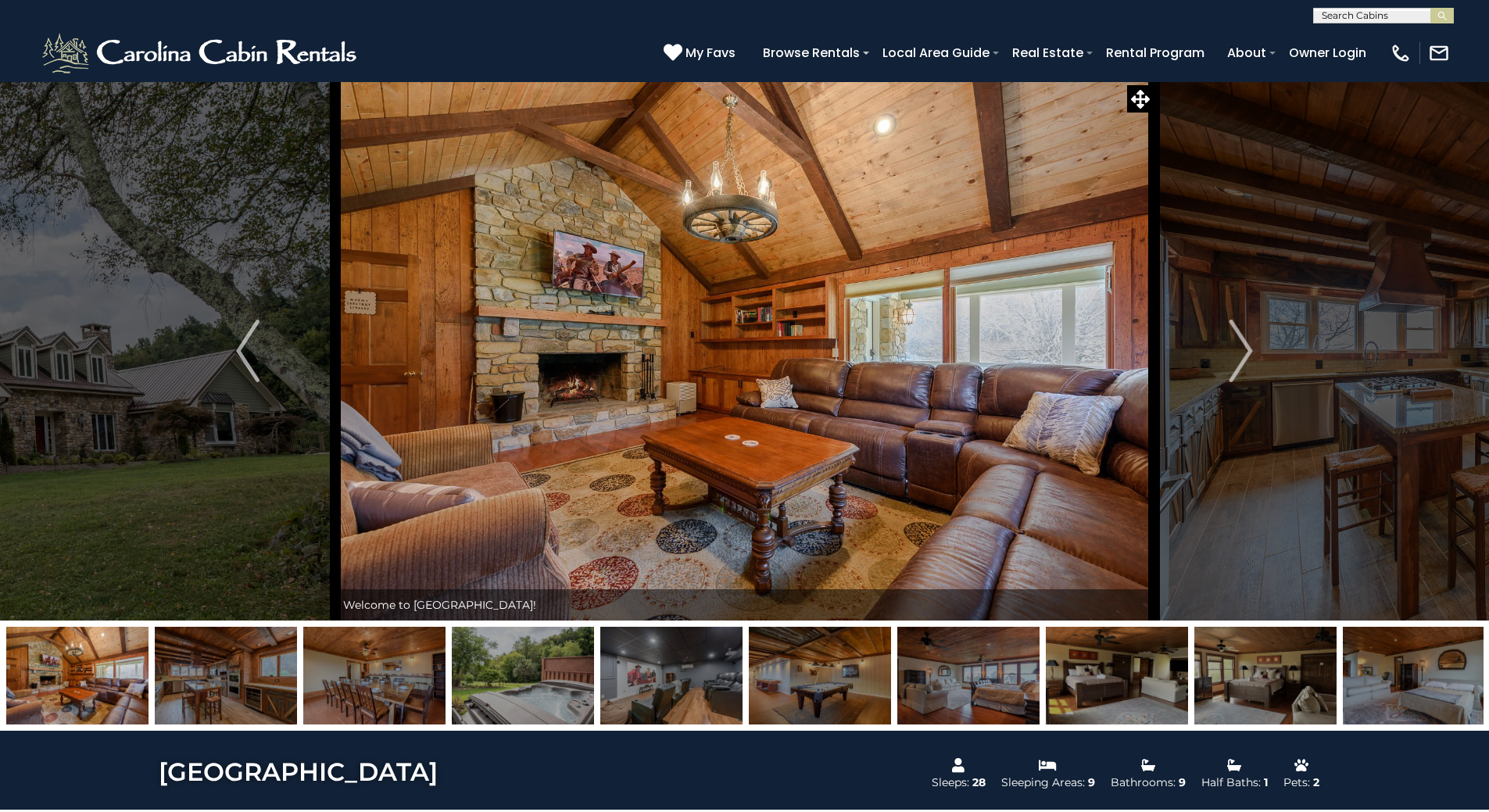
click at [248, 346] on img "Previous" at bounding box center [248, 350] width 23 height 63
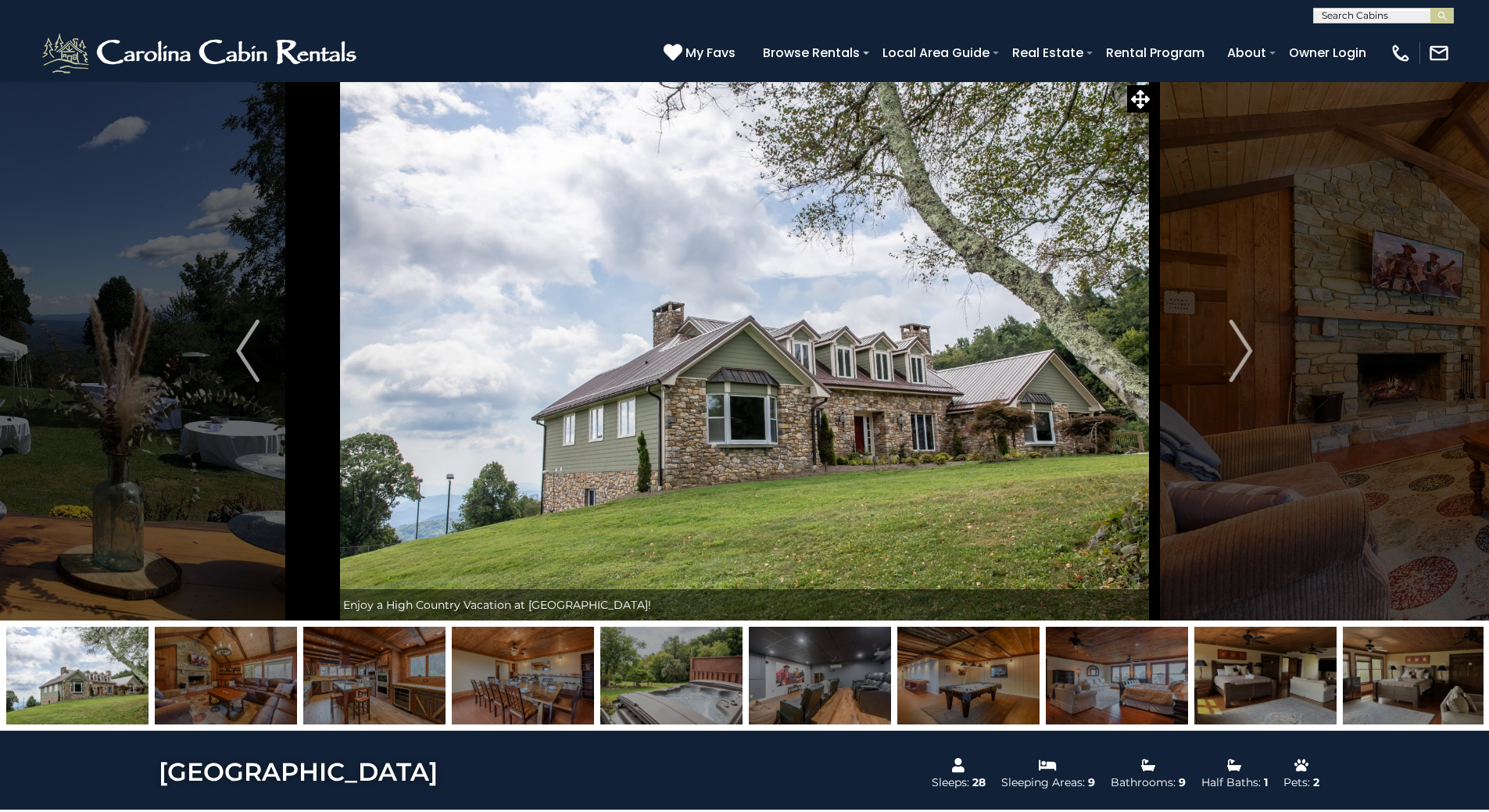
click at [253, 340] on img "Previous" at bounding box center [248, 350] width 23 height 63
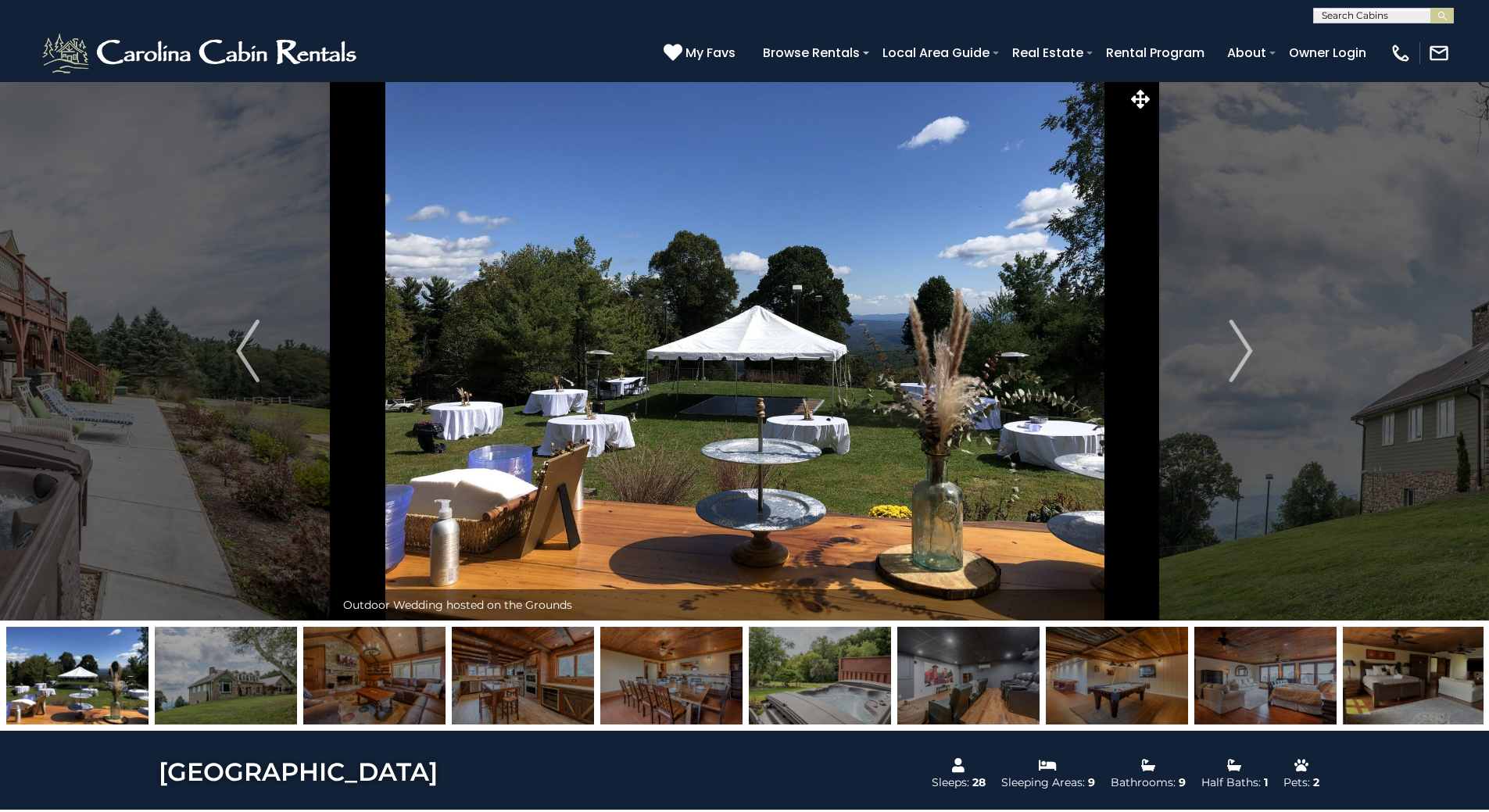
click at [256, 328] on img "Previous" at bounding box center [248, 350] width 23 height 63
